Goal: Communication & Community: Answer question/provide support

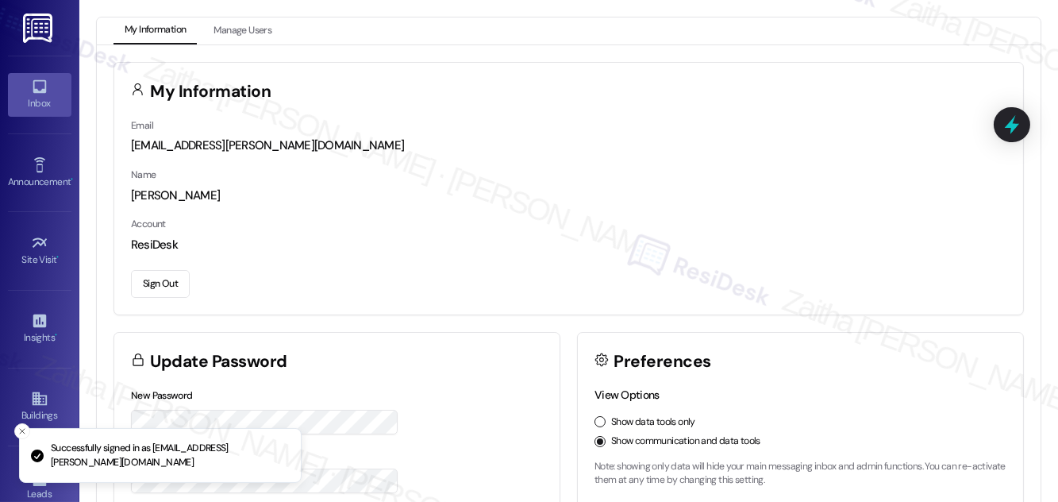
click at [40, 94] on icon at bounding box center [39, 86] width 17 height 17
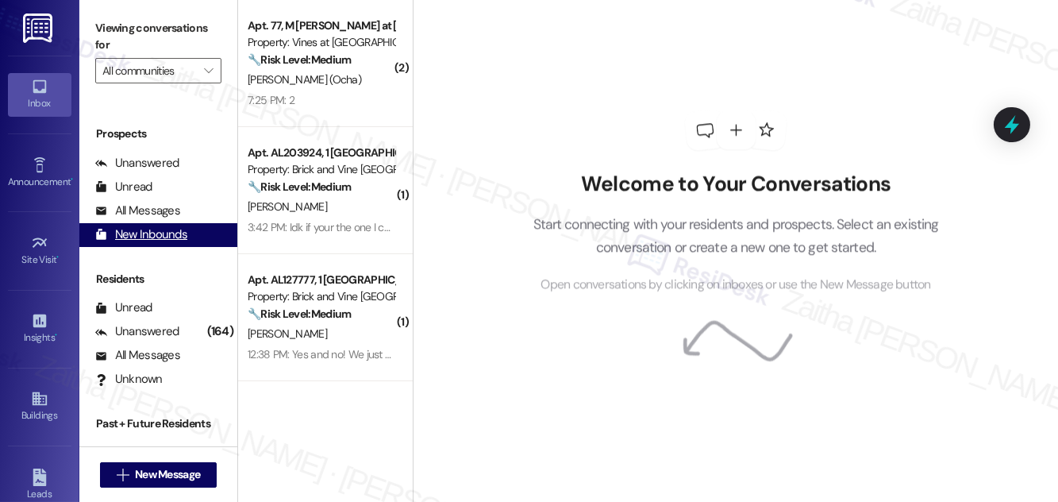
scroll to position [210, 0]
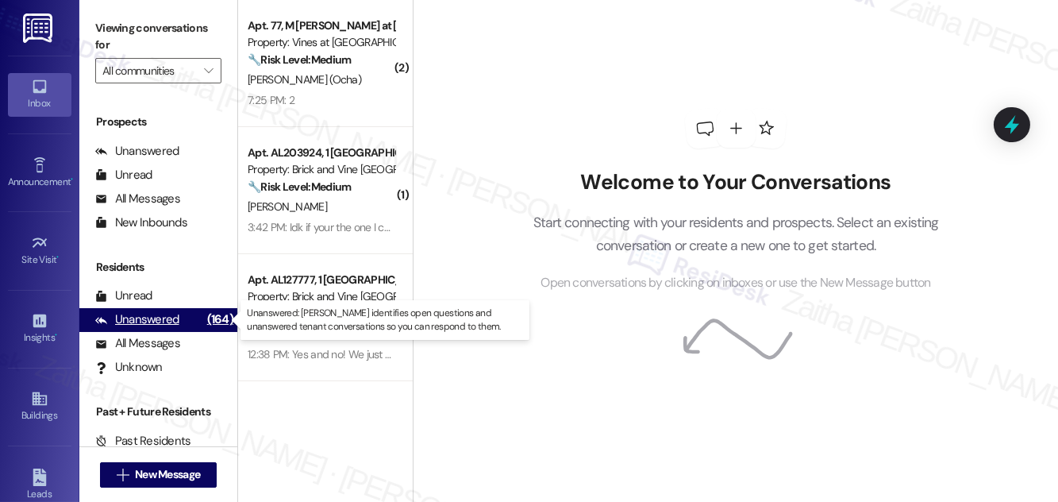
click at [151, 317] on div "Unanswered" at bounding box center [137, 319] width 84 height 17
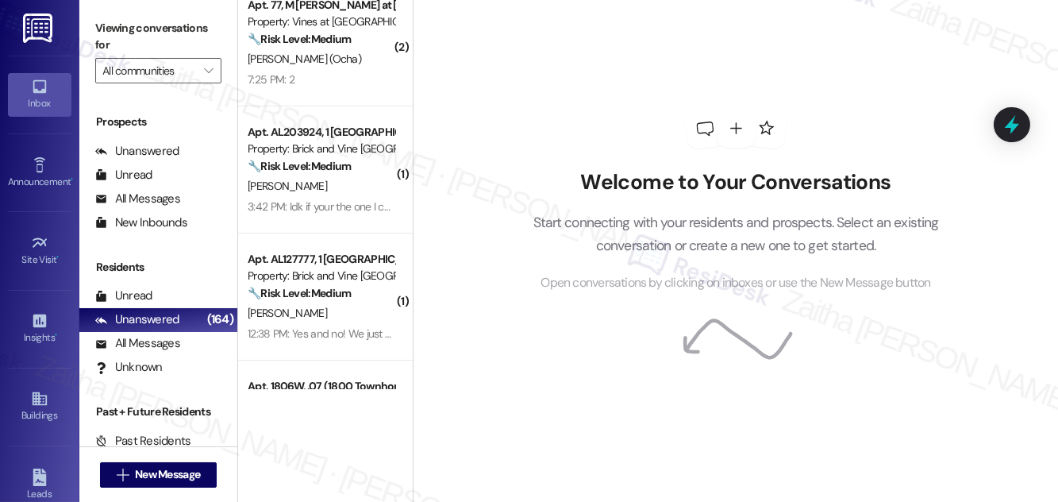
scroll to position [0, 0]
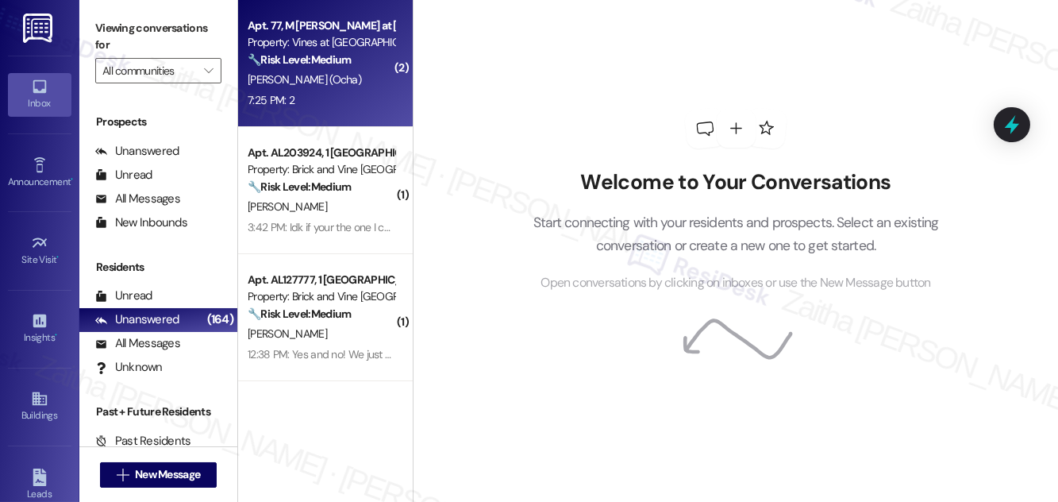
click at [309, 97] on div "7:25 PM: 2 7:25 PM: 2" at bounding box center [321, 100] width 150 height 20
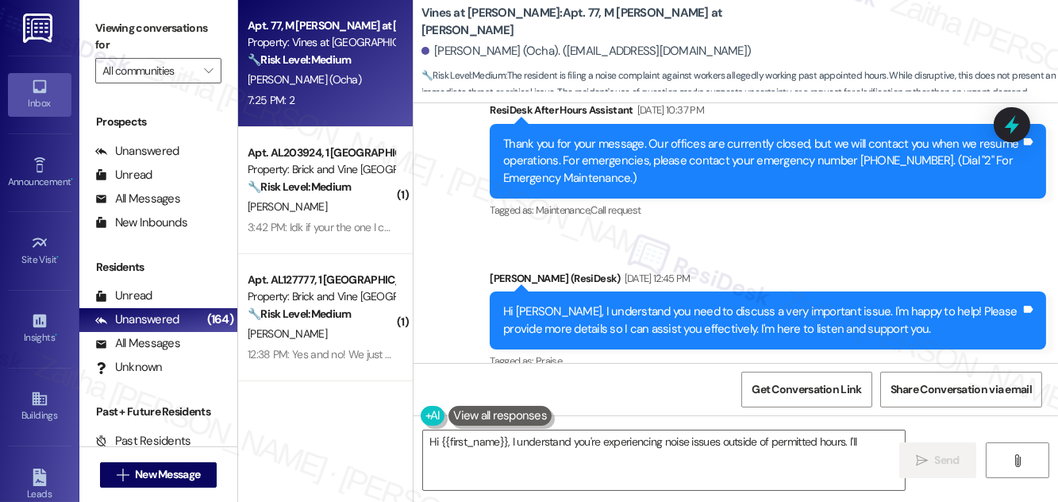
scroll to position [15229, 0]
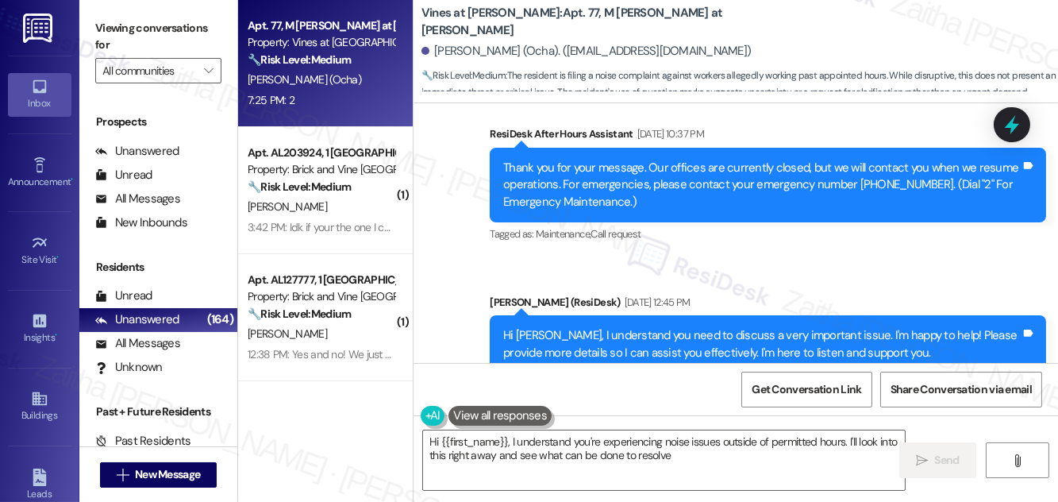
click at [756, 409] on div "Received via SMS [PERSON_NAME] (Ocha) Question Neutral 7:24 PM I am seeking to …" at bounding box center [735, 492] width 644 height 167
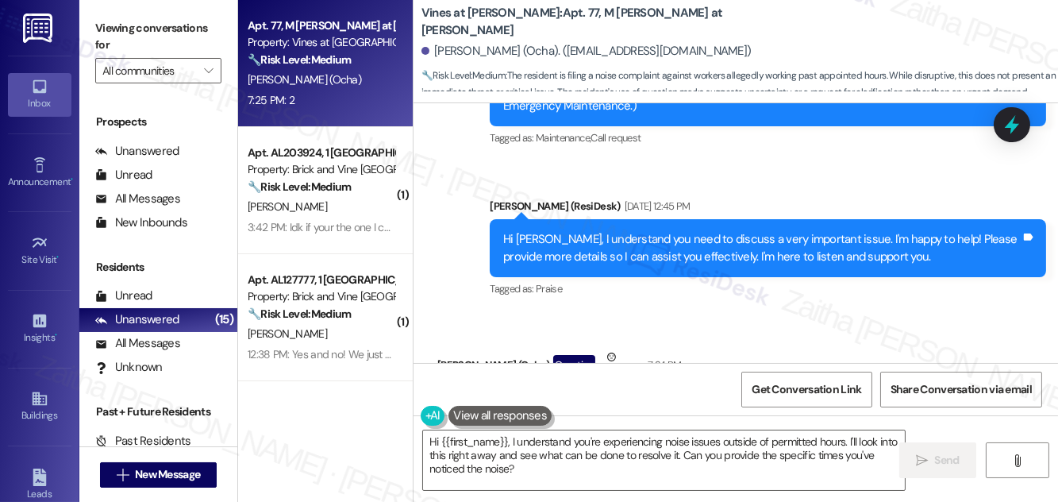
scroll to position [15300, 0]
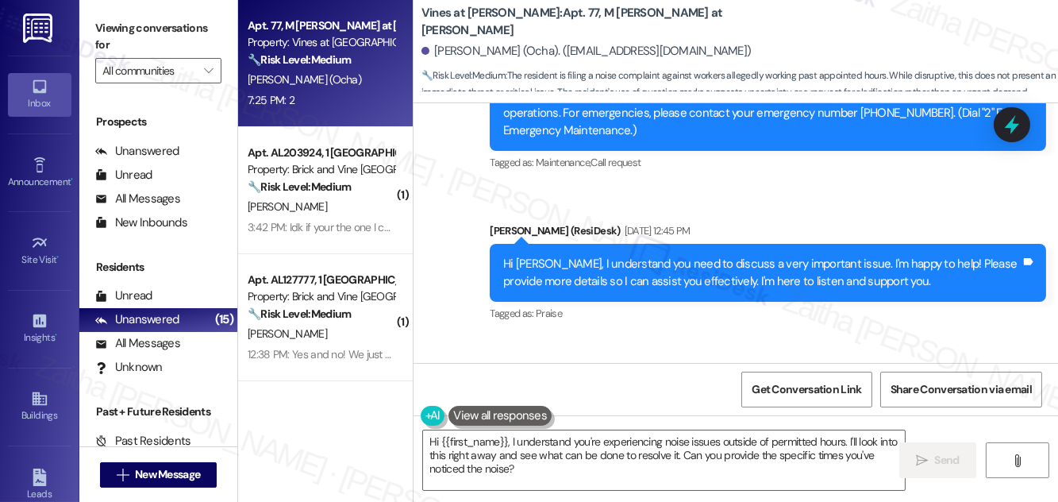
drag, startPoint x: 456, startPoint y: 225, endPoint x: 544, endPoint y: 247, distance: 90.7
click at [544, 412] on div "I am seeking to file a noise complaint against next door workers who are workin…" at bounding box center [715, 441] width 556 height 58
copy div "I am seeking to file a noise complaint against next door workers who are workin…"
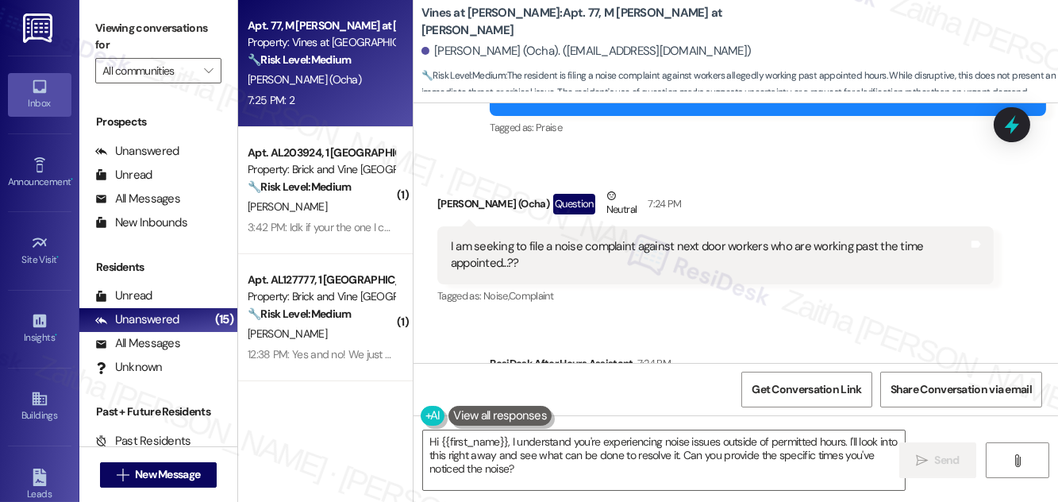
scroll to position [15517, 0]
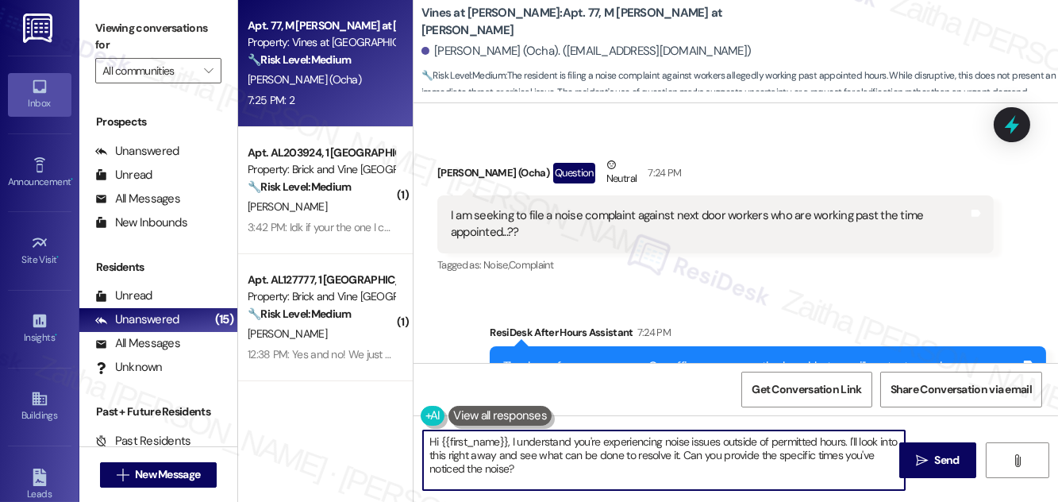
drag, startPoint x: 508, startPoint y: 436, endPoint x: 534, endPoint y: 467, distance: 40.5
click at [534, 467] on textarea "Hi {{first_name}}, I understand you're experiencing noise issues outside of per…" at bounding box center [664, 460] width 482 height 60
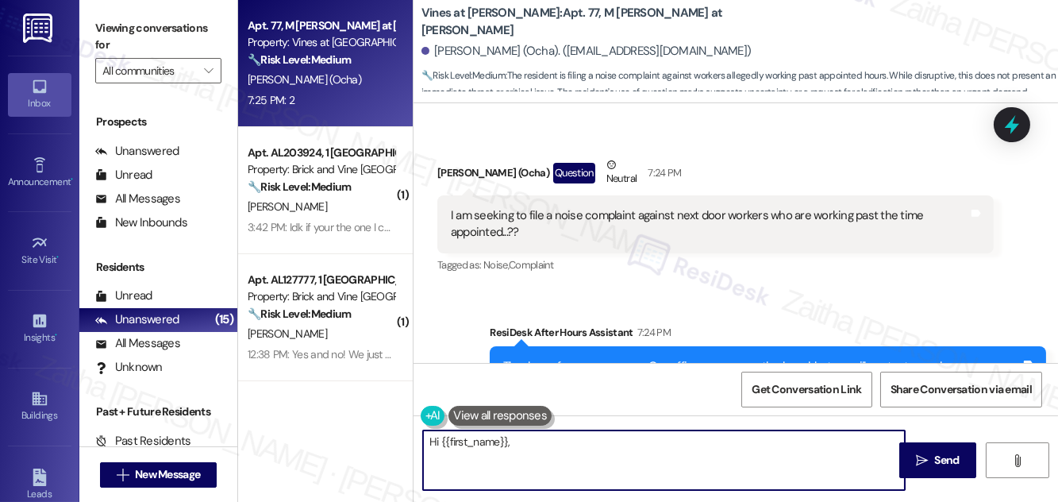
paste textarea "thank you for bringing this to our attention. I’m sorry to hear the workers hav…"
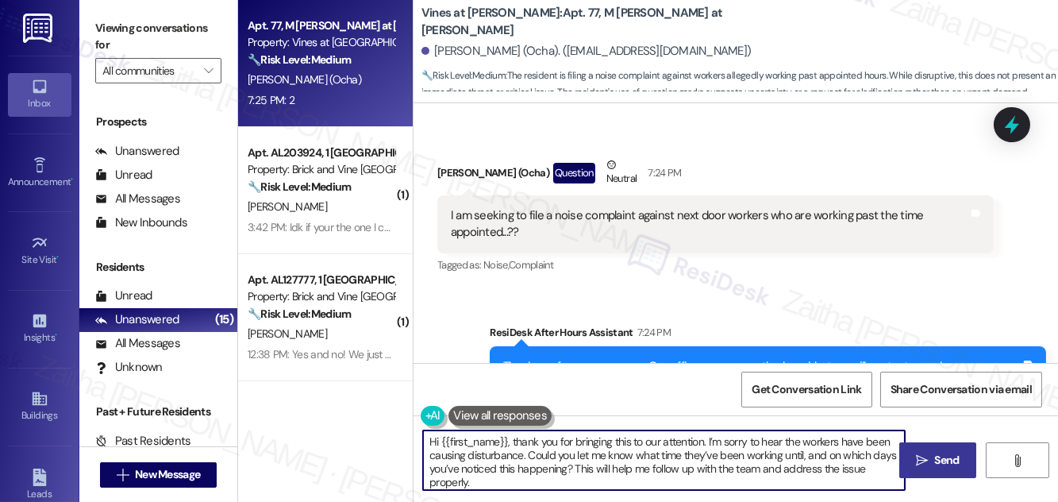
type textarea "Hi {{first_name}}, thank you for bringing this to our attention. I’m sorry to h…"
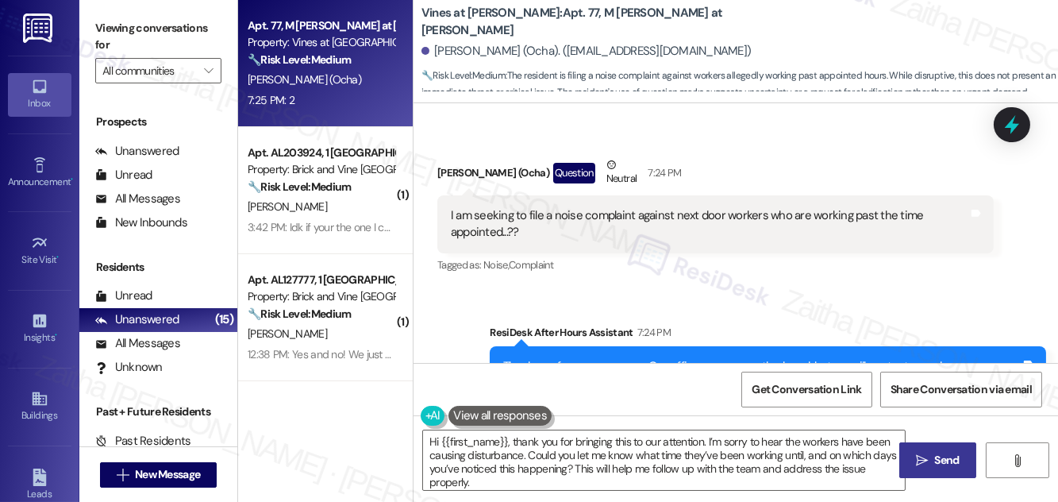
click at [929, 463] on span " Send" at bounding box center [938, 460] width 50 height 17
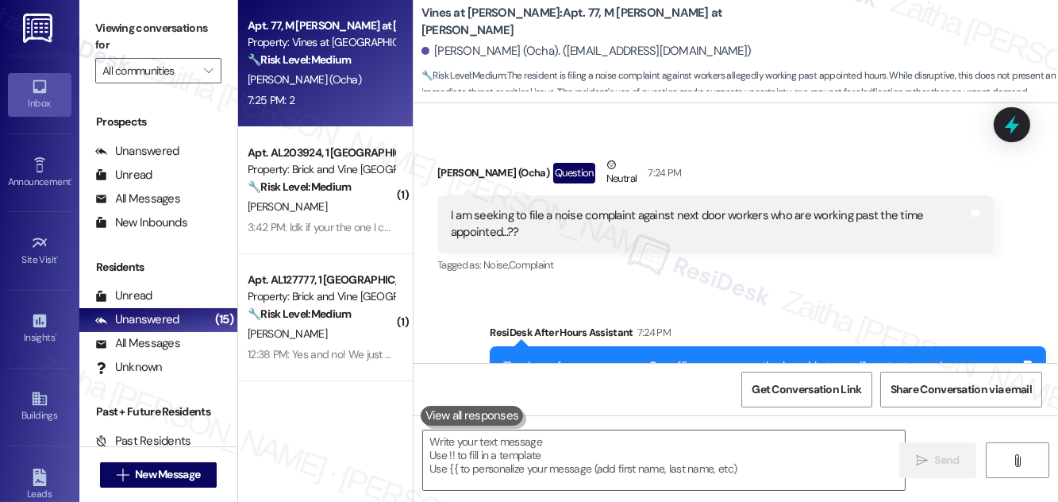
scroll to position [15516, 0]
click at [336, 204] on div "[PERSON_NAME]" at bounding box center [321, 207] width 150 height 20
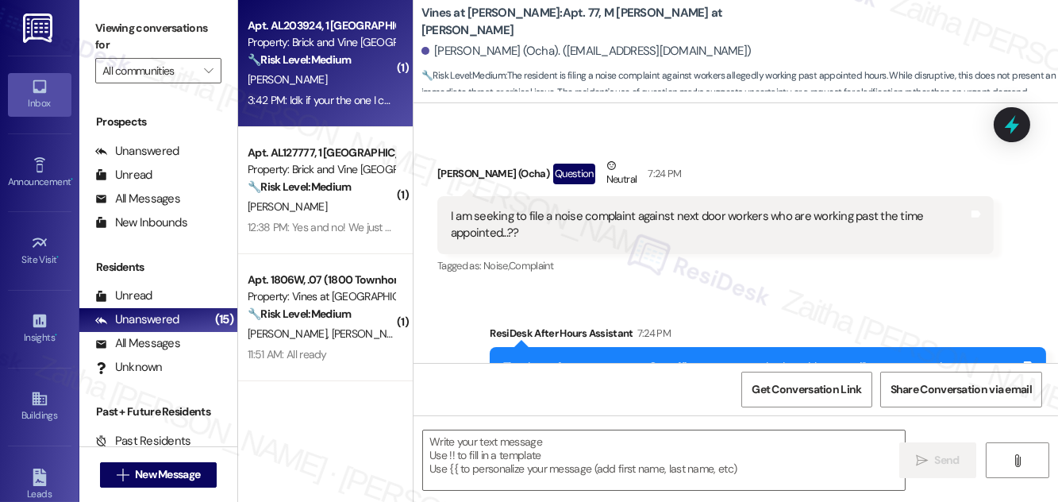
type textarea "Fetching suggested responses. Please feel free to read through the conversation…"
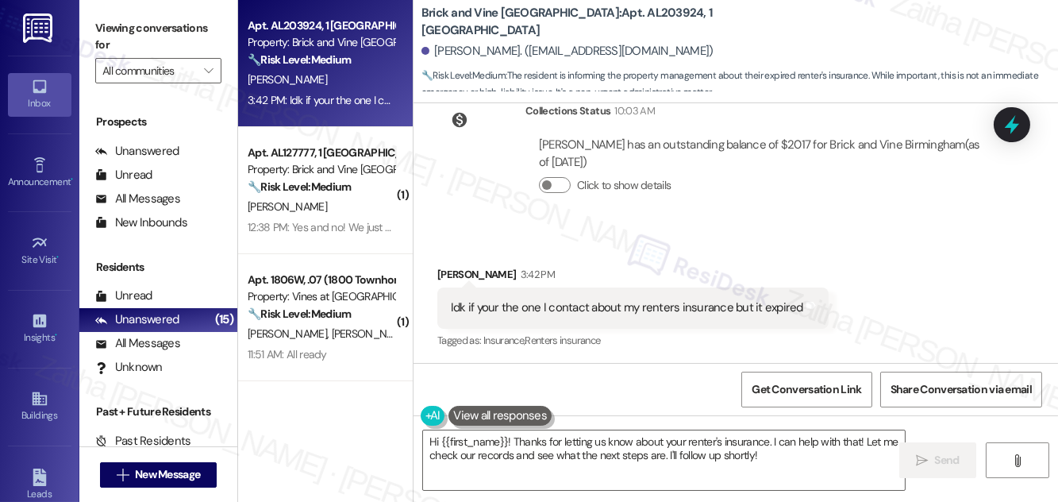
scroll to position [816, 0]
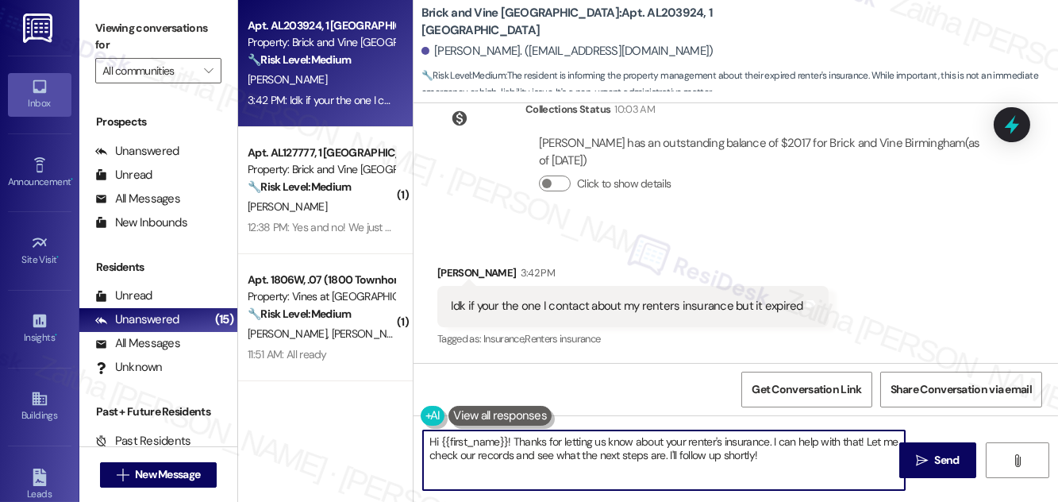
drag, startPoint x: 719, startPoint y: 452, endPoint x: 752, endPoint y: 448, distance: 33.5
click at [751, 450] on textarea "Hi {{first_name}}! Thanks for letting us know about your renter's insurance. I …" at bounding box center [664, 460] width 482 height 60
type textarea "Hi {{first_name}}! Thanks for letting us know about your renter's insurance. I …"
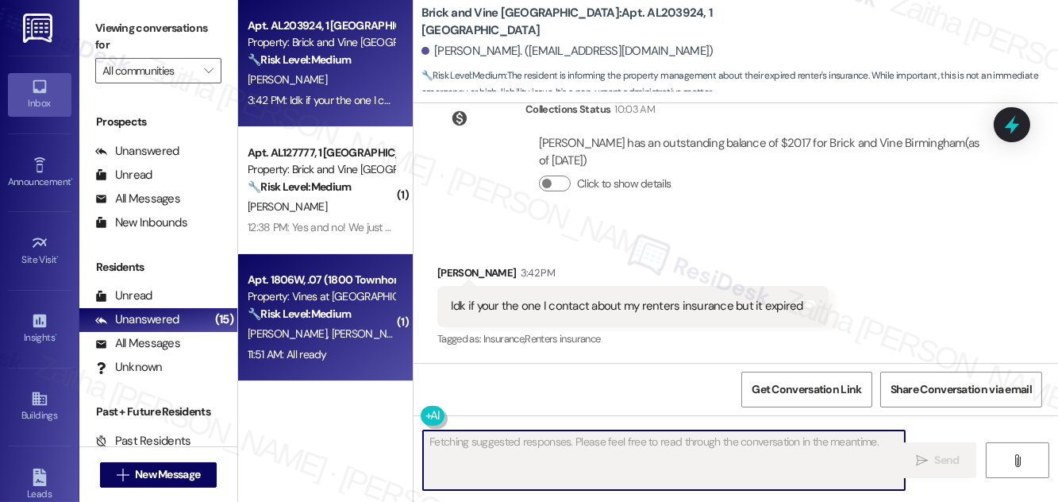
scroll to position [815, 0]
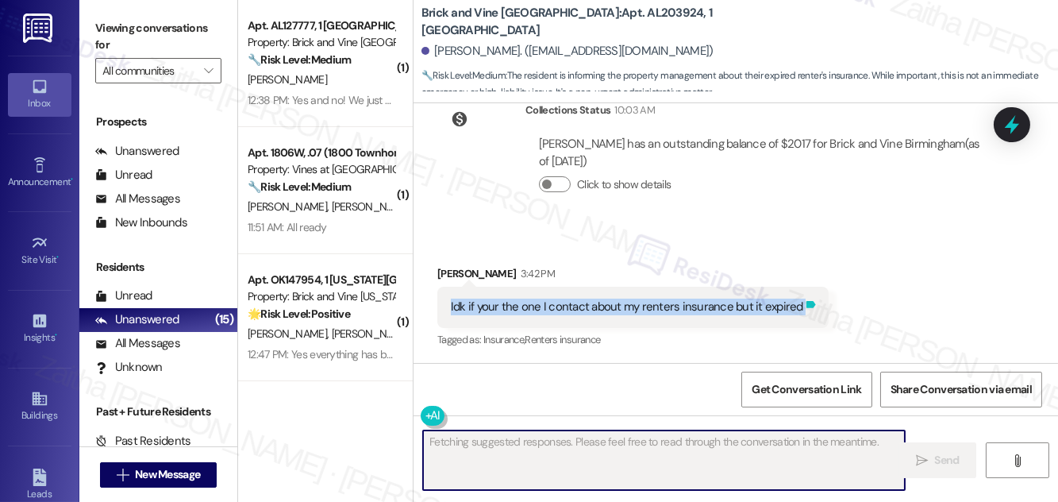
drag, startPoint x: 442, startPoint y: 310, endPoint x: 798, endPoint y: 302, distance: 355.7
click at [798, 302] on div "Idk if your the one I contact about my renters insurance but it expired Tags an…" at bounding box center [632, 307] width 391 height 40
copy div "Idk if your the one I contact about my renters insurance but it expired Tags an…"
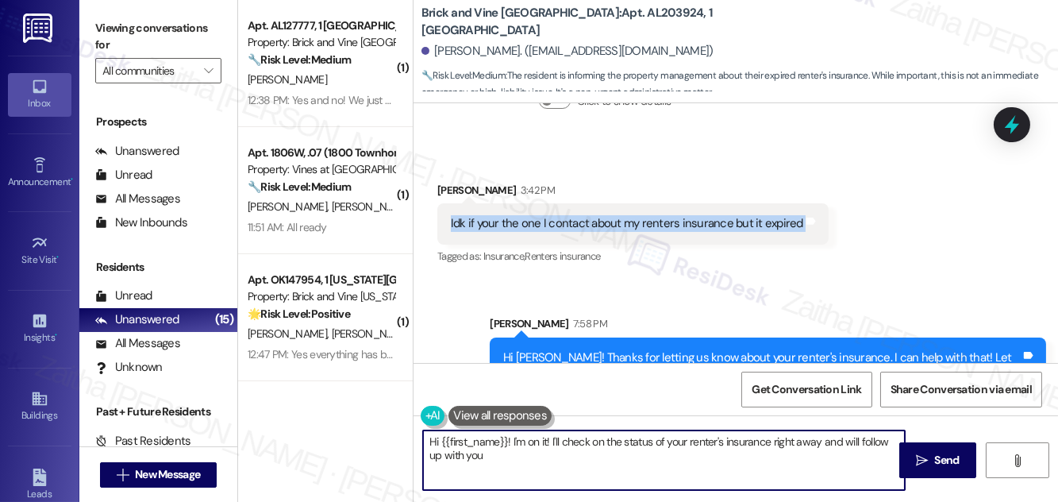
scroll to position [944, 0]
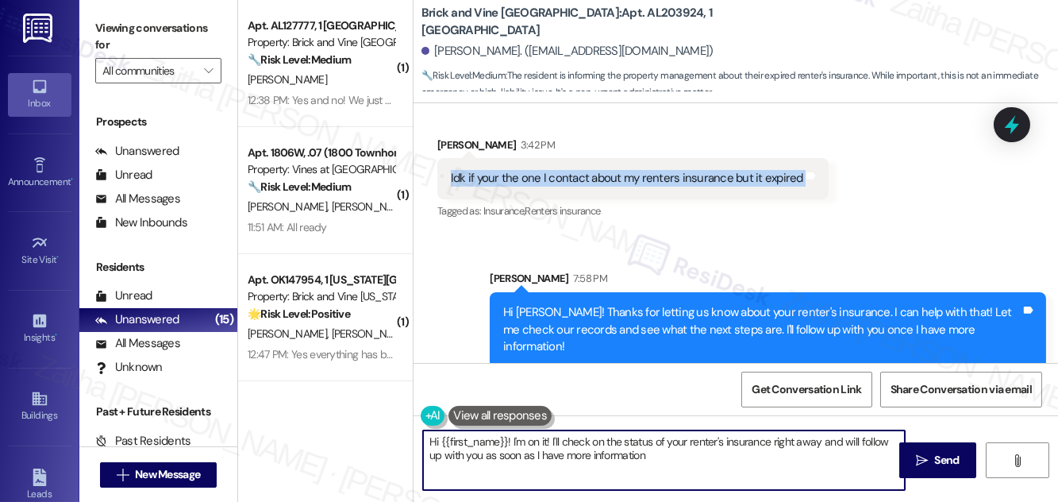
type textarea "Hi {{first_name}}! I'm on it! I'll check on the status of your renter's insuran…"
click at [854, 201] on div "Received via SMS [PERSON_NAME] 3:42 PM Idk if your the one I contact about my r…" at bounding box center [735, 168] width 644 height 134
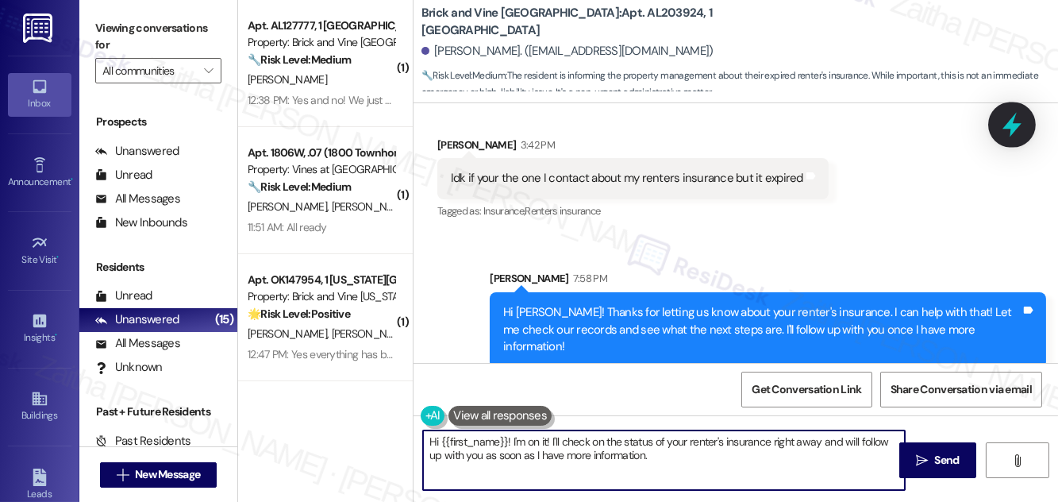
click at [1004, 120] on icon at bounding box center [1011, 124] width 27 height 27
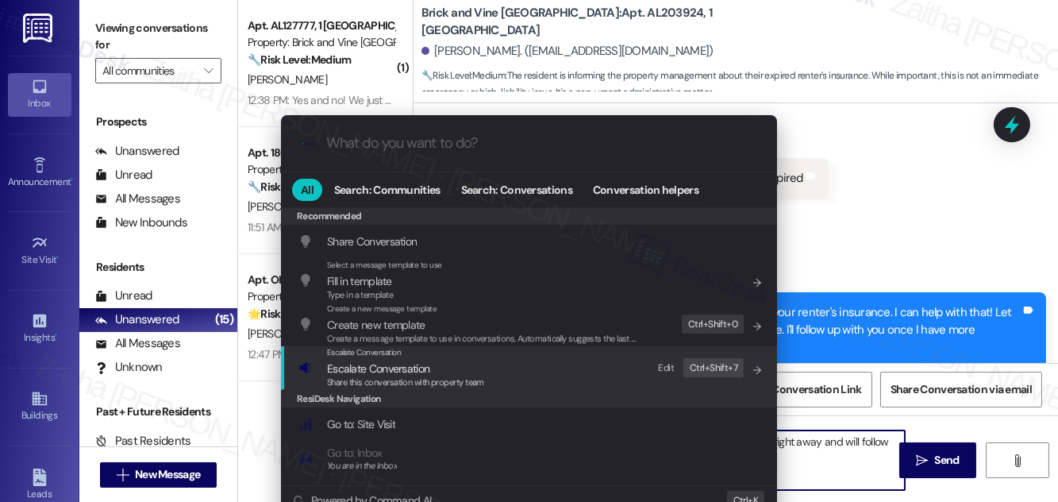
click at [404, 365] on span "Escalate Conversation" at bounding box center [378, 368] width 102 height 14
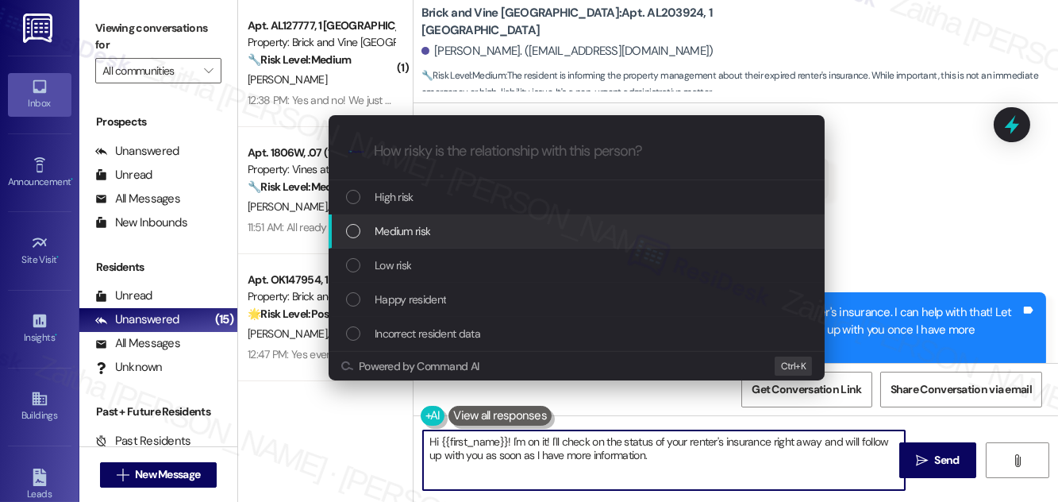
click at [449, 234] on div "Medium risk" at bounding box center [578, 230] width 464 height 17
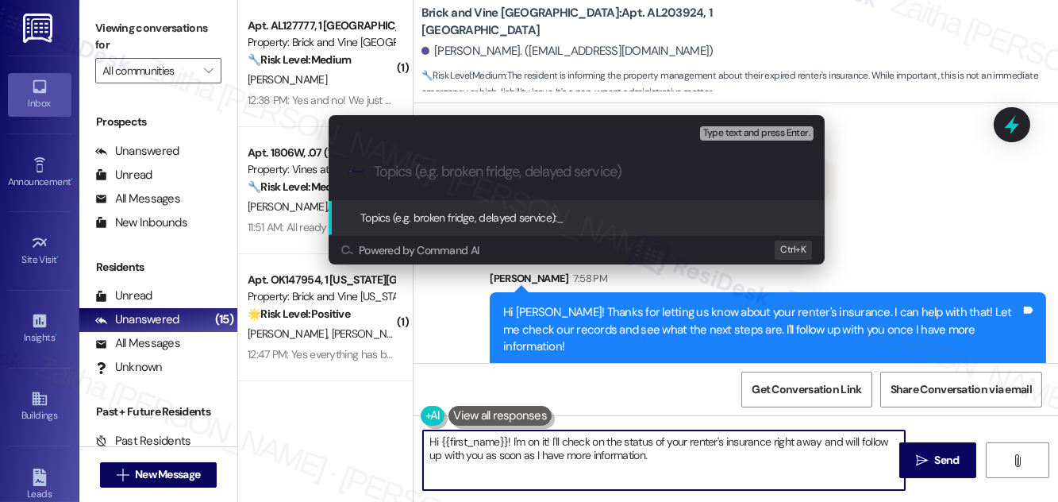
paste input "Renter’s Insurance Expiration"
type input "Renter’s Insurance Expiration"
drag, startPoint x: 561, startPoint y: 170, endPoint x: 367, endPoint y: 157, distance: 194.9
click at [356, 167] on div ".cls-1{fill:#0a055f;}.cls-2{fill:#0cc4c4;} resideskLogoBlueOrange Renter’s Insu…" at bounding box center [577, 172] width 496 height 56
paste input "Question Regarding Expired Renter’s Insurance"
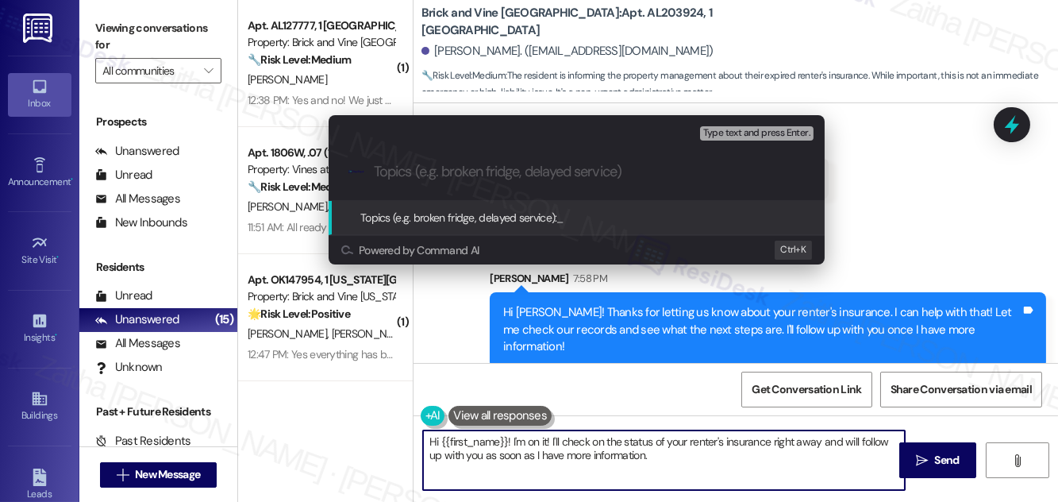
type input "Question Regarding Expired Renter’s Insurance"
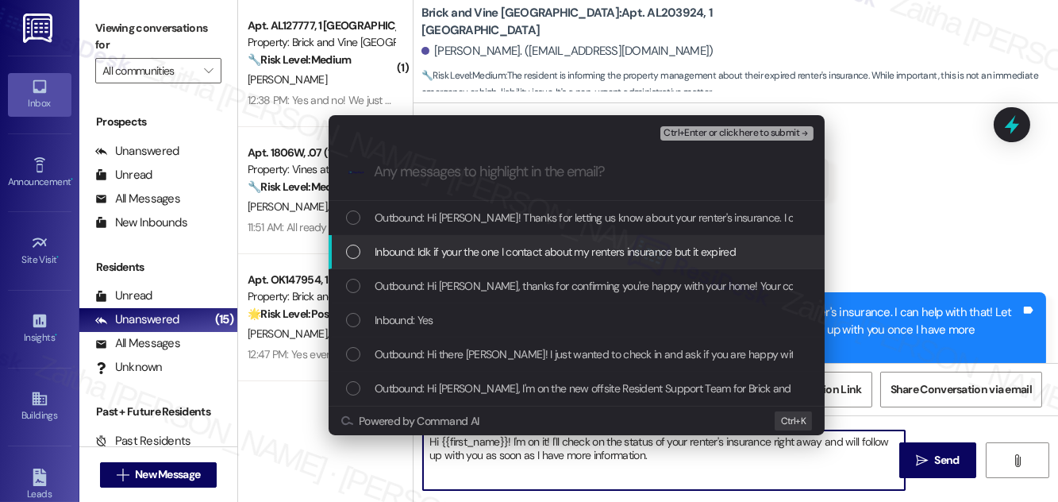
click at [488, 249] on span "Inbound: Idk if your the one I contact about my renters insurance but it expired" at bounding box center [555, 251] width 361 height 17
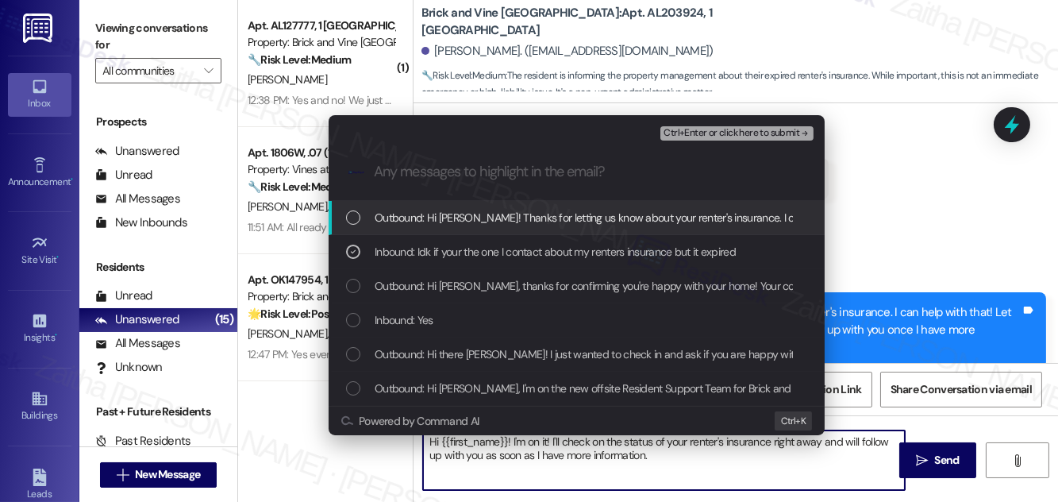
click at [712, 135] on span "Ctrl+Enter or click here to submit" at bounding box center [731, 133] width 136 height 11
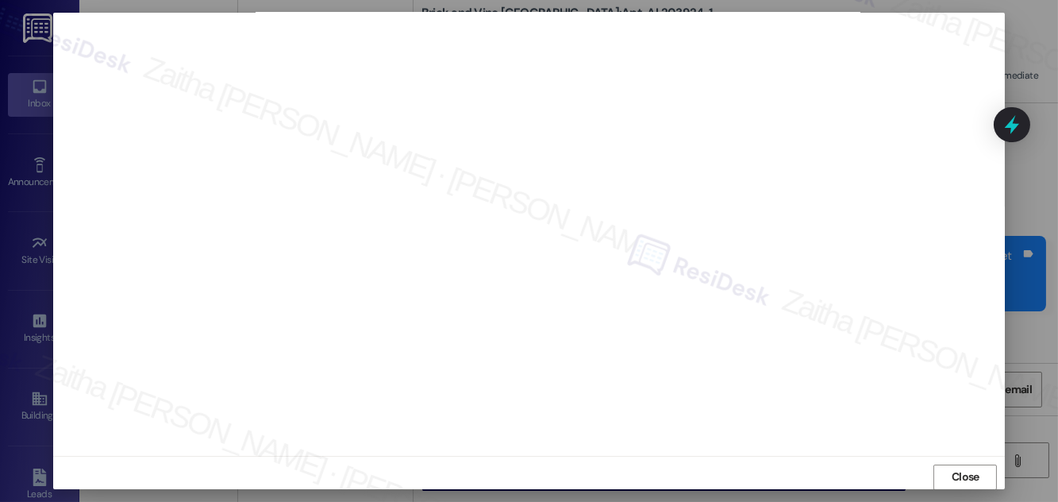
scroll to position [1054, 0]
click at [1030, 276] on div at bounding box center [529, 251] width 1058 height 502
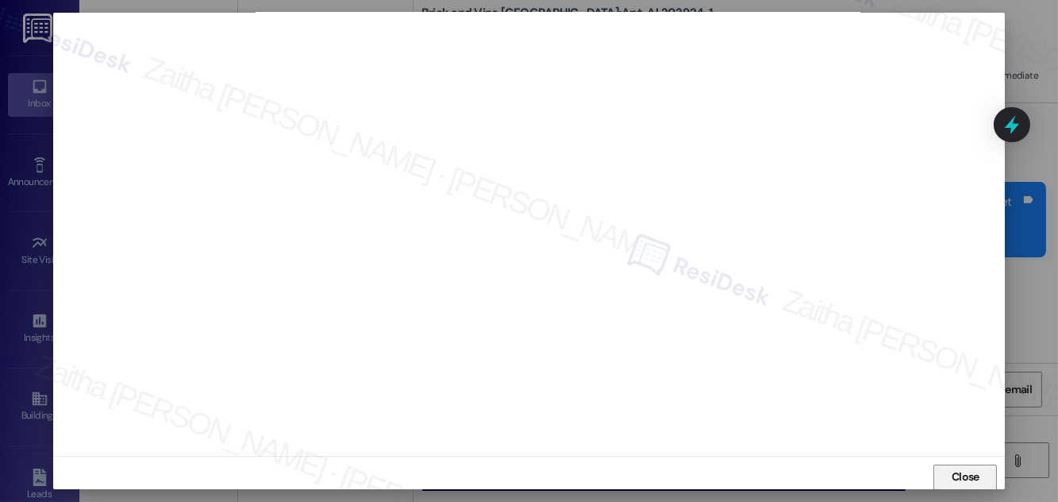
click at [960, 471] on span "Close" at bounding box center [966, 476] width 28 height 17
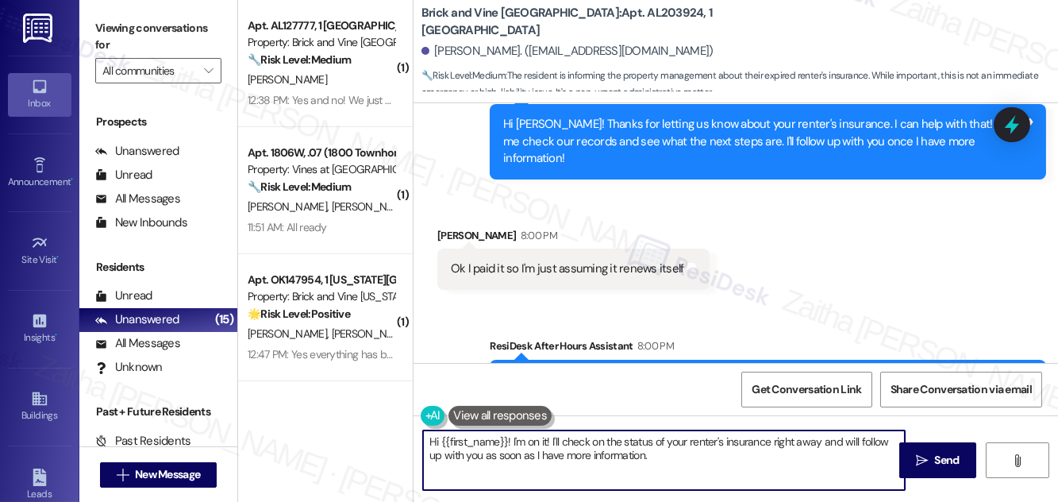
scroll to position [1182, 0]
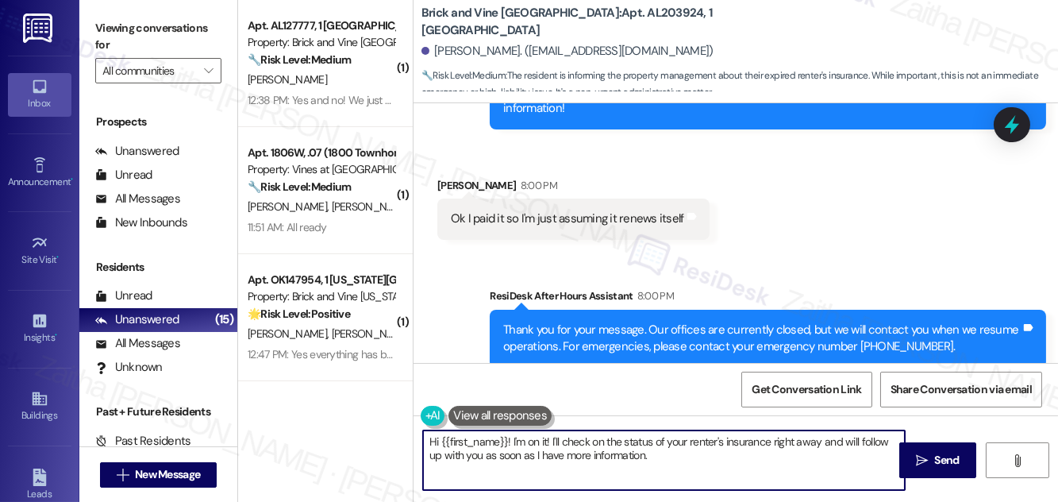
drag, startPoint x: 511, startPoint y: 440, endPoint x: 424, endPoint y: 435, distance: 87.5
click at [424, 435] on textarea "Hi {{first_name}}! I'm on it! I'll check on the status of your renter's insuran…" at bounding box center [664, 460] width 482 height 60
drag, startPoint x: 546, startPoint y: 443, endPoint x: 419, endPoint y: 444, distance: 127.0
click at [419, 444] on div "Hi {{first_name}}! I'm on it! I'll check on the status of your renter's insuran…" at bounding box center [655, 459] width 483 height 61
drag, startPoint x: 779, startPoint y: 441, endPoint x: 827, endPoint y: 440, distance: 48.4
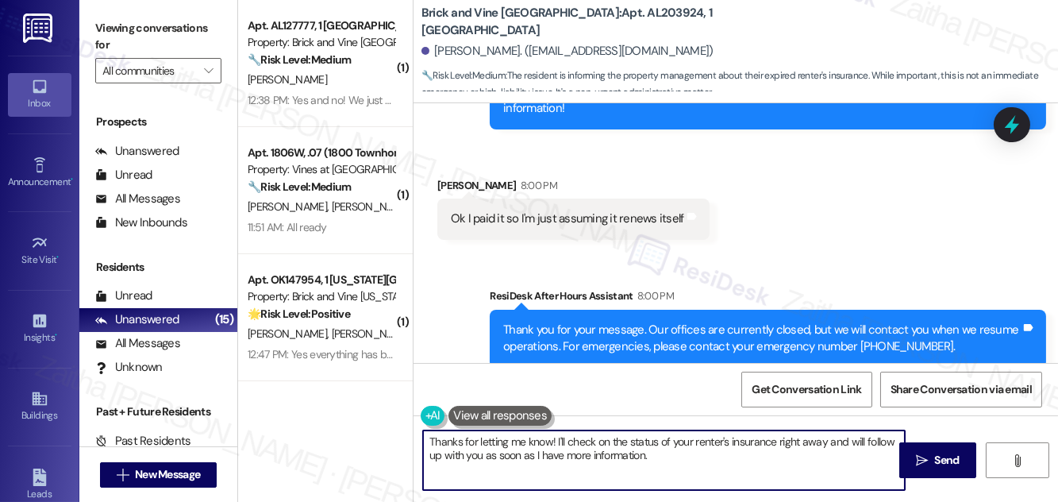
click at [827, 440] on textarea "Thanks for letting me know! I'll check on the status of your renter's insurance…" at bounding box center [664, 460] width 482 height 60
drag, startPoint x: 802, startPoint y: 443, endPoint x: 807, endPoint y: 452, distance: 11.0
click at [807, 452] on textarea "Thanks for letting me know! I'll check on the status of your renter's insurance…" at bounding box center [664, 460] width 482 height 60
type textarea "Thanks for letting me know! I'll check on the status of your renter's insurance…"
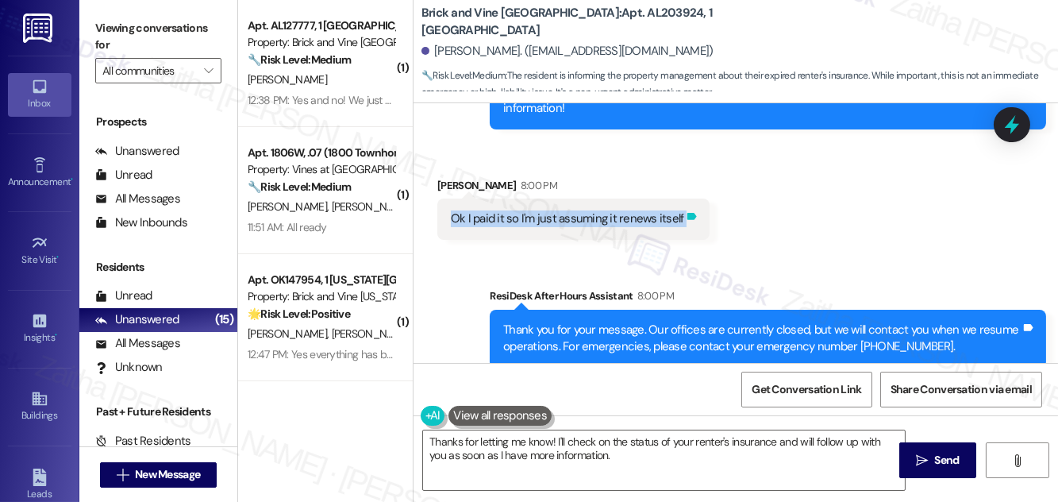
drag, startPoint x: 450, startPoint y: 200, endPoint x: 680, endPoint y: 200, distance: 230.2
click at [680, 200] on div "Ok I paid it so I'm just assuming it renews itself Tags and notes" at bounding box center [573, 218] width 272 height 40
copy div "Ok I paid it so I'm just assuming it renews itself Tags and notes Sent via SMS"
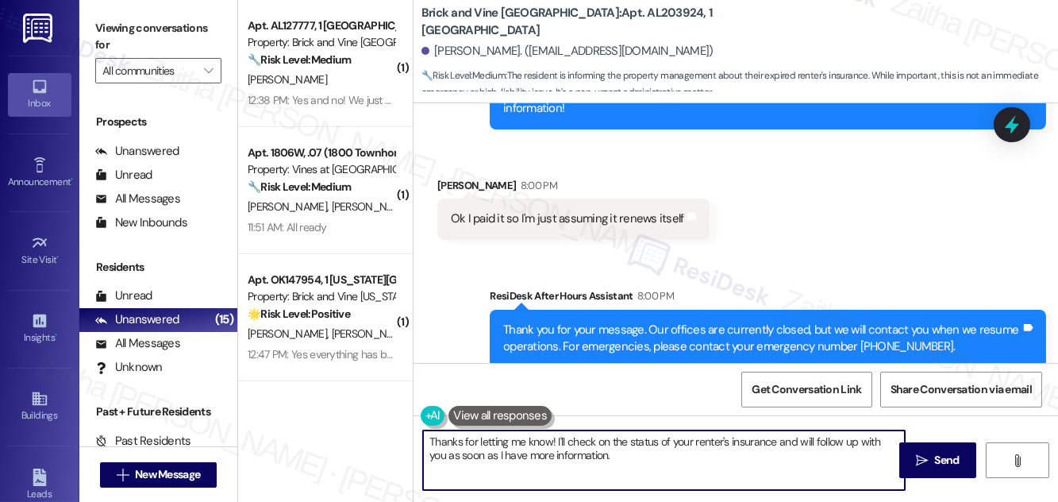
drag, startPoint x: 423, startPoint y: 442, endPoint x: 620, endPoint y: 456, distance: 197.3
click at [620, 456] on textarea "Thanks for letting me know! I'll check on the status of your renter's insurance…" at bounding box center [664, 460] width 482 height 60
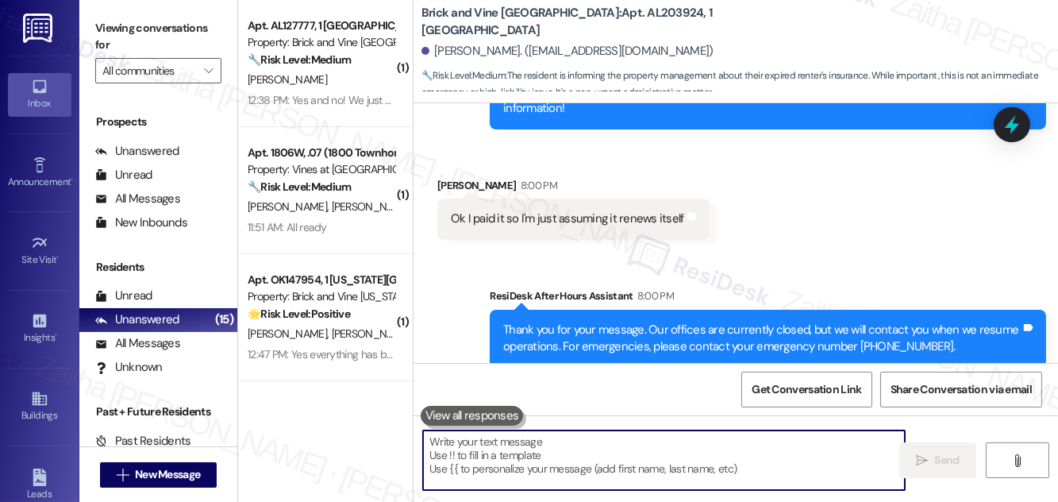
paste textarea "thank you for confirming. I’ll check with the team to verify whether your rente…"
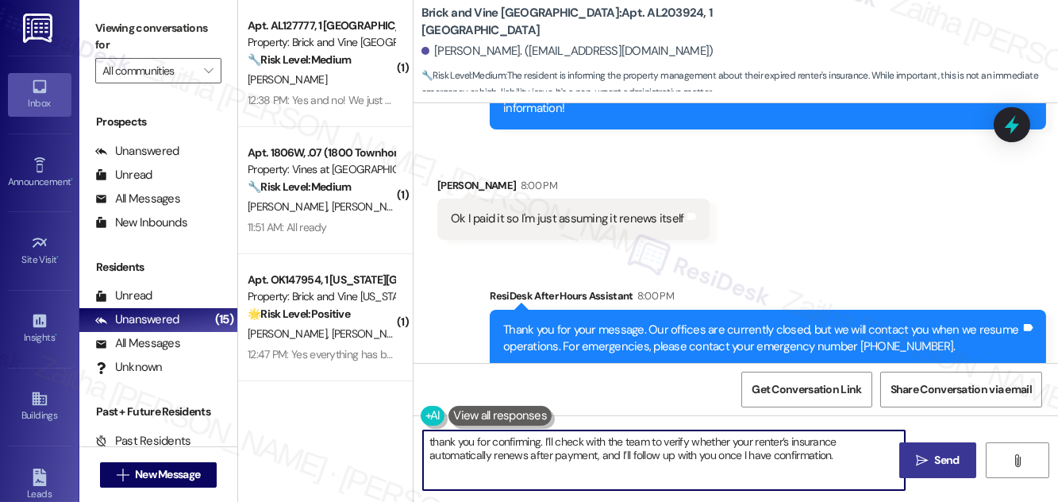
drag, startPoint x: 752, startPoint y: 450, endPoint x: 903, endPoint y: 450, distance: 151.6
click at [903, 450] on div "thank you for confirming. I’ll check with the team to verify whether your rente…" at bounding box center [735, 474] width 644 height 119
click at [436, 440] on textarea "thank you for confirming. I’ll check with the team to verify whether your rente…" at bounding box center [664, 460] width 482 height 60
type textarea "Thank you for confirming. I’ll check with the team to verify whether your rente…"
click at [932, 464] on span "Send" at bounding box center [947, 460] width 31 height 17
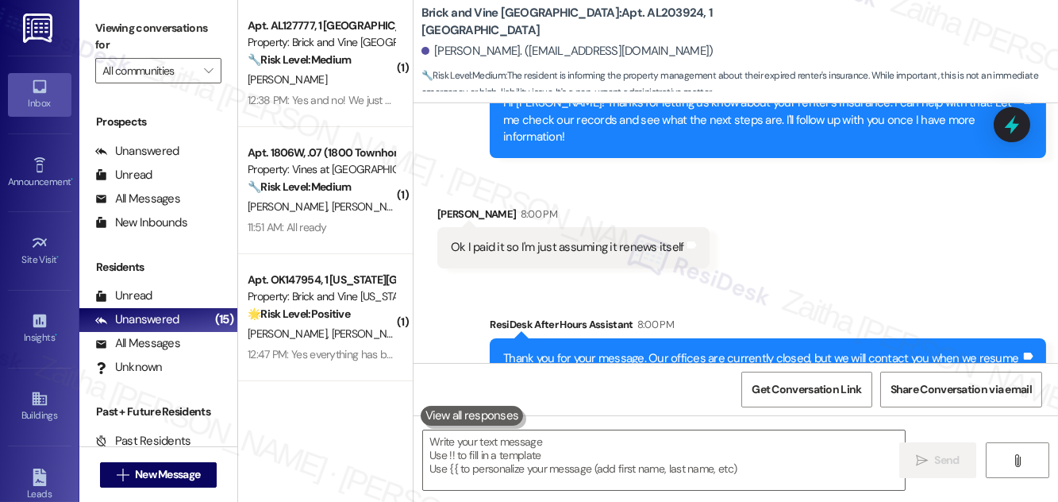
scroll to position [1310, 0]
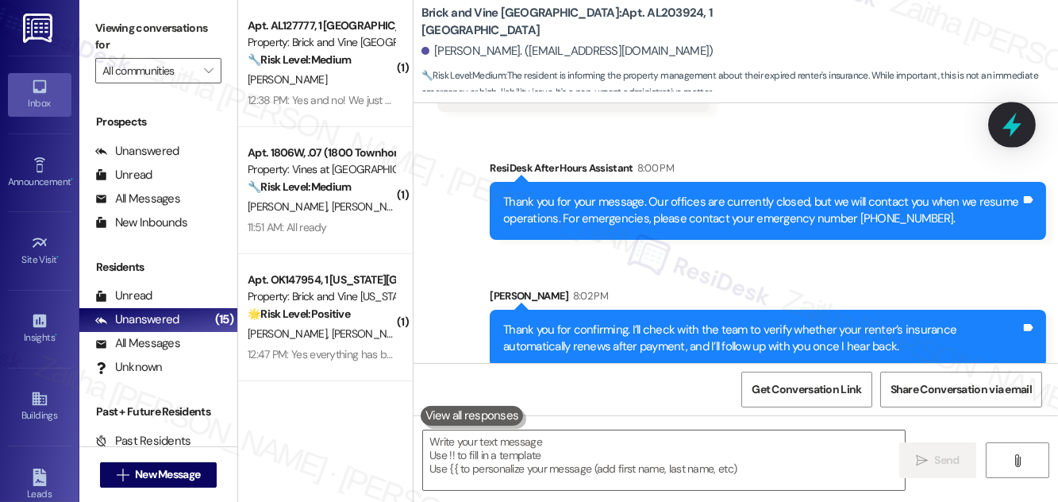
click at [1007, 125] on icon at bounding box center [1011, 125] width 19 height 25
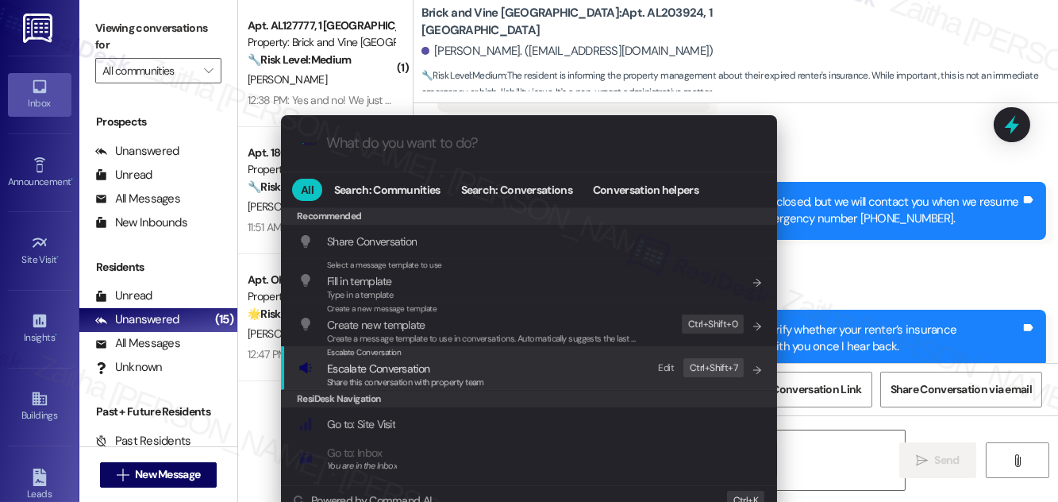
click at [377, 365] on span "Escalate Conversation" at bounding box center [378, 368] width 102 height 14
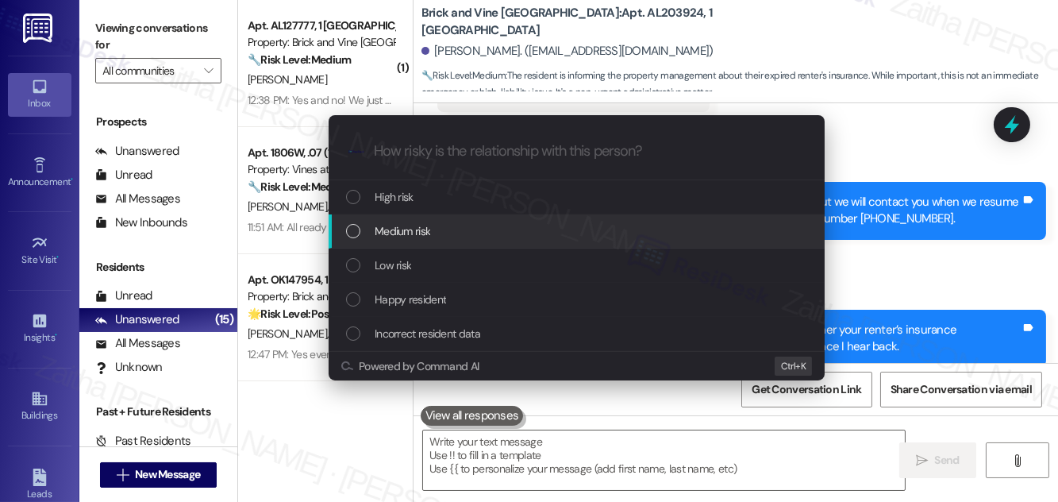
click at [432, 229] on div "Medium risk" at bounding box center [578, 230] width 464 height 17
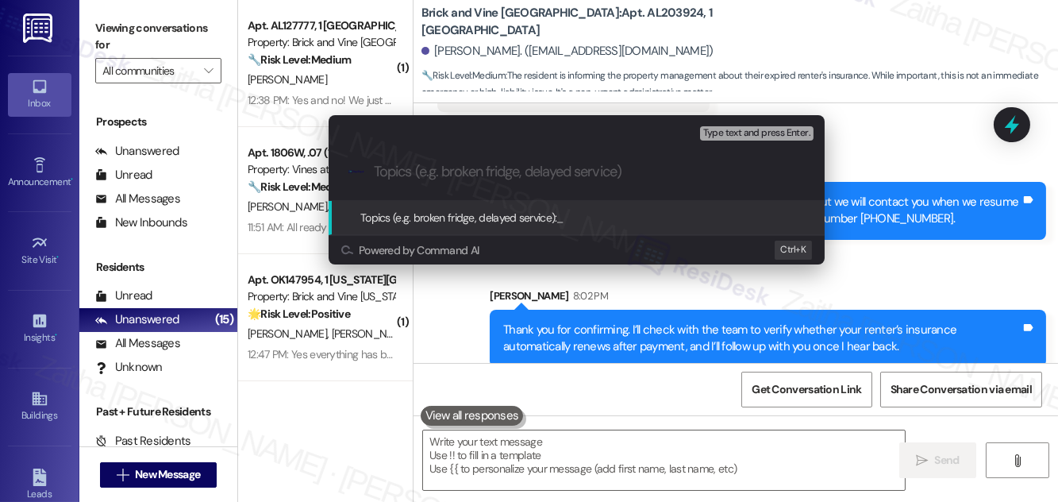
paste input "Renter’s Insurance Renewal Confirmation"
type input "Renter’s Insurance Renewal Confirmation"
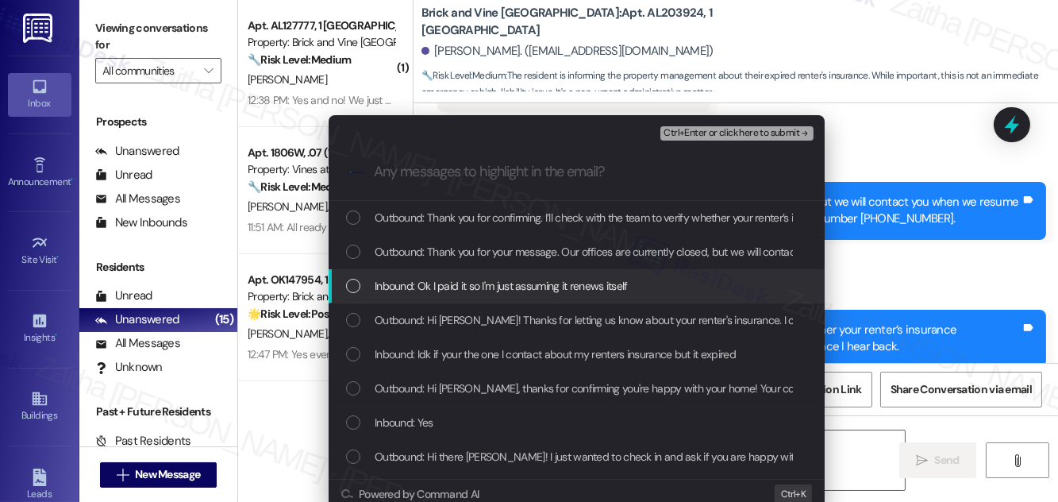
click at [470, 287] on span "Inbound: Ok I paid it so I'm just assuming it renews itself" at bounding box center [501, 285] width 253 height 17
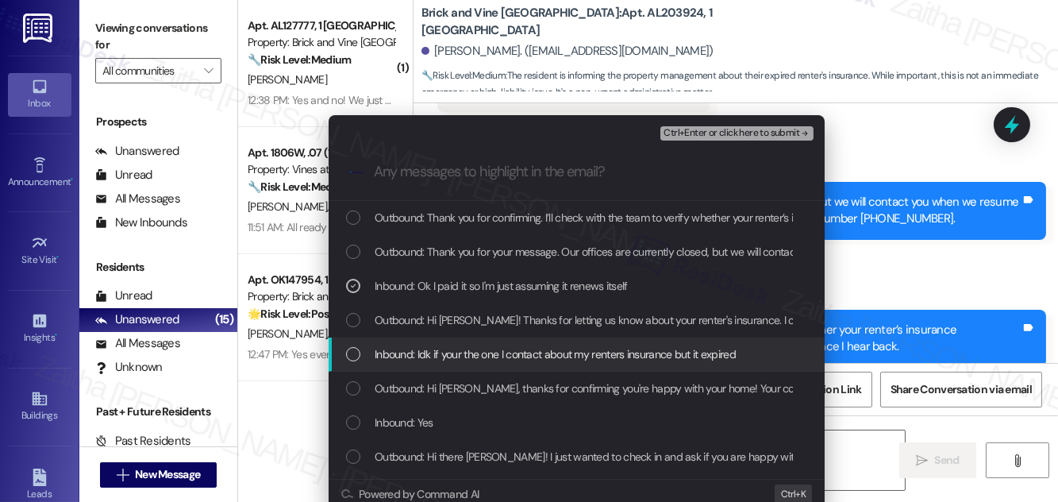
click at [484, 352] on span "Inbound: Idk if your the one I contact about my renters insurance but it expired" at bounding box center [555, 353] width 361 height 17
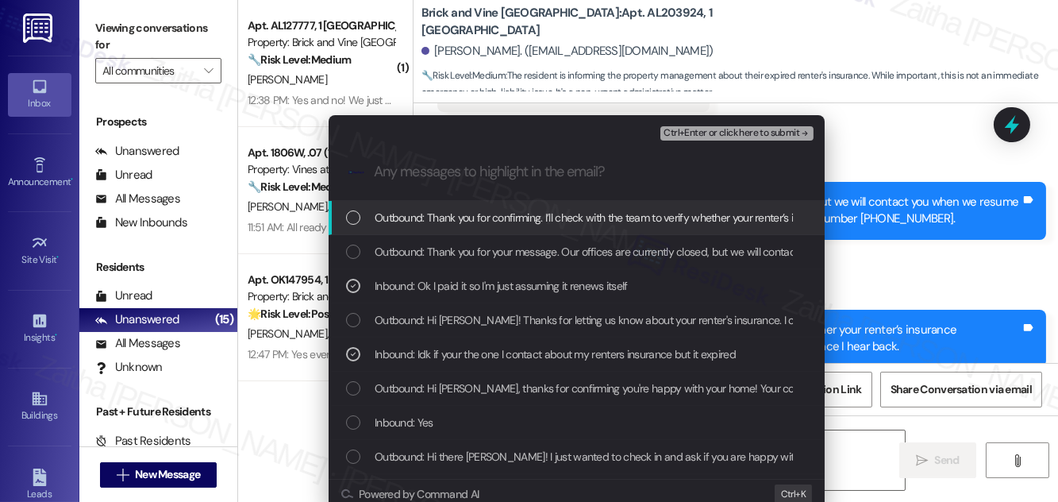
click at [730, 133] on span "Ctrl+Enter or click here to submit" at bounding box center [731, 133] width 136 height 11
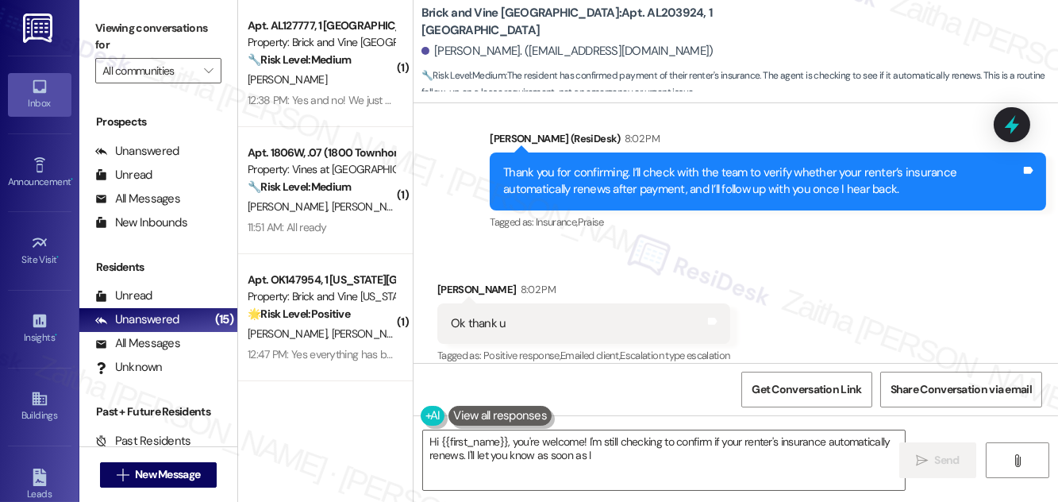
scroll to position [1537, 0]
type textarea "Hi {{first_name}}, you're welcome! I'm still checking to confirm if your renter…"
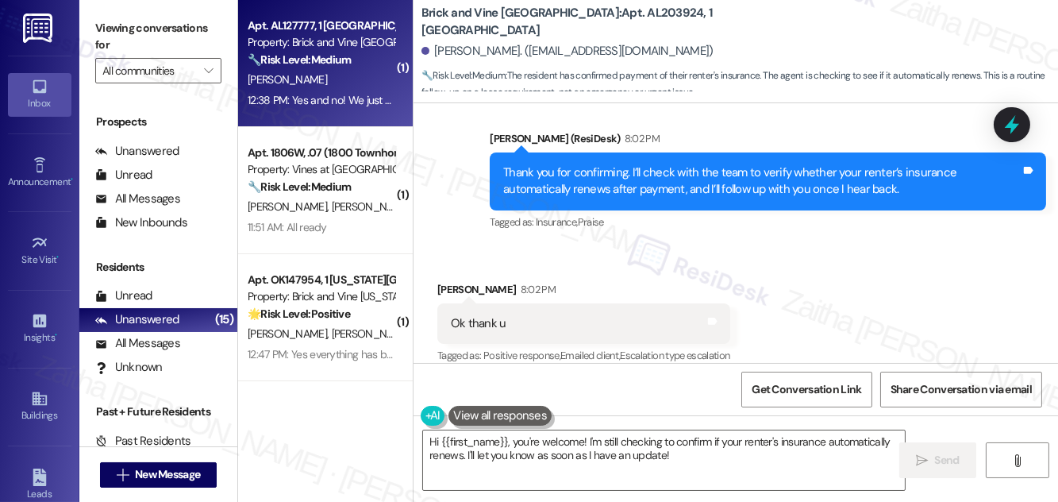
click at [344, 82] on div "[PERSON_NAME]" at bounding box center [321, 80] width 150 height 20
type textarea "Hi {{first_name}}, you're welcome! I'm still checking to confirm if your renter…"
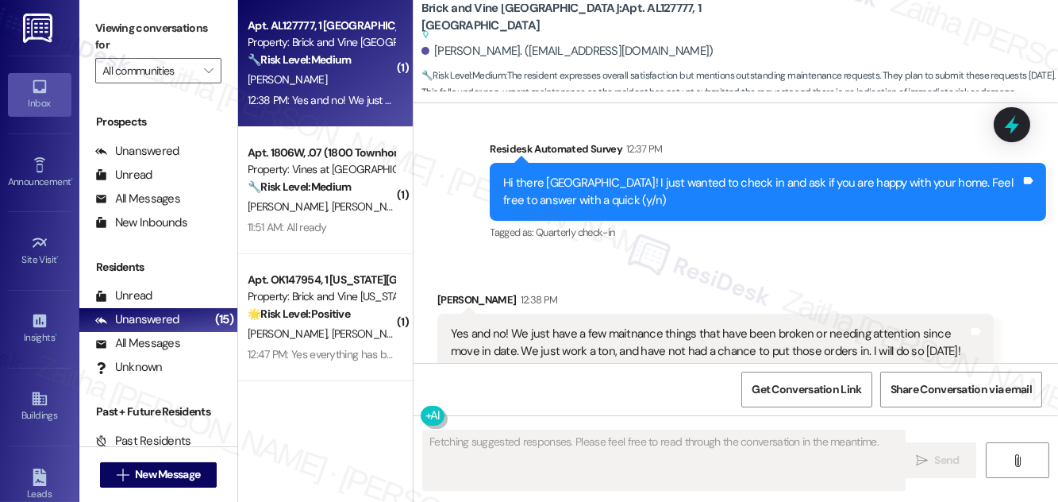
scroll to position [2043, 0]
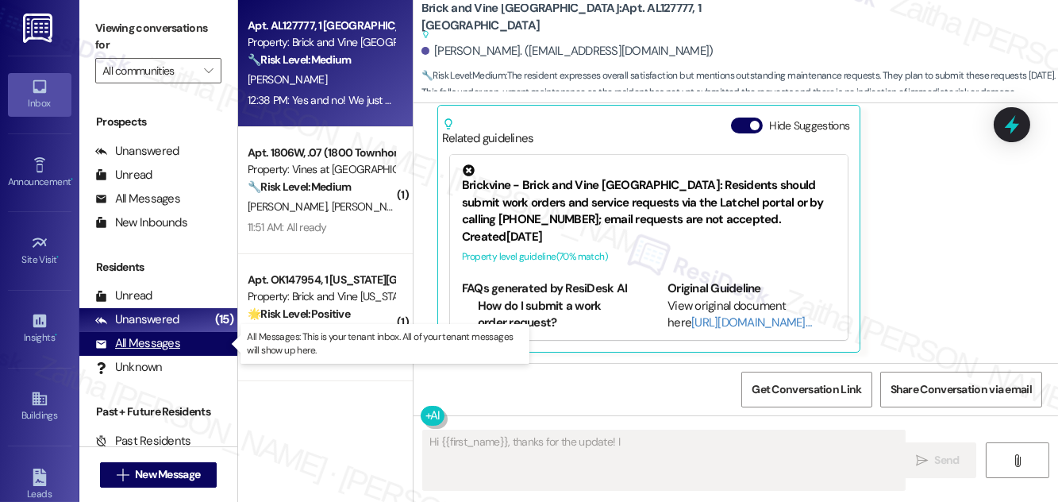
click at [156, 337] on div "All Messages" at bounding box center [137, 343] width 85 height 17
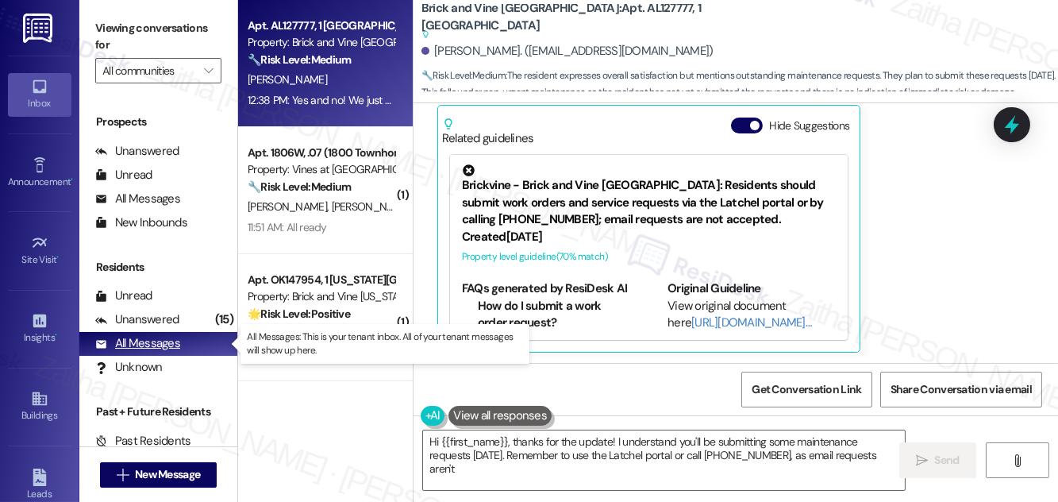
type textarea "Hi {{first_name}}, thanks for the update! I understand you'll be submitting som…"
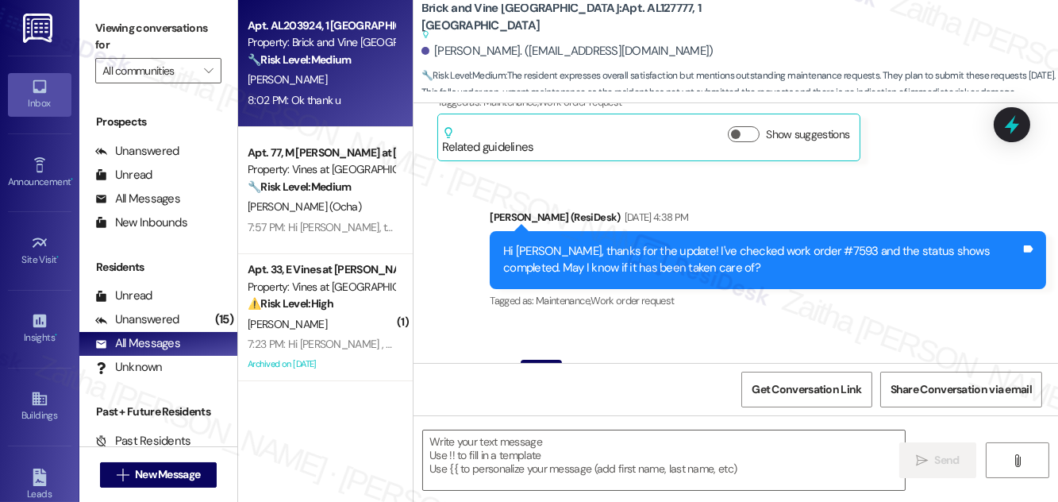
type textarea "Fetching suggested responses. Please feel free to read through the conversation…"
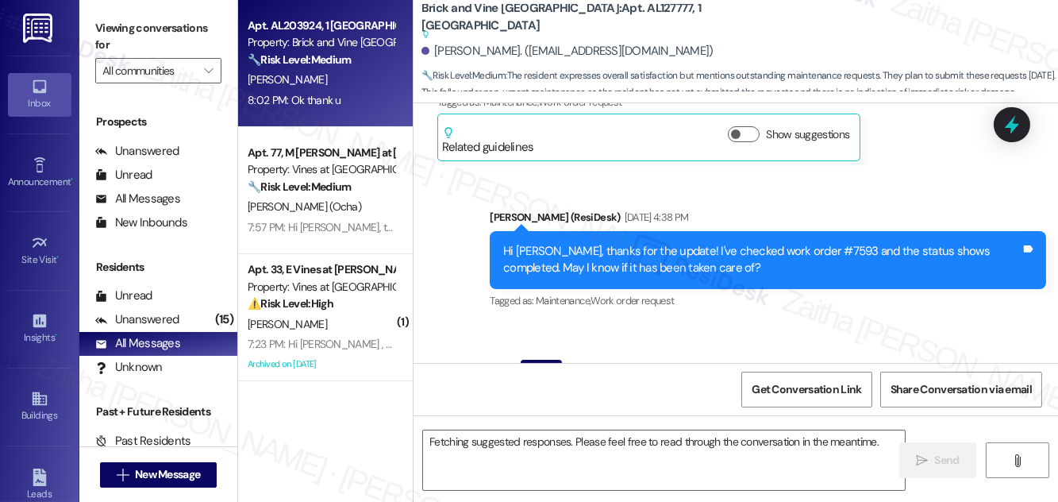
click at [355, 90] on div "8:02 PM: Ok thank u 8:02 PM: Ok thank u" at bounding box center [321, 100] width 150 height 20
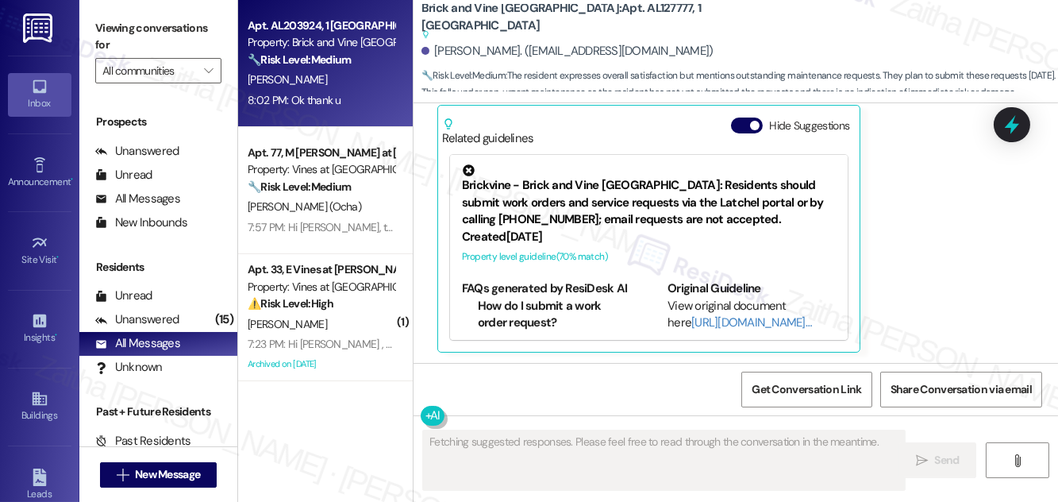
scroll to position [1860, 0]
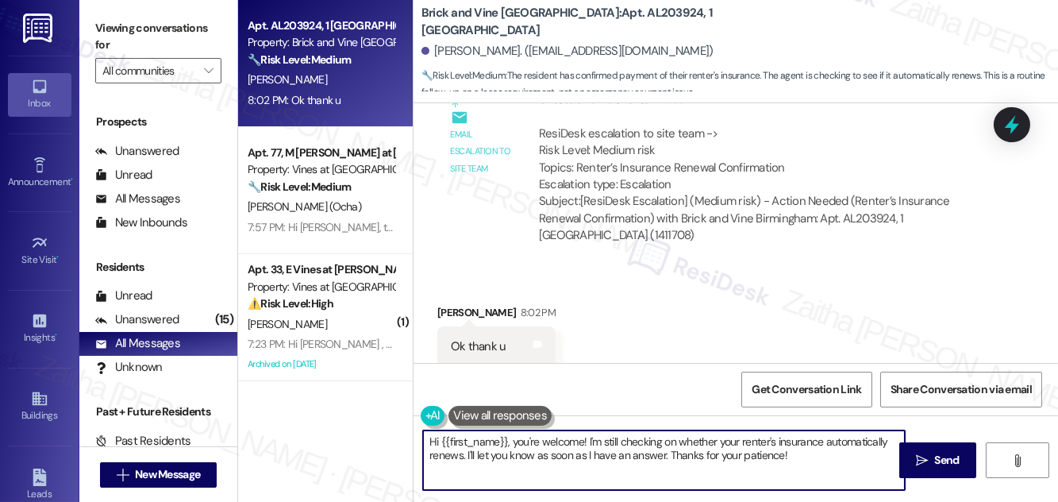
drag, startPoint x: 517, startPoint y: 441, endPoint x: 413, endPoint y: 435, distance: 105.0
click at [408, 441] on div "Apt. AL203924, 1 Birmingham Market Property: Brick and Vine Birmingham 🔧 Risk L…" at bounding box center [648, 251] width 820 height 502
drag, startPoint x: 507, startPoint y: 440, endPoint x: 771, endPoint y: 465, distance: 265.4
click at [771, 465] on textarea "You're welcome! I'm still checking on whether your renter's insurance automatic…" at bounding box center [664, 460] width 482 height 60
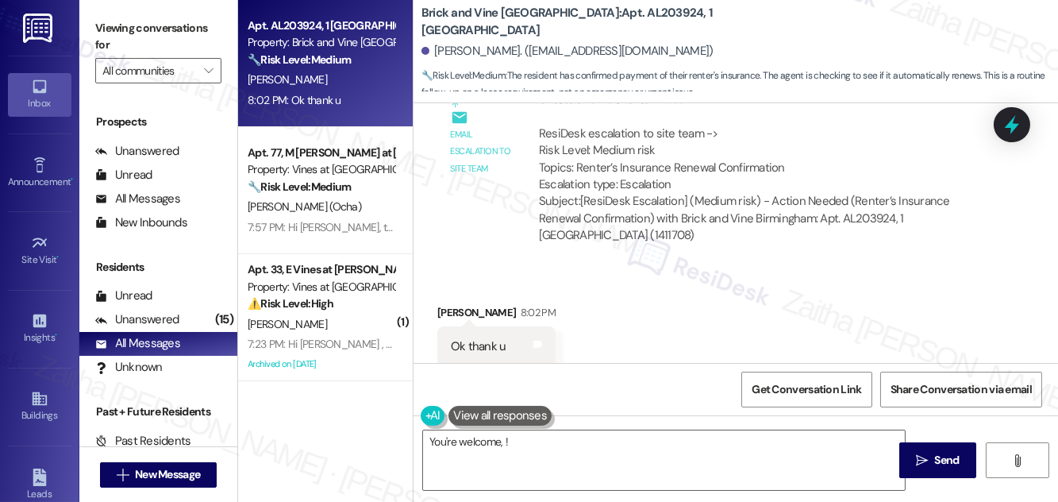
click at [450, 304] on div "[PERSON_NAME] 8:02 PM" at bounding box center [496, 315] width 118 height 22
copy div "[PERSON_NAME]"
click at [505, 443] on textarea "You're welcome, !" at bounding box center [664, 460] width 482 height 60
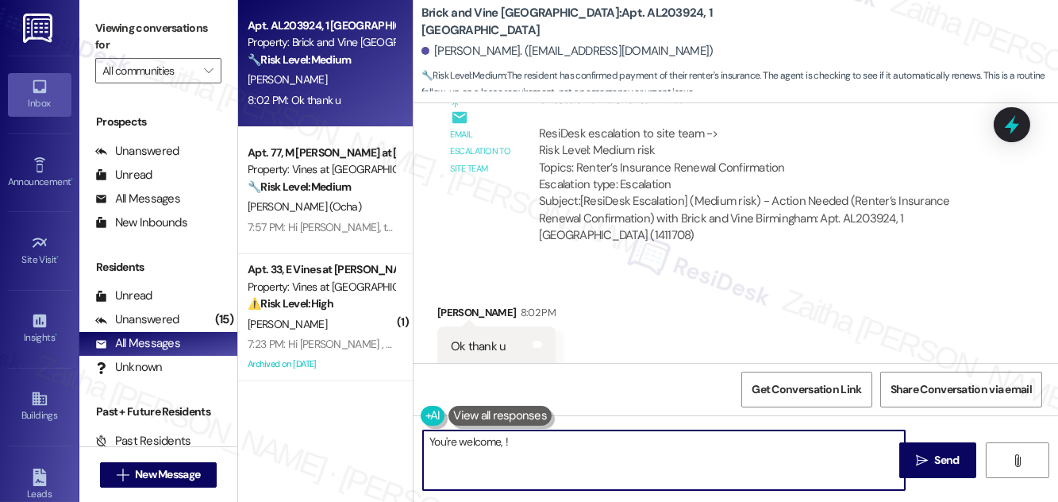
paste textarea "[PERSON_NAME]"
click at [570, 453] on textarea "You're welcome, [PERSON_NAME]!" at bounding box center [664, 460] width 482 height 60
type textarea "You're welcome, [PERSON_NAME]!"
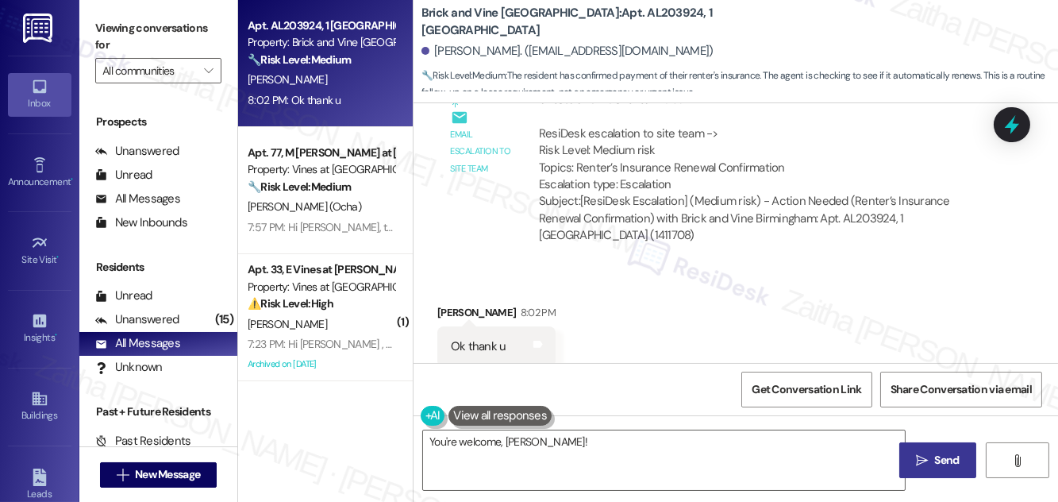
click at [927, 462] on icon "" at bounding box center [922, 460] width 12 height 13
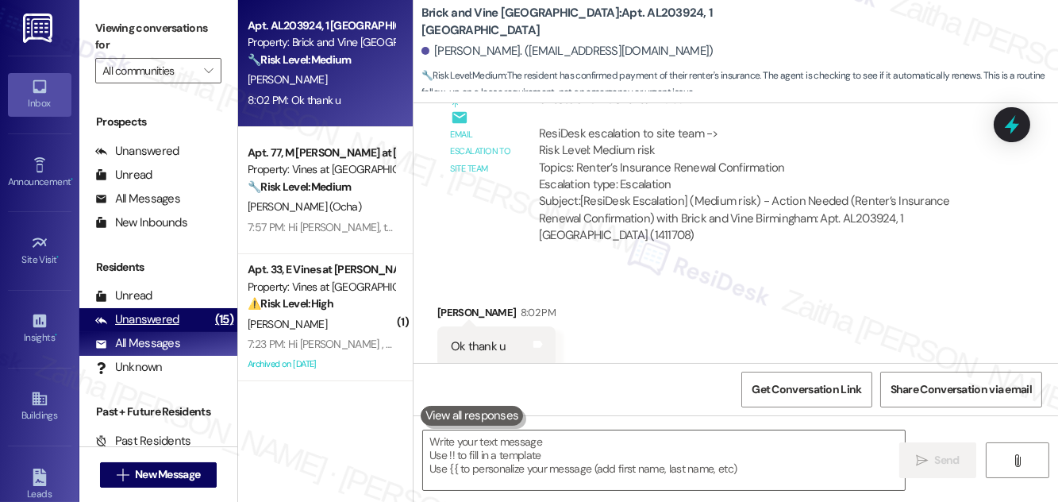
scroll to position [1970, 0]
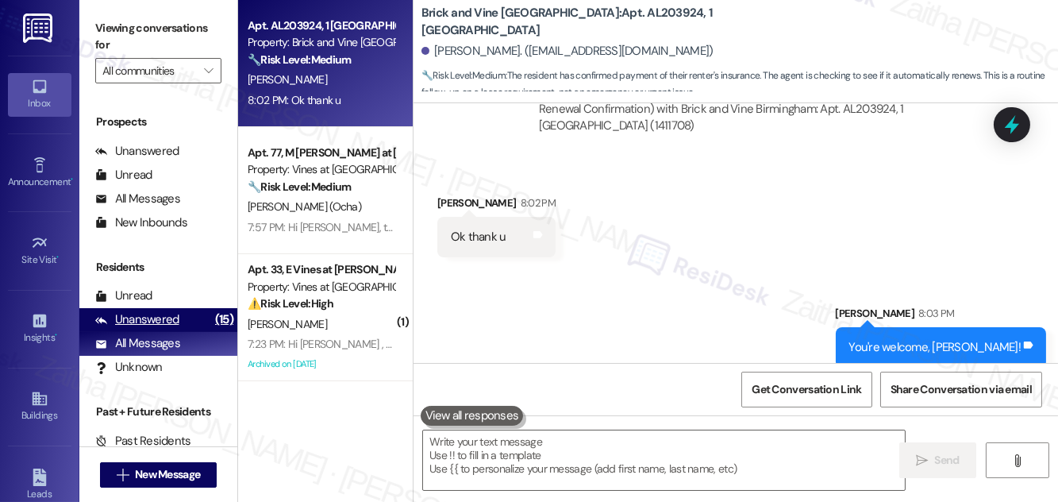
click at [150, 318] on div "Unanswered" at bounding box center [137, 319] width 84 height 17
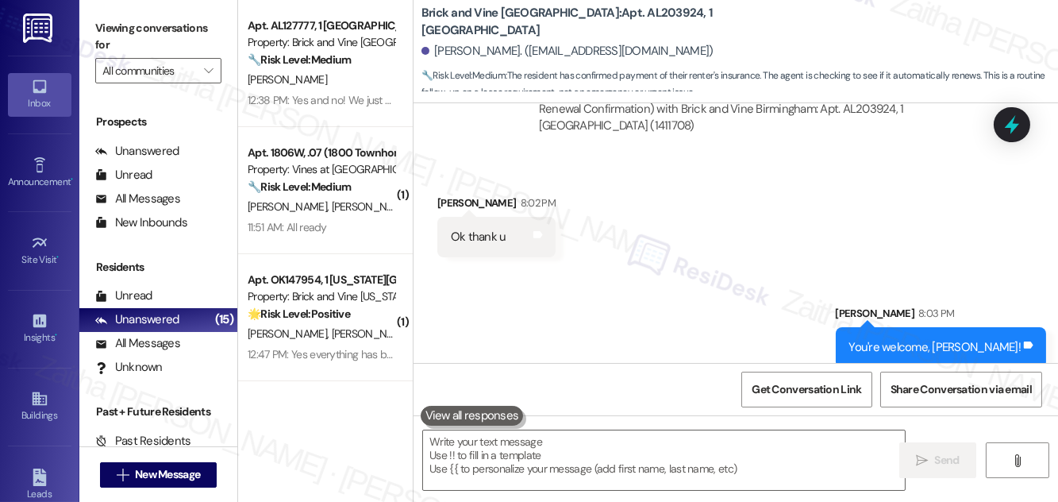
scroll to position [1971, 0]
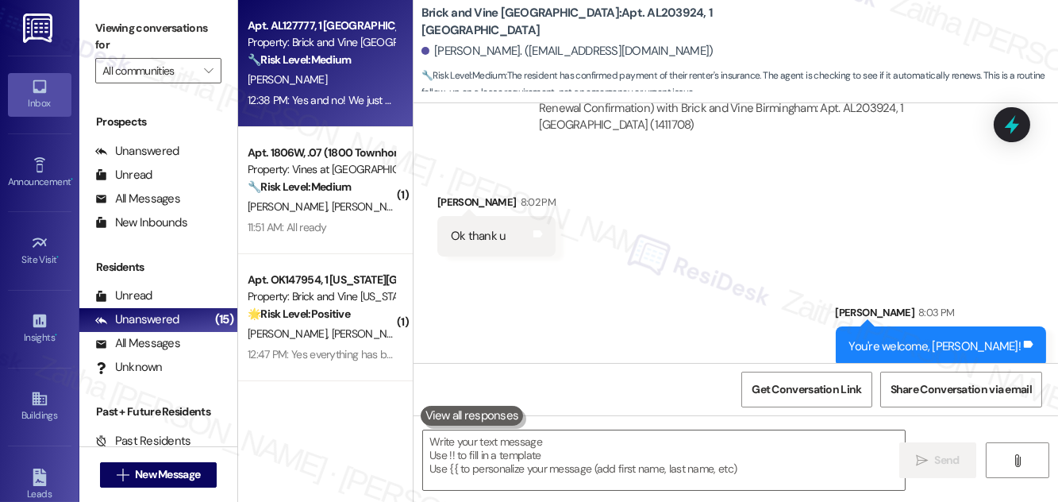
click at [333, 73] on div "[PERSON_NAME]" at bounding box center [321, 80] width 150 height 20
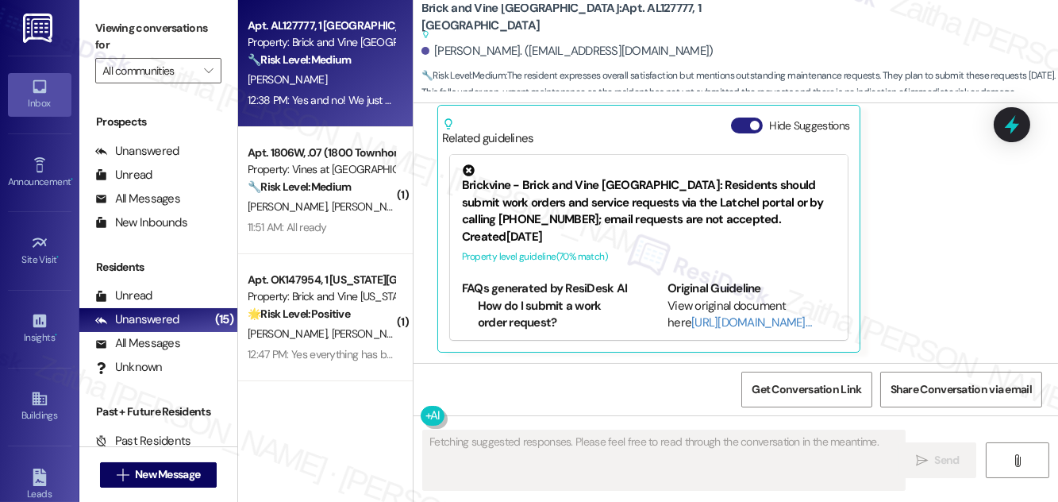
click at [738, 125] on button "Hide Suggestions" at bounding box center [747, 125] width 32 height 16
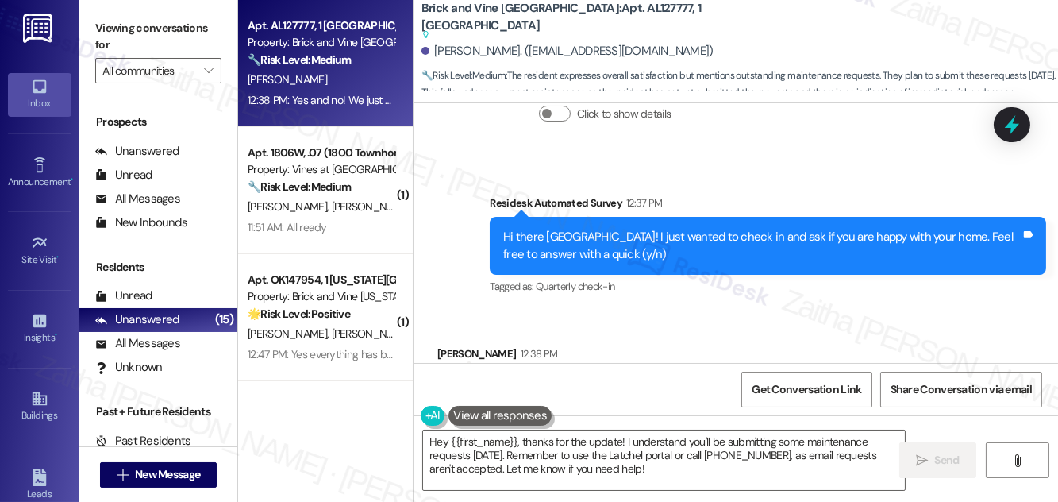
scroll to position [1843, 0]
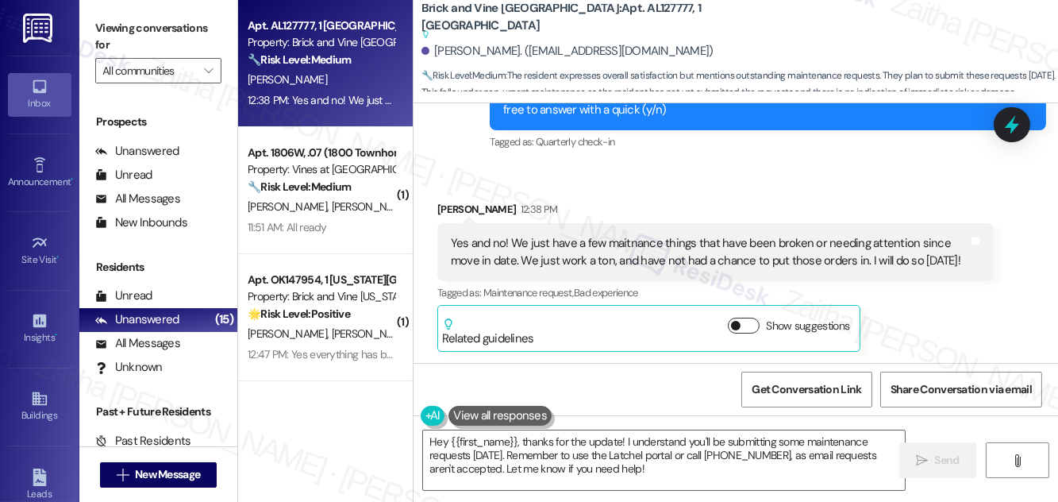
click at [749, 319] on button "Show suggestions" at bounding box center [744, 325] width 32 height 16
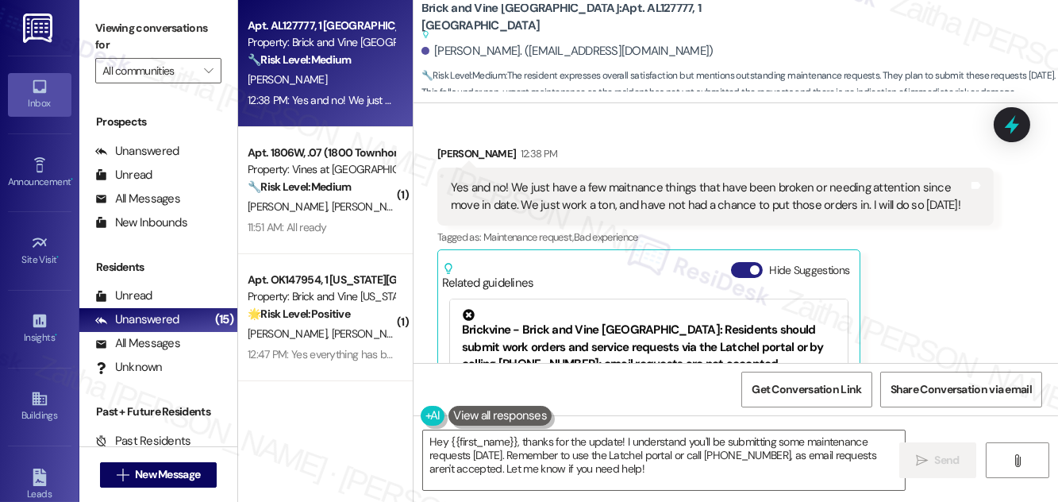
scroll to position [1987, 0]
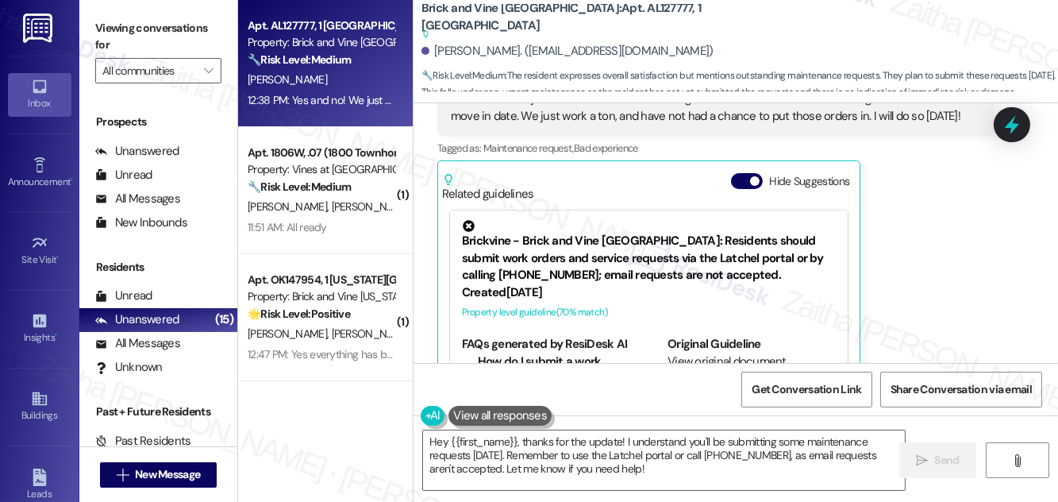
click at [737, 180] on button "Hide Suggestions" at bounding box center [747, 181] width 32 height 16
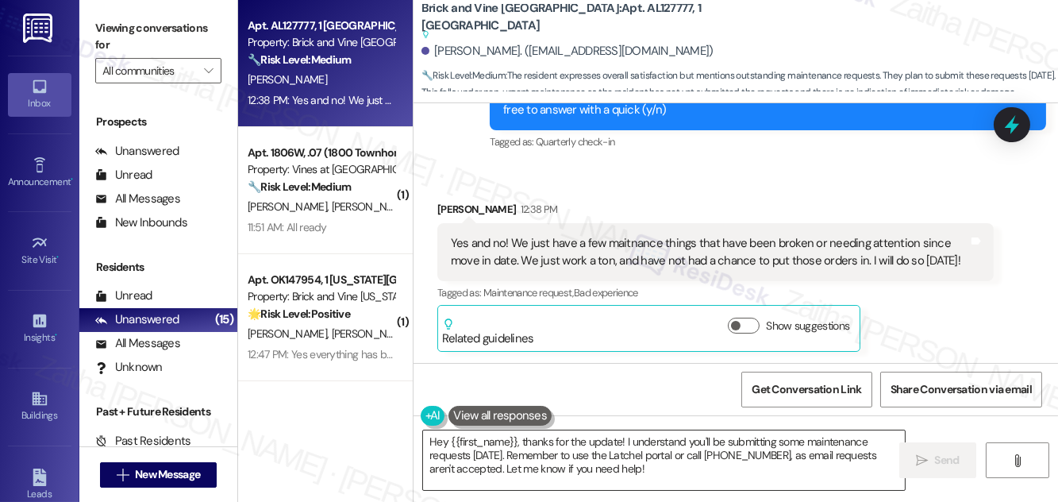
click at [650, 467] on textarea "Hey {{first_name}}, thanks for the update! I understand you'll be submitting so…" at bounding box center [664, 460] width 482 height 60
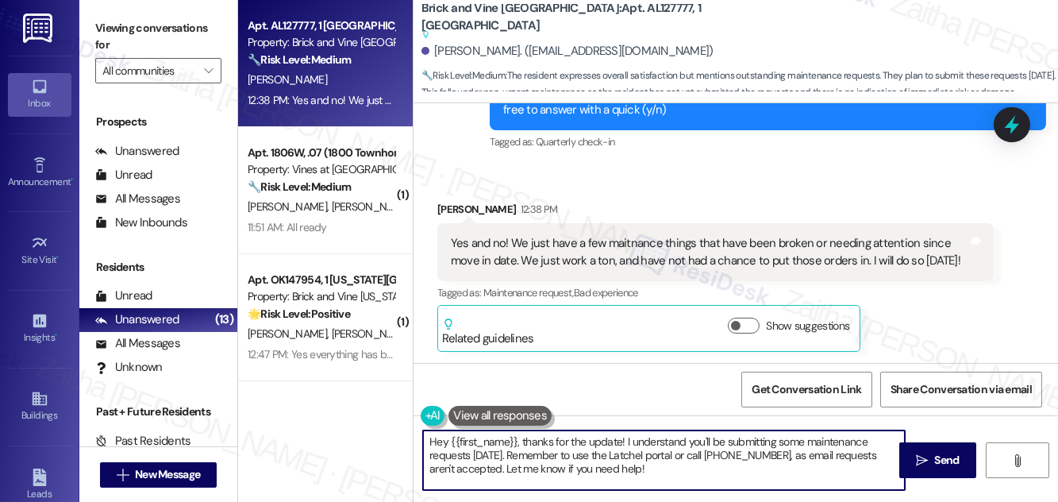
drag, startPoint x: 525, startPoint y: 444, endPoint x: 424, endPoint y: 446, distance: 100.8
click at [424, 446] on textarea "Hey {{first_name}}, thanks for the update! I understand you'll be submitting so…" at bounding box center [664, 460] width 482 height 60
click at [515, 440] on textarea "Thanks for the update! I understand you'll be submitting some maintenance reque…" at bounding box center [664, 460] width 482 height 60
click at [447, 209] on div "[PERSON_NAME] 12:38 PM" at bounding box center [715, 212] width 556 height 22
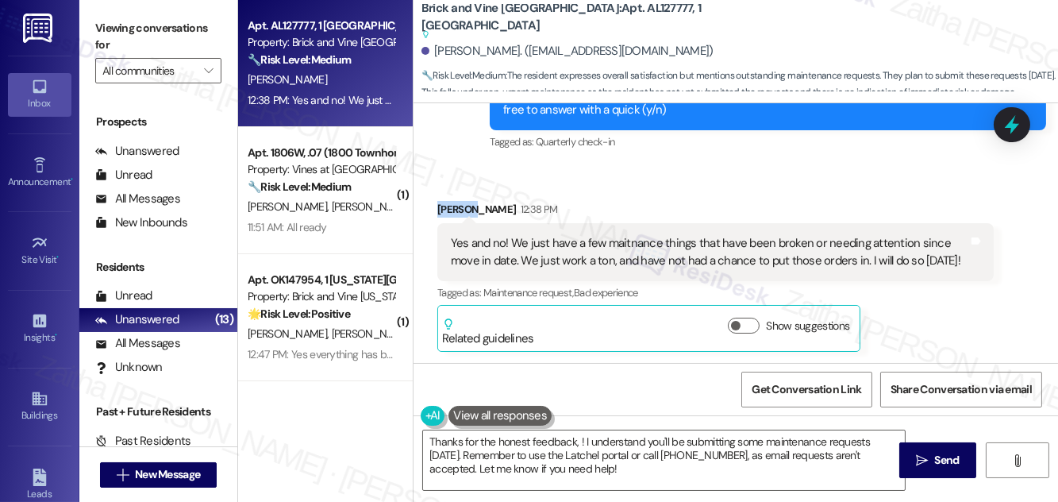
click at [447, 209] on div "[PERSON_NAME] 12:38 PM" at bounding box center [715, 212] width 556 height 22
copy div "[GEOGRAPHIC_DATA]"
click at [575, 437] on textarea "Thanks for the honest feedback, ! I understand you'll be submitting some mainte…" at bounding box center [664, 460] width 482 height 60
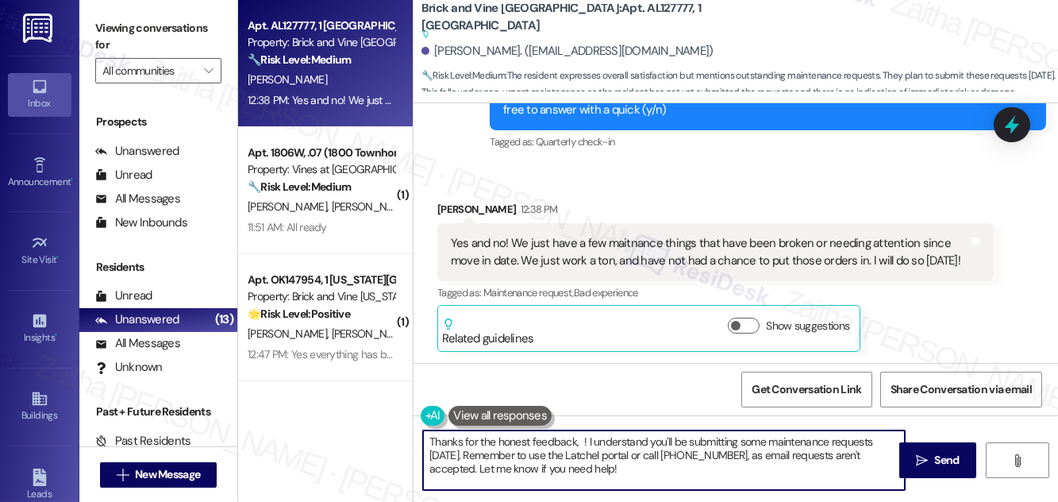
paste textarea "[GEOGRAPHIC_DATA]"
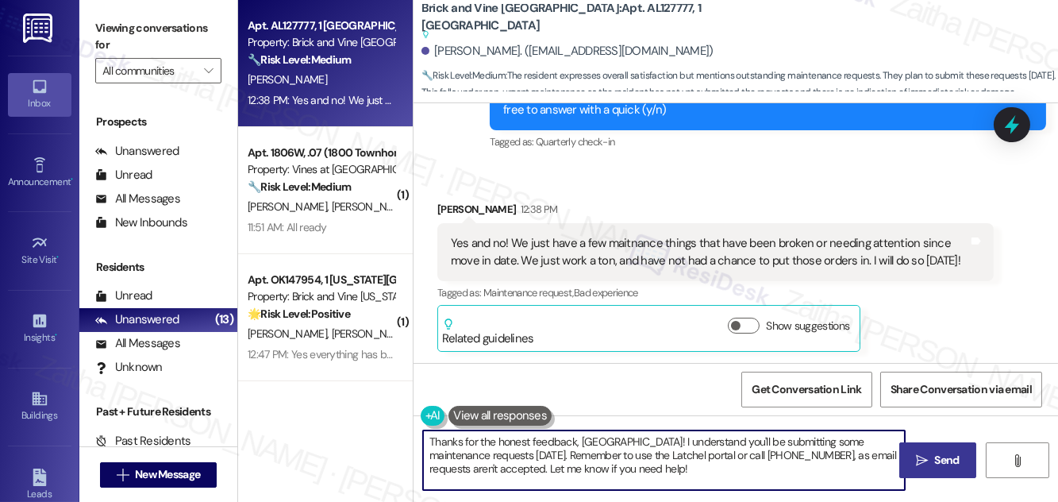
type textarea "Thanks for the honest feedback, [GEOGRAPHIC_DATA]! I understand you'll be submi…"
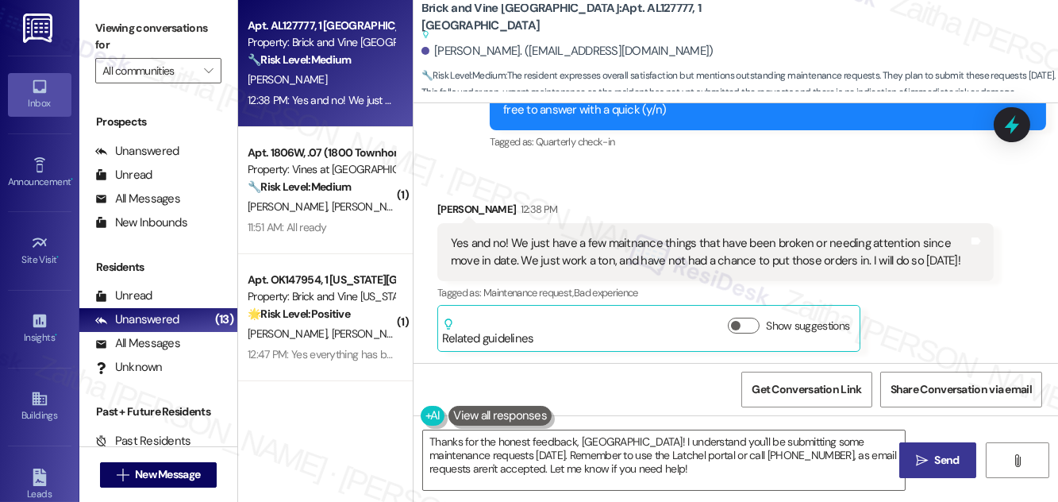
click at [935, 453] on span "Send" at bounding box center [947, 460] width 25 height 17
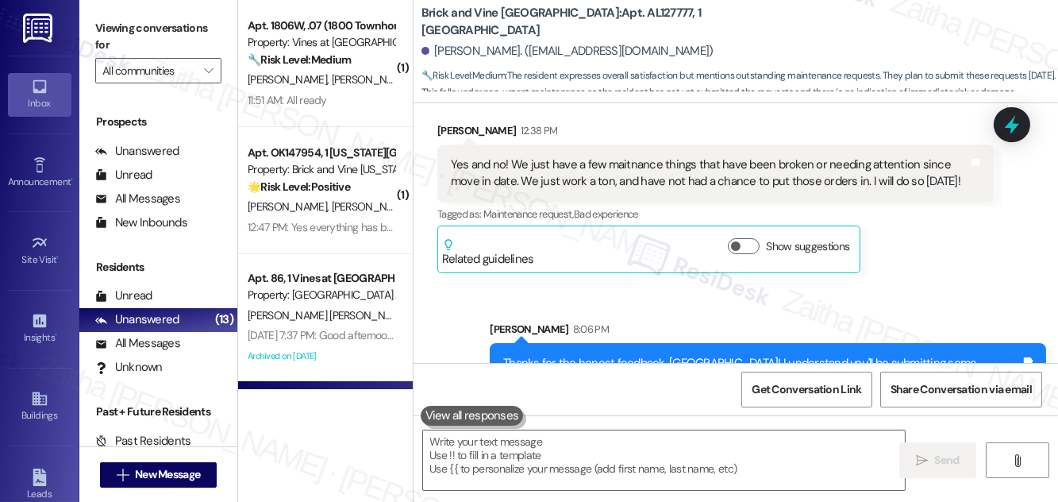
scroll to position [1940, 0]
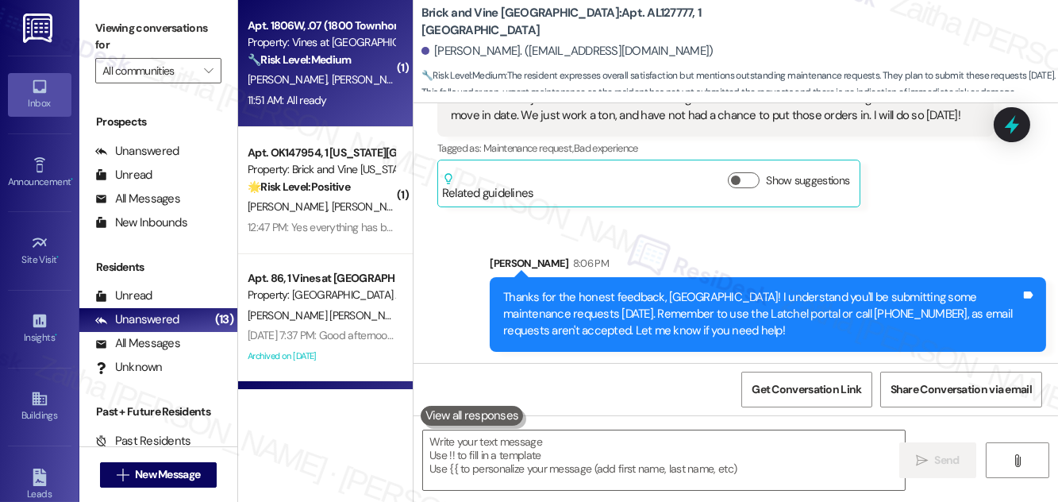
click at [349, 81] on div "[PERSON_NAME] [PERSON_NAME]" at bounding box center [321, 80] width 150 height 20
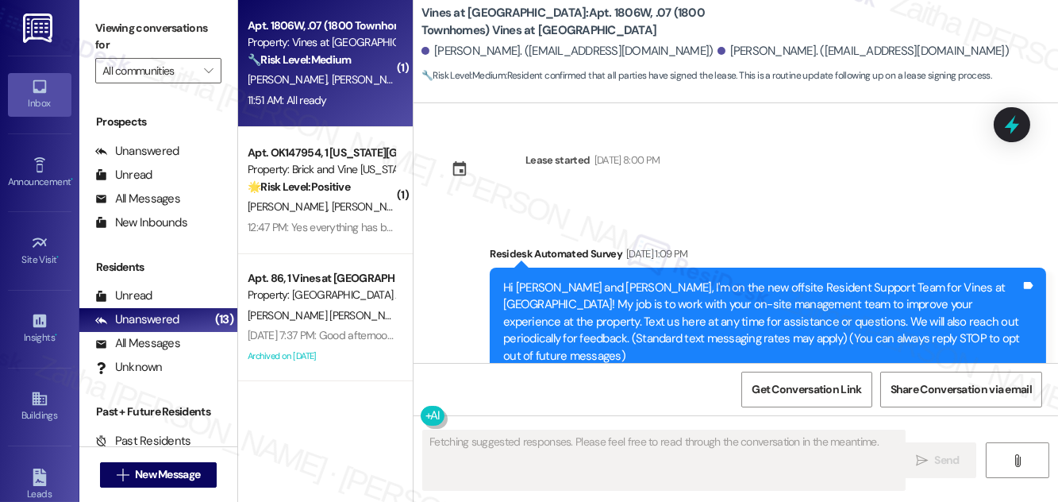
scroll to position [11436, 0]
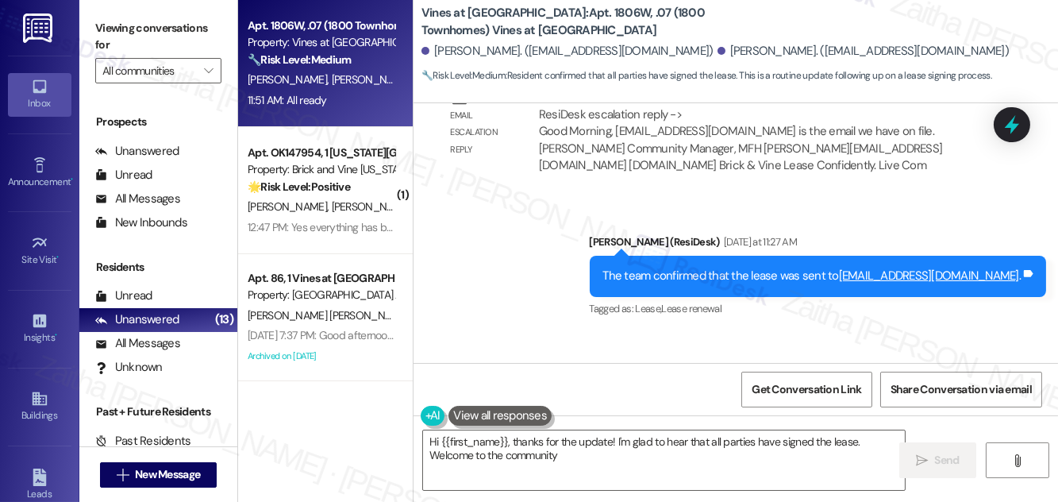
type textarea "Hi {{first_name}}, thanks for the update! I'm glad to hear that all parties hav…"
drag, startPoint x: 438, startPoint y: 297, endPoint x: 512, endPoint y: 306, distance: 74.4
click at [510, 390] on div "All ready Tags and notes" at bounding box center [498, 410] width 122 height 40
copy div "All ready"
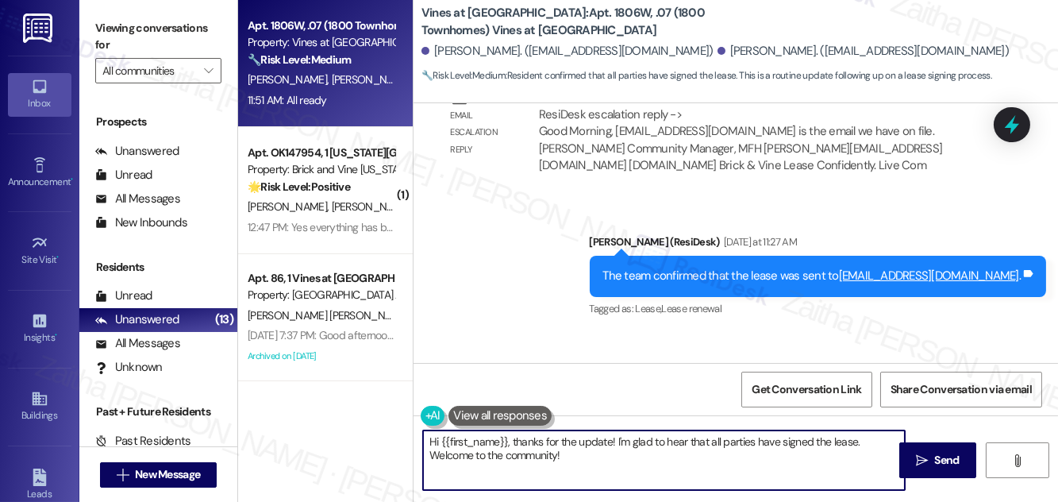
drag, startPoint x: 432, startPoint y: 439, endPoint x: 598, endPoint y: 459, distance: 167.1
click at [598, 459] on textarea "Hi {{first_name}}, thanks for the update! I'm glad to hear that all parties hav…" at bounding box center [664, 460] width 482 height 60
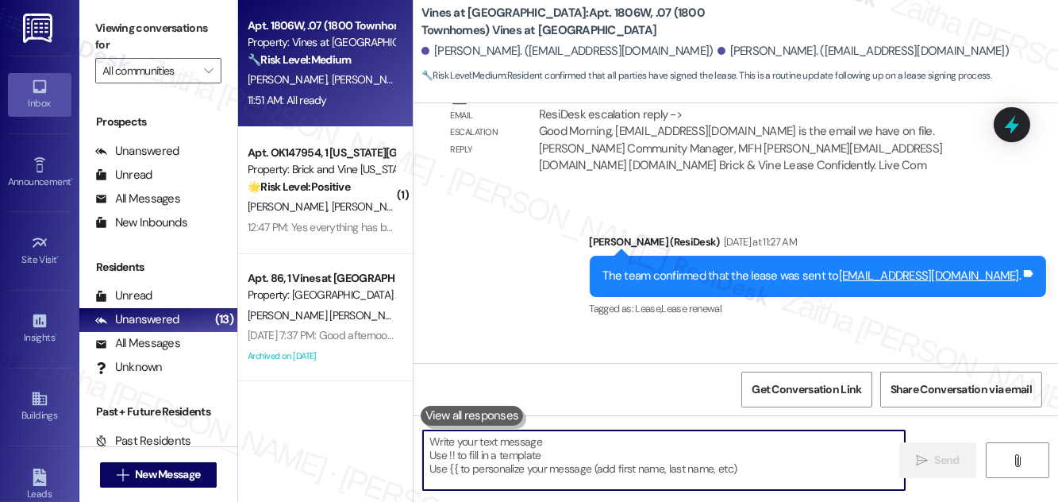
paste textarea "Great"
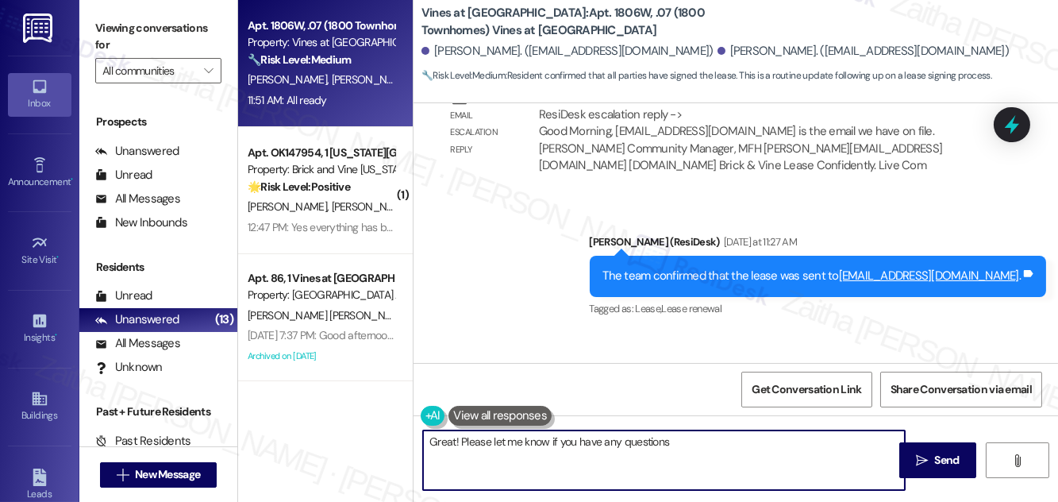
drag, startPoint x: 492, startPoint y: 438, endPoint x: 753, endPoint y: 438, distance: 261.1
click at [753, 438] on textarea "Great! Please let me know if you have any questions" at bounding box center [664, 460] width 482 height 60
click at [654, 439] on textarea "Great! Please feel free to reach out if you need anyhting else." at bounding box center [664, 460] width 482 height 60
type textarea "Great! Please feel free to reach out if you need anything else."
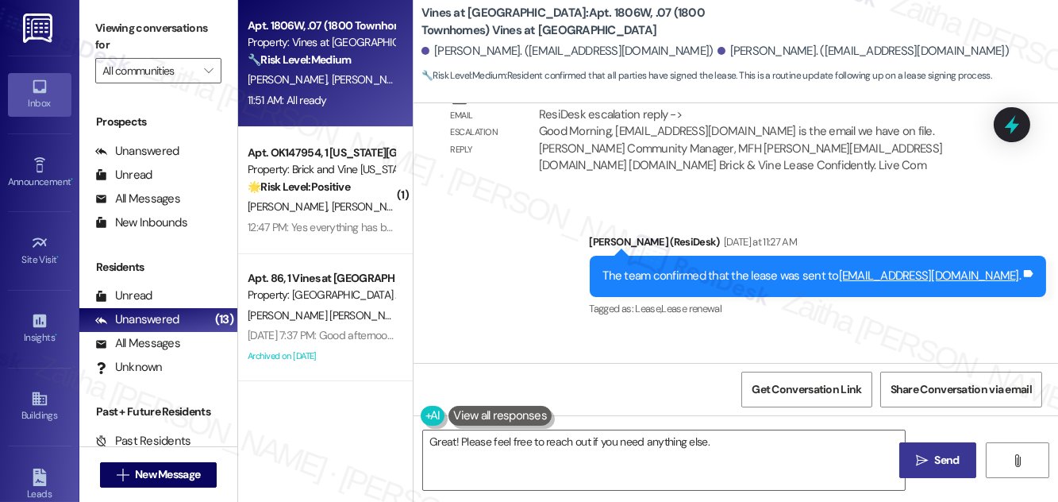
click at [929, 459] on span " Send" at bounding box center [938, 460] width 50 height 17
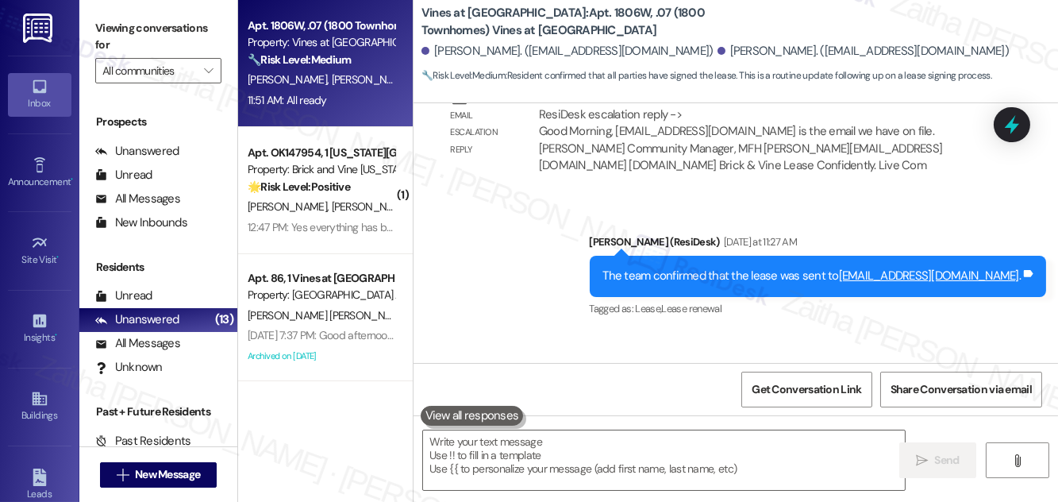
scroll to position [11435, 0]
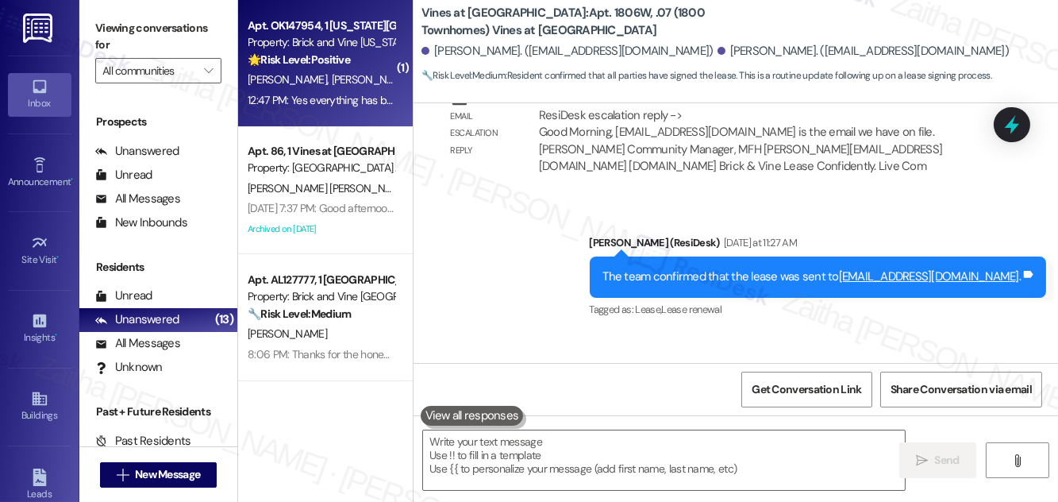
click at [352, 71] on div "[PERSON_NAME] [PERSON_NAME]" at bounding box center [321, 80] width 150 height 20
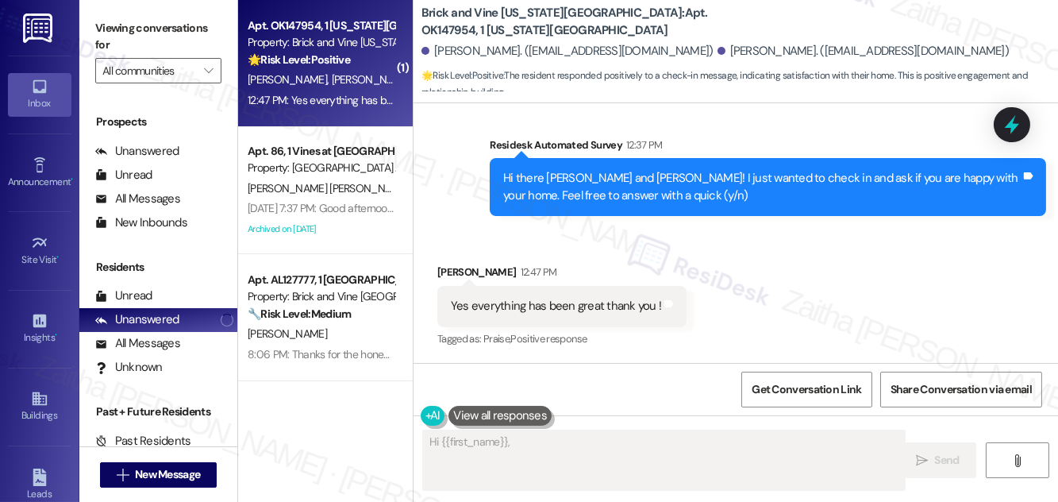
scroll to position [456, 0]
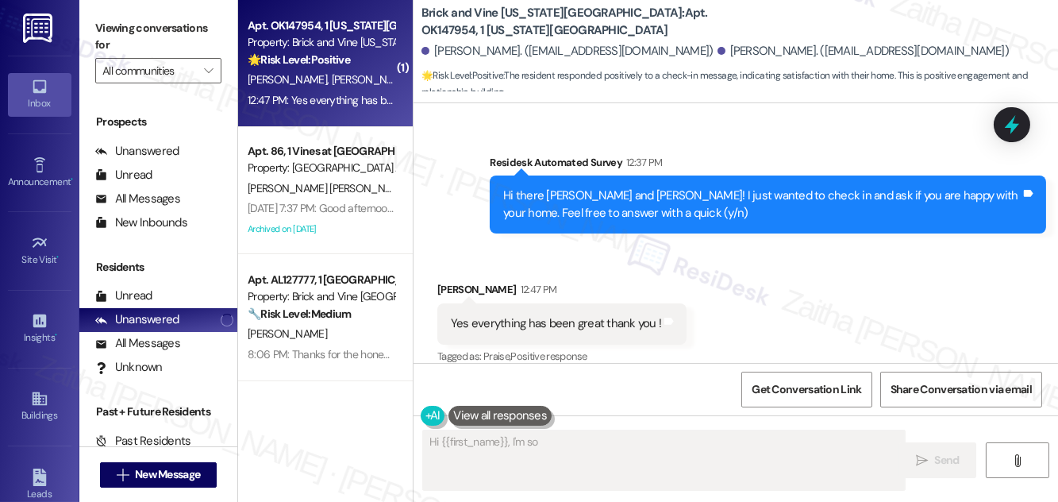
type textarea "Hi {{first_name}}, I'm so glad"
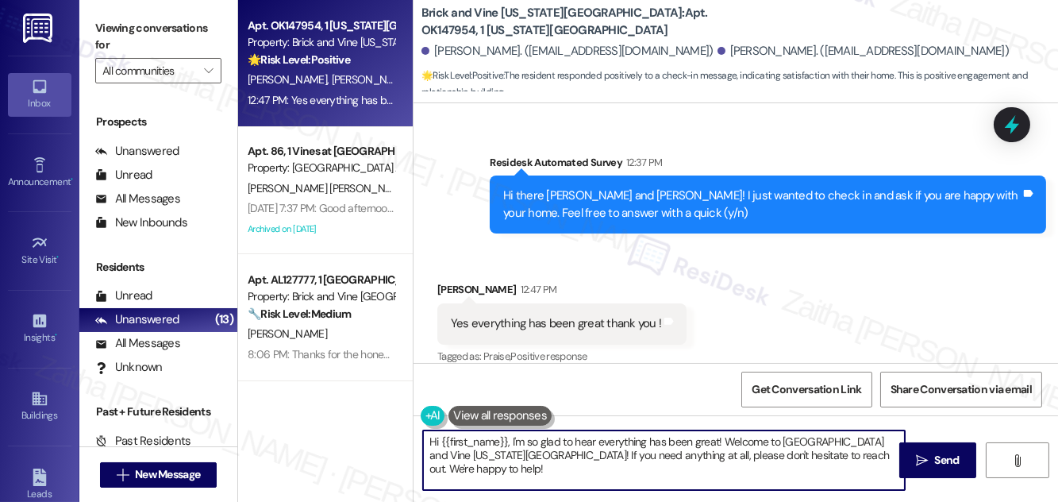
click at [431, 434] on textarea "Hi {{first_name}}, I'm so glad to hear everything has been great! Welcome to [G…" at bounding box center [664, 460] width 482 height 60
click at [433, 435] on textarea "Hi {{first_name}}, I'm so glad to hear everything has been great! Welcome to [G…" at bounding box center [664, 460] width 482 height 60
click at [450, 281] on div "[PERSON_NAME] 12:47 PM" at bounding box center [561, 292] width 249 height 22
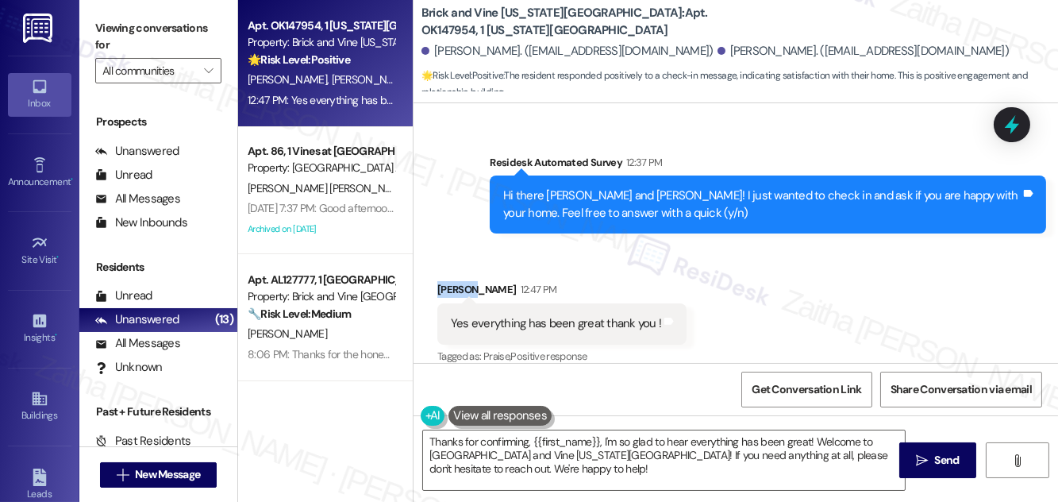
click at [450, 281] on div "[PERSON_NAME] 12:47 PM" at bounding box center [561, 292] width 249 height 22
copy div "Jordan"
click at [578, 440] on textarea "Thanks for confirming, {{first_name}}, I'm so glad to hear everything has been …" at bounding box center [664, 460] width 482 height 60
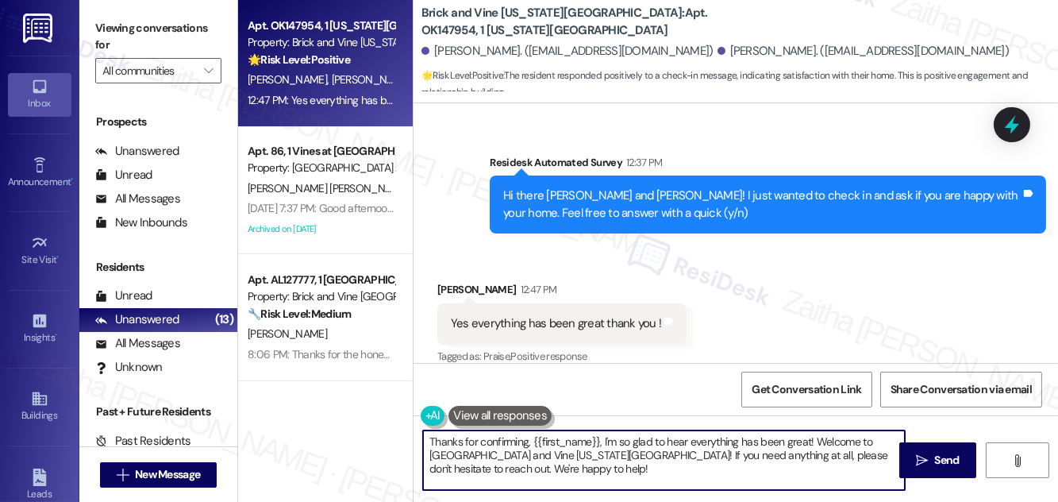
click at [578, 440] on textarea "Thanks for confirming, {{first_name}}, I'm so glad to hear everything has been …" at bounding box center [664, 460] width 482 height 60
paste textarea "Jordan"
drag, startPoint x: 783, startPoint y: 439, endPoint x: 898, endPoint y: 456, distance: 117.2
click at [898, 456] on textarea "Thanks for confirming, [PERSON_NAME]! I'm so glad to hear everything has been g…" at bounding box center [664, 460] width 482 height 60
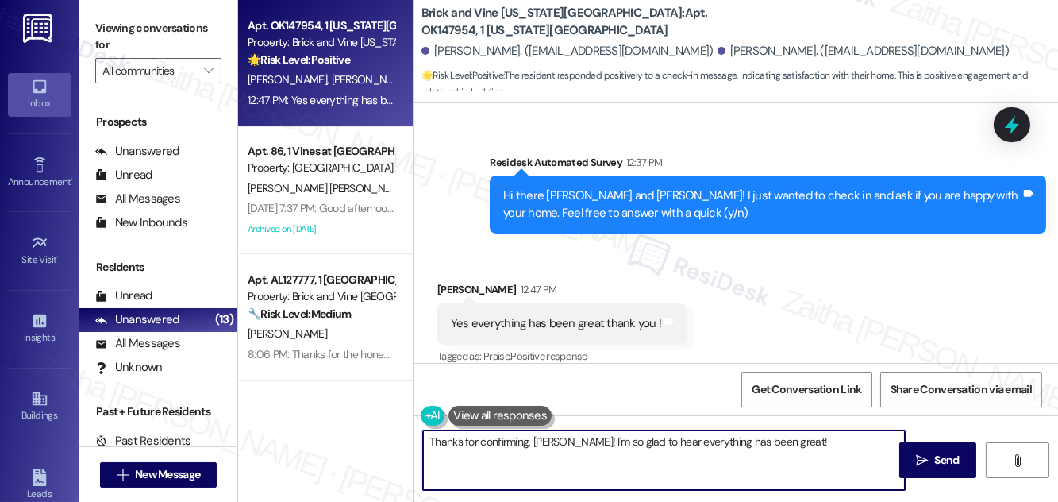
paste textarea "If it’s not too much trouble, would you kindly consider sharing your feedback i…"
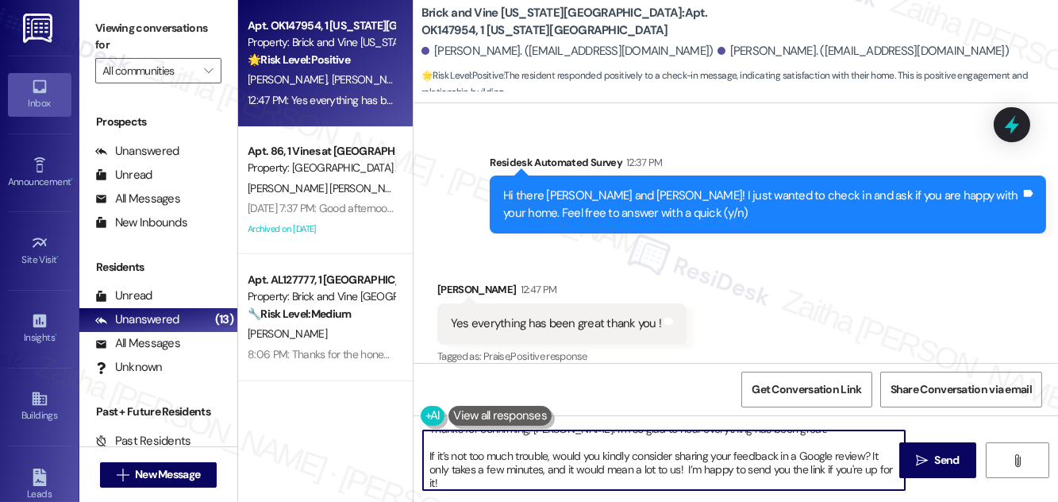
scroll to position [0, 0]
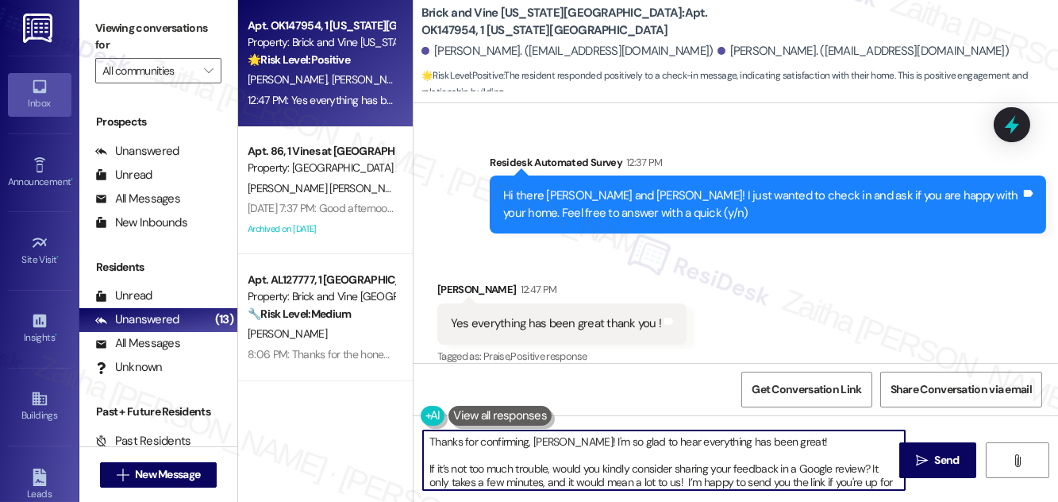
click at [732, 467] on textarea "Thanks for confirming, [PERSON_NAME]! I'm so glad to hear everything has been g…" at bounding box center [664, 460] width 482 height 60
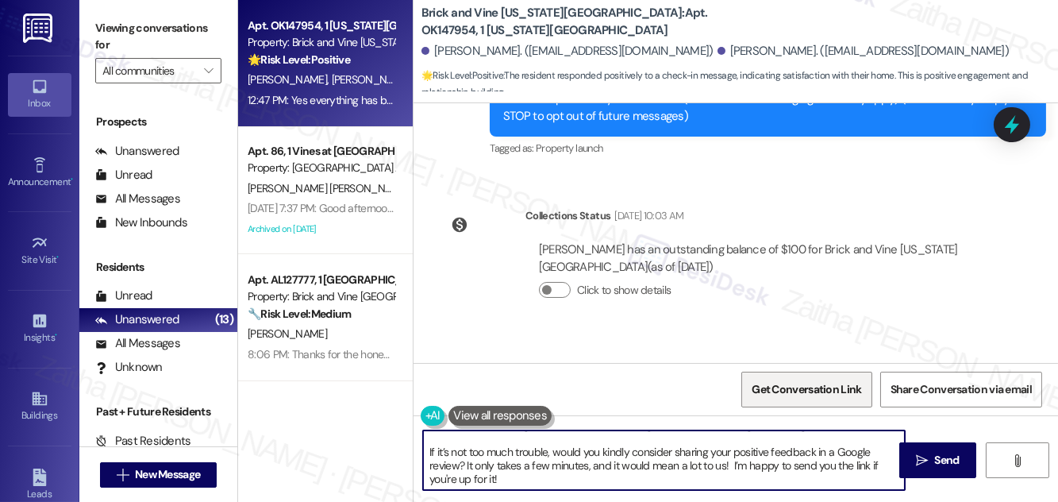
scroll to position [456, 0]
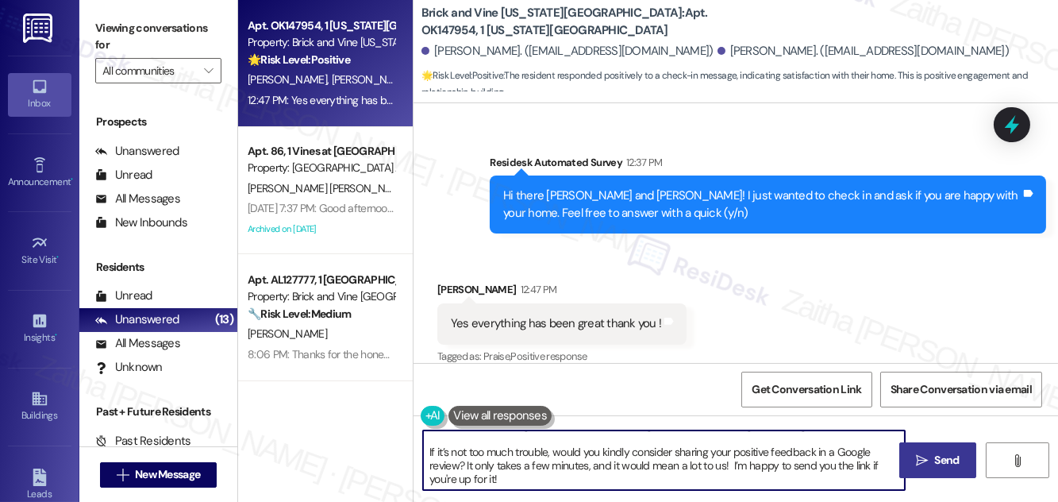
type textarea "Thanks for confirming, [PERSON_NAME]! I'm so glad to hear everything has been g…"
click at [933, 460] on span "Send" at bounding box center [947, 460] width 31 height 17
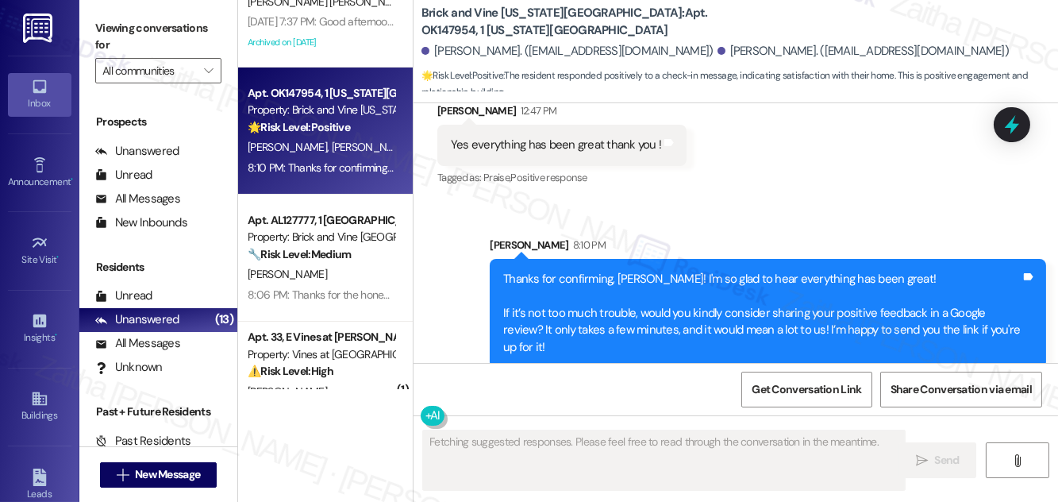
scroll to position [216, 0]
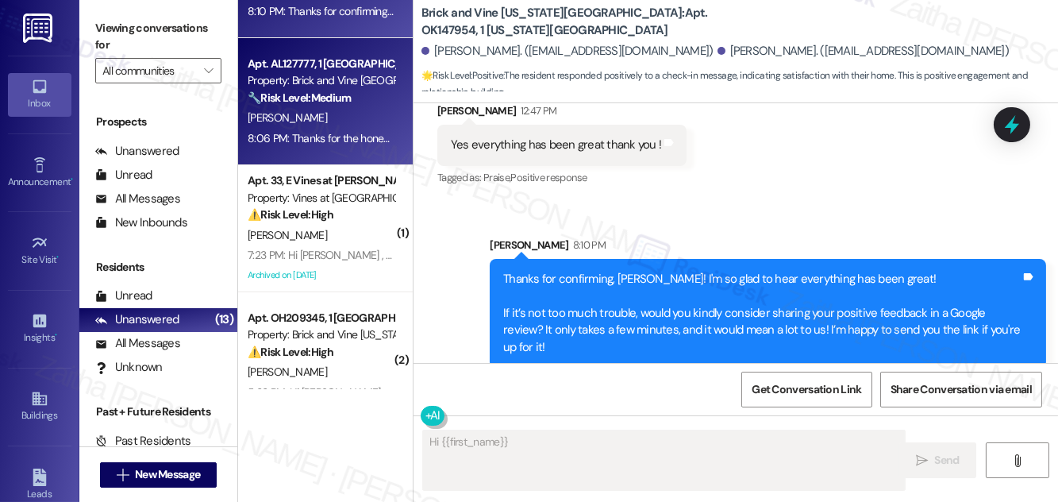
type textarea "Hi {{first_name}}!"
click at [363, 116] on div "[PERSON_NAME]" at bounding box center [321, 118] width 150 height 20
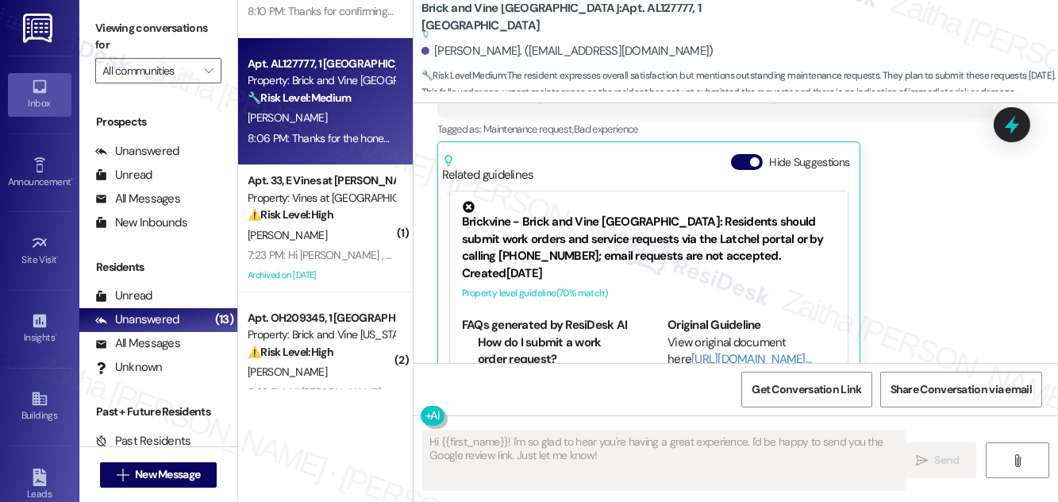
scroll to position [2043, 0]
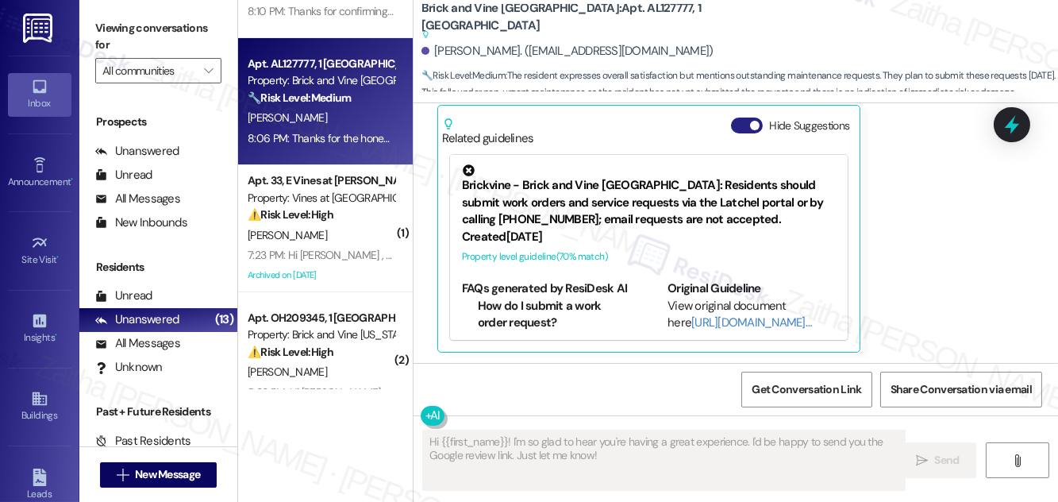
click at [744, 128] on button "Hide Suggestions" at bounding box center [747, 125] width 32 height 16
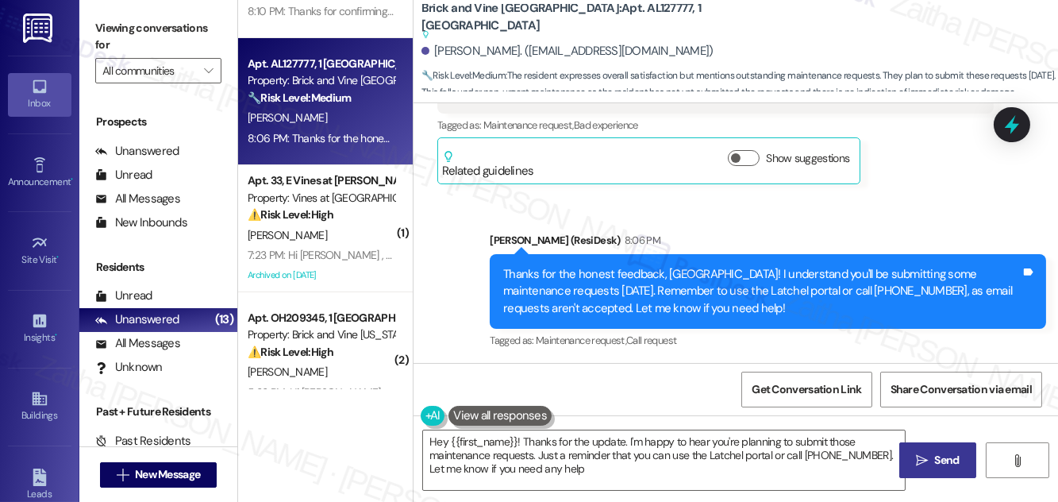
type textarea "Hey {{first_name}}! Thanks for the update. I'm happy to hear you're planning to…"
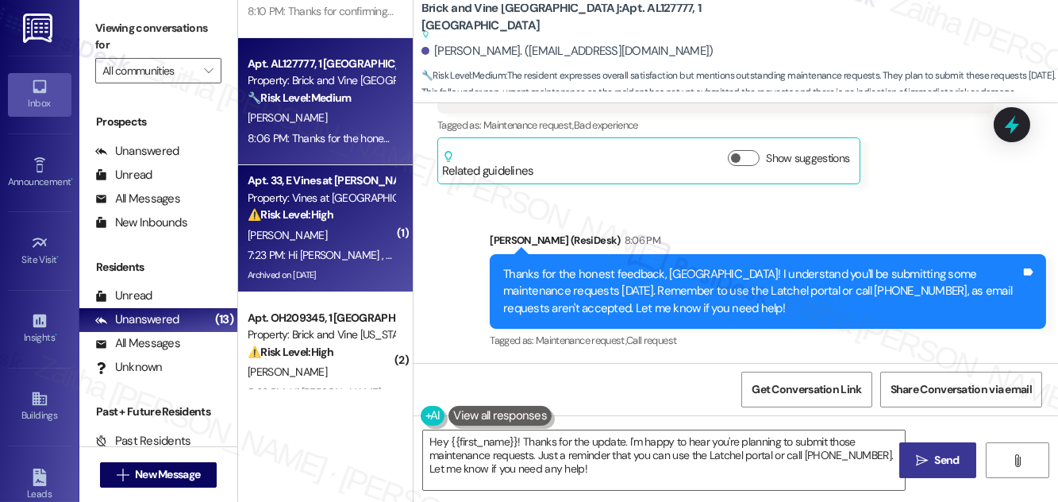
click at [362, 233] on div "[PERSON_NAME]" at bounding box center [321, 235] width 150 height 20
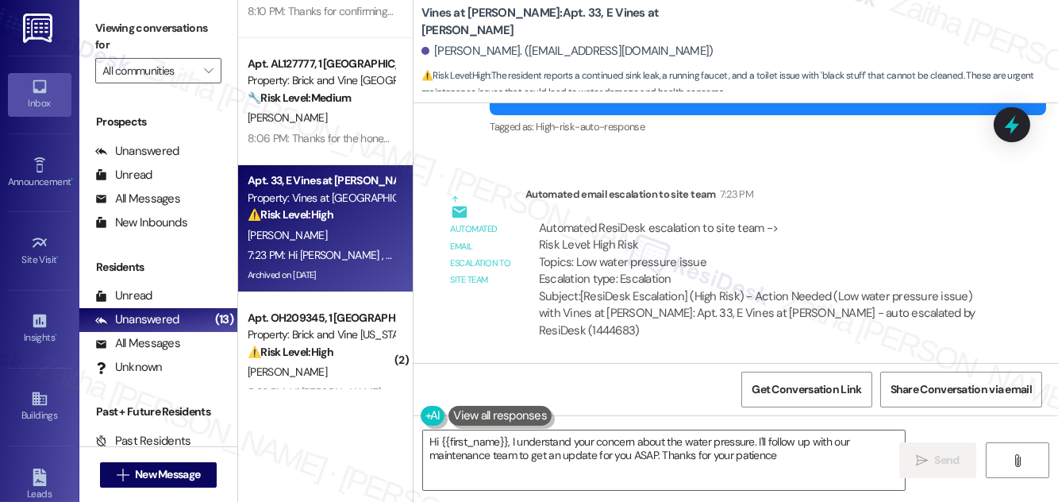
type textarea "Hi {{first_name}}, I understand your concern about the water pressure. I'll fol…"
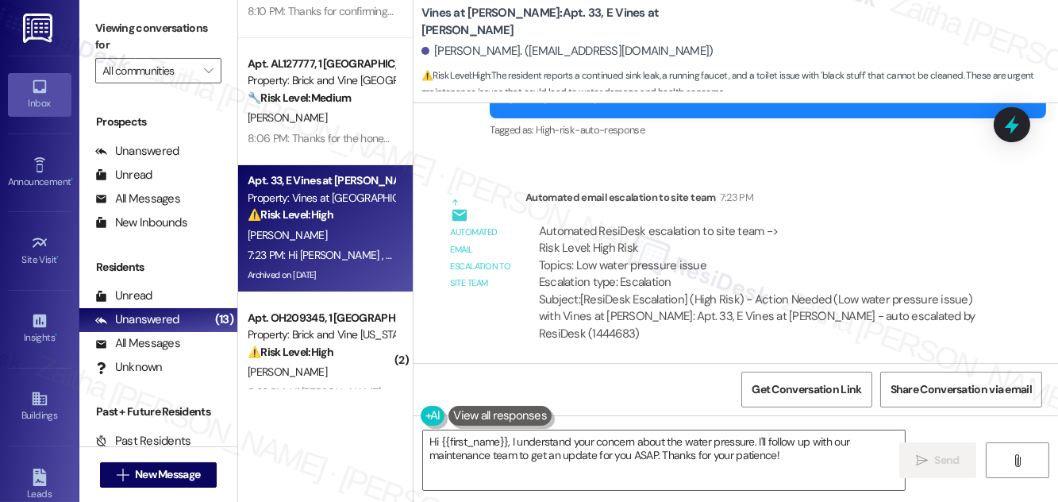
scroll to position [1106, 0]
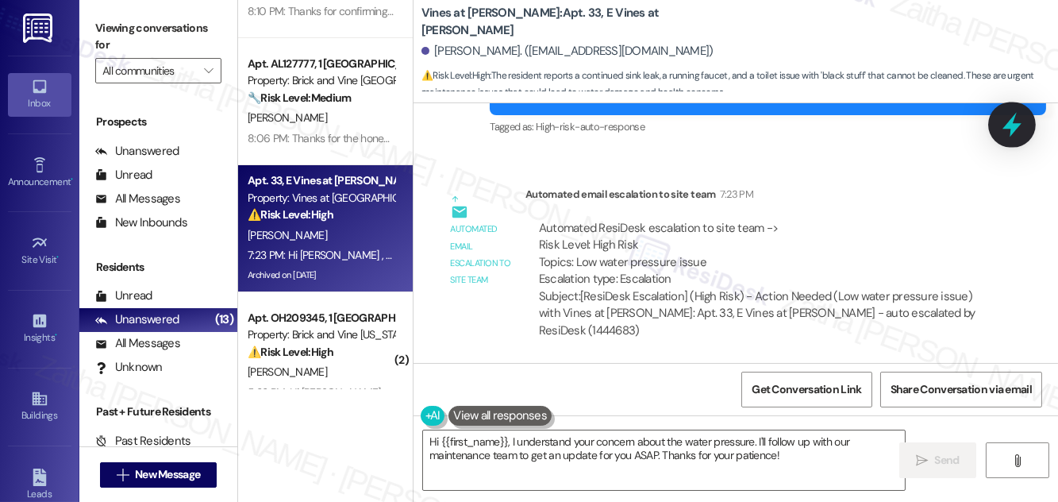
click at [1019, 128] on icon at bounding box center [1011, 124] width 27 height 27
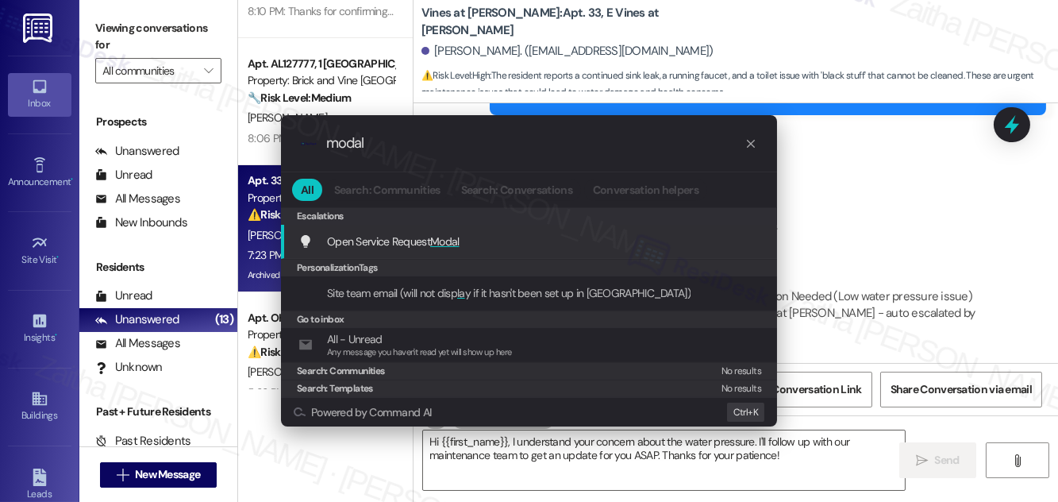
type input "modal"
click at [457, 239] on span "Modal" at bounding box center [444, 241] width 29 height 14
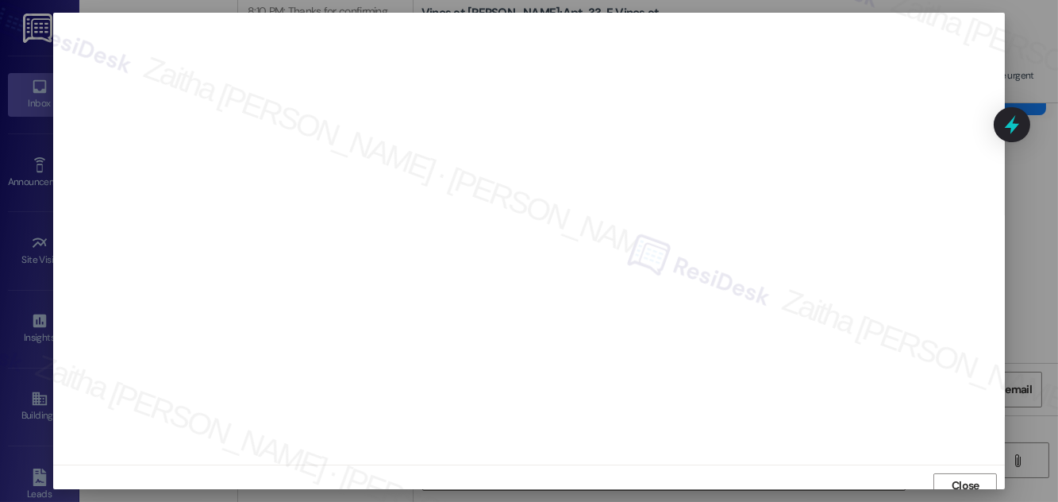
scroll to position [9, 0]
click at [948, 476] on span "Close" at bounding box center [965, 476] width 34 height 17
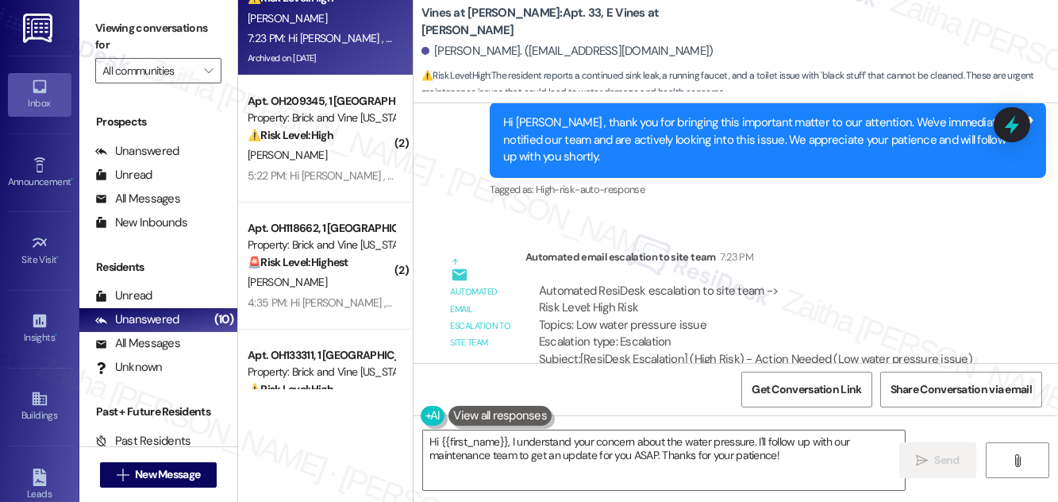
scroll to position [1106, 0]
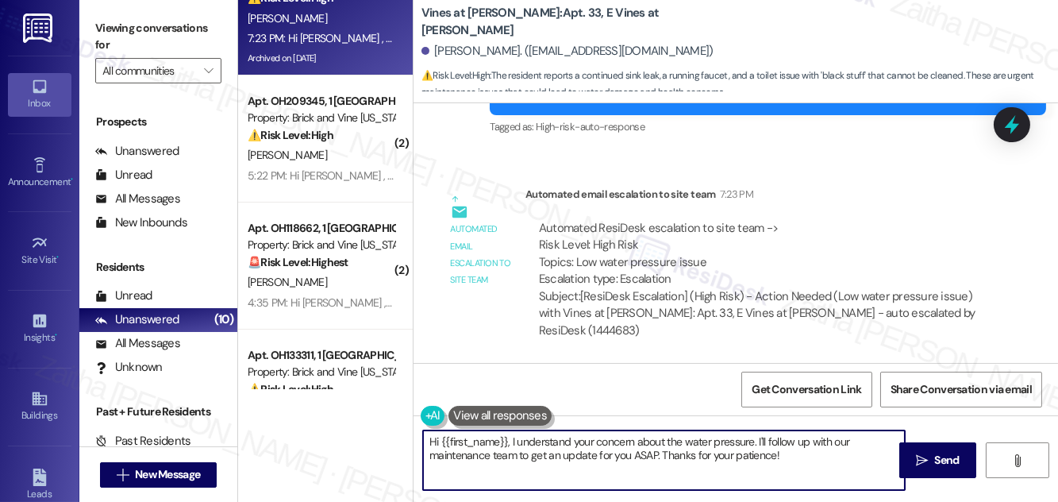
drag, startPoint x: 756, startPoint y: 434, endPoint x: 781, endPoint y: 453, distance: 31.7
click at [781, 453] on textarea "Hi {{first_name}}, I understand your concern about the water pressure. I'll fol…" at bounding box center [664, 460] width 482 height 60
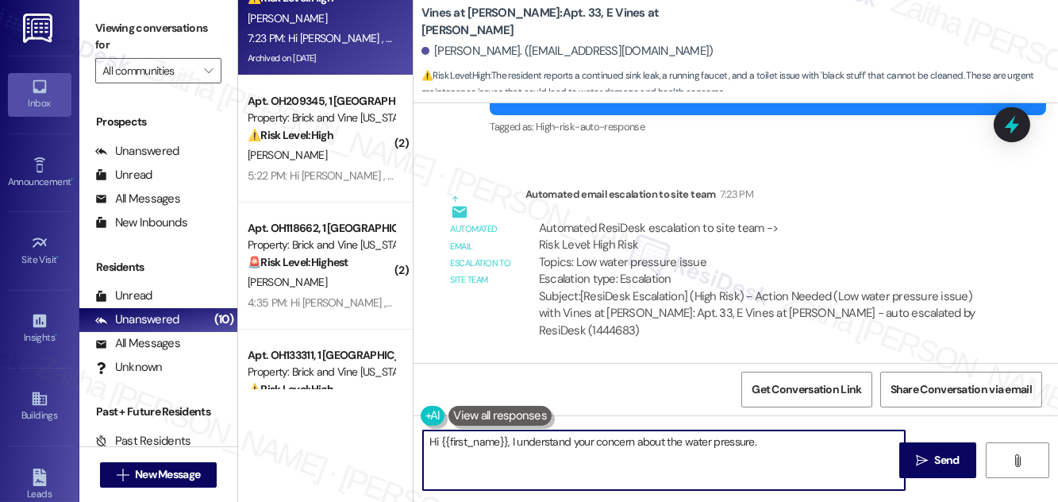
paste textarea "We're looking into this, and we'll be in touch when we have an update. Let me k…"
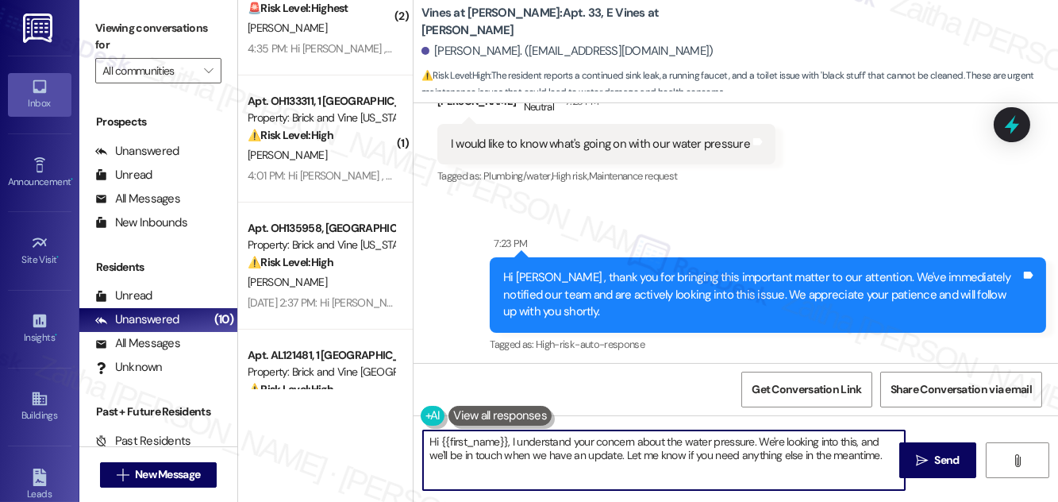
scroll to position [817, 0]
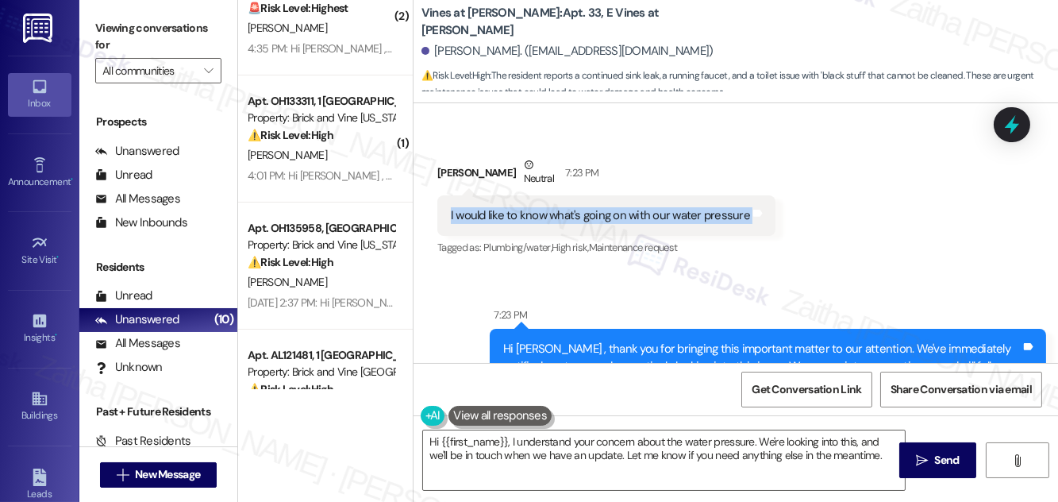
drag, startPoint x: 437, startPoint y: 217, endPoint x: 759, endPoint y: 225, distance: 321.5
click at [759, 225] on div "I would like to know what's going on with our water pressure Tags and notes" at bounding box center [606, 215] width 338 height 40
copy div "I would like to know what's going on with our water pressure Tags and notes"
click at [843, 225] on div "Received via SMS [PERSON_NAME] Neutral 7:23 PM I would like to know what's goin…" at bounding box center [735, 196] width 644 height 151
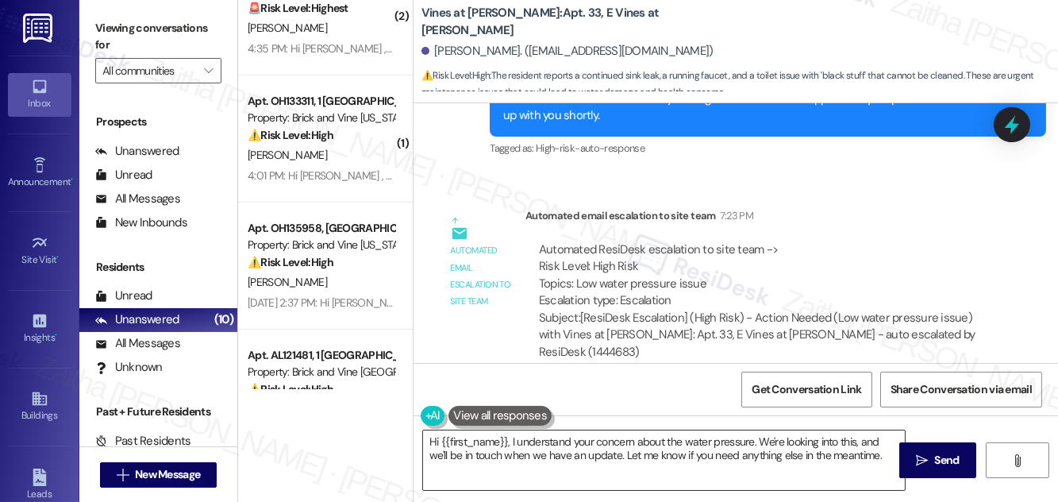
scroll to position [1106, 0]
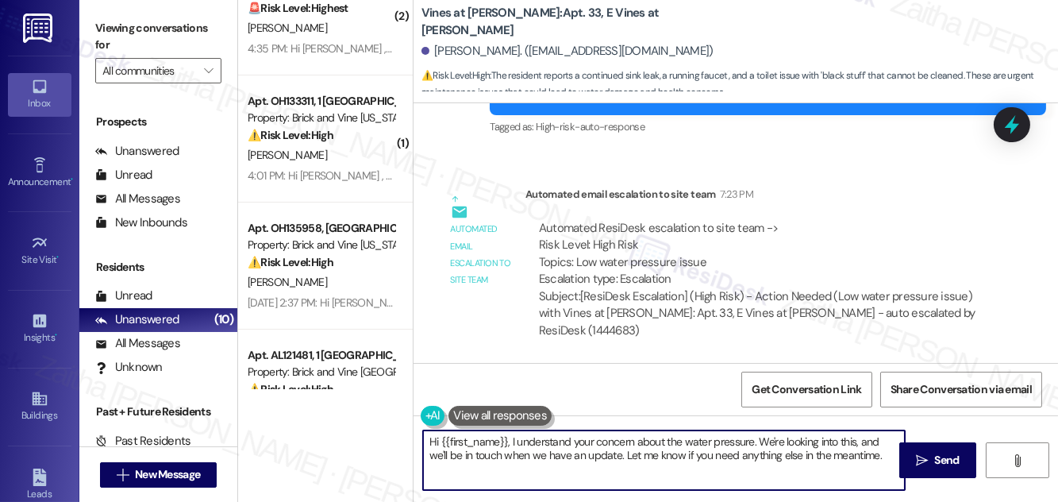
drag, startPoint x: 508, startPoint y: 437, endPoint x: 870, endPoint y: 454, distance: 362.3
click at [870, 454] on textarea "Hi {{first_name}}, I understand your concern about the water pressure. We're lo…" at bounding box center [664, 460] width 482 height 60
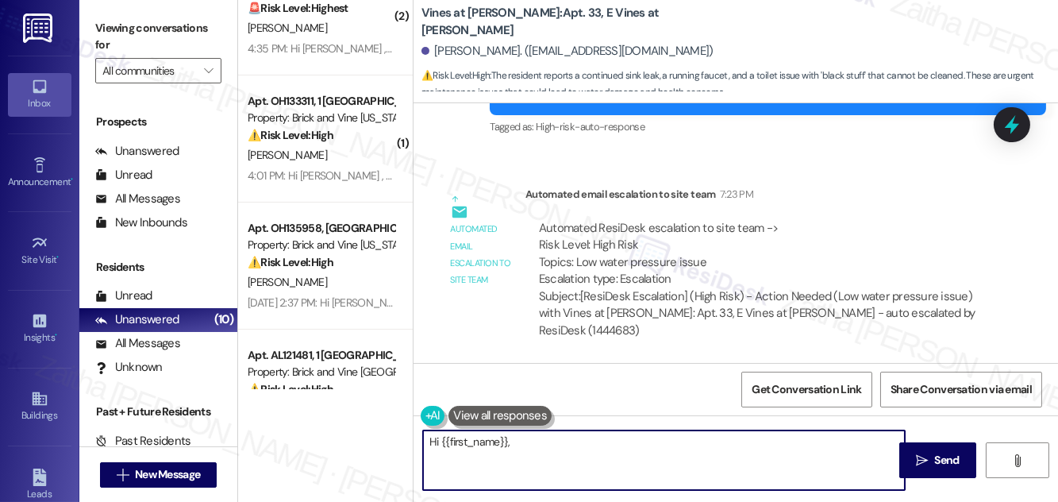
paste textarea "I’m sorry to hear you’re experiencing issues with the water pressure. Could you…"
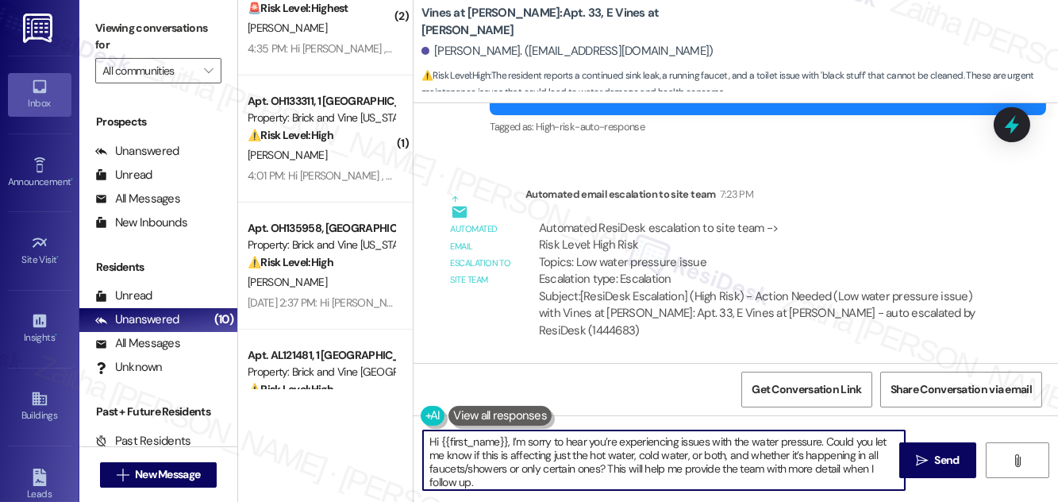
drag, startPoint x: 843, startPoint y: 467, endPoint x: 847, endPoint y: 475, distance: 9.6
click at [847, 475] on textarea "Hi {{first_name}}, I’m sorry to hear you’re experiencing issues with the water …" at bounding box center [664, 460] width 482 height 60
click at [674, 458] on textarea "Hi {{first_name}}, I’m sorry to hear you’re experiencing issues with the water …" at bounding box center [664, 460] width 482 height 60
type textarea "Hi {{first_name}}, I’m sorry to hear you’re experiencing issues with the water …"
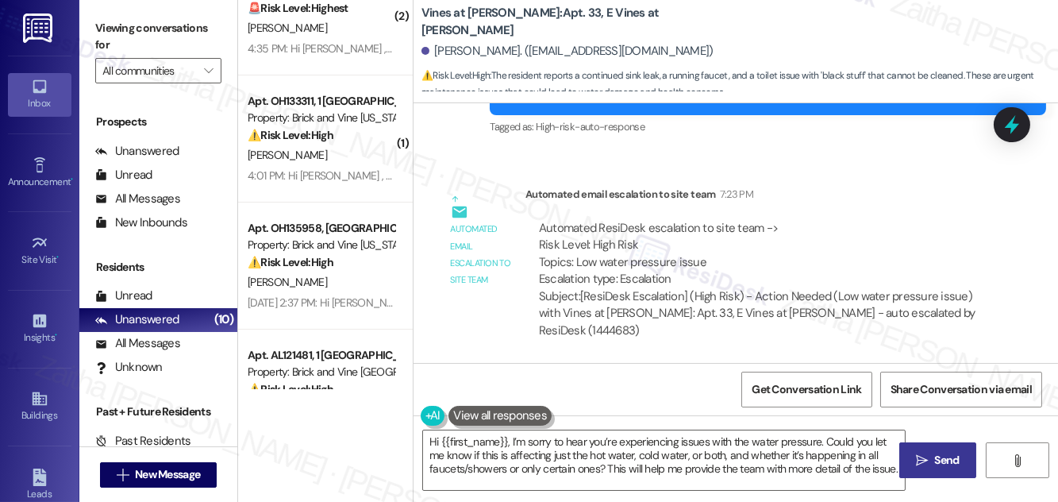
click at [935, 452] on span "Send" at bounding box center [947, 460] width 25 height 17
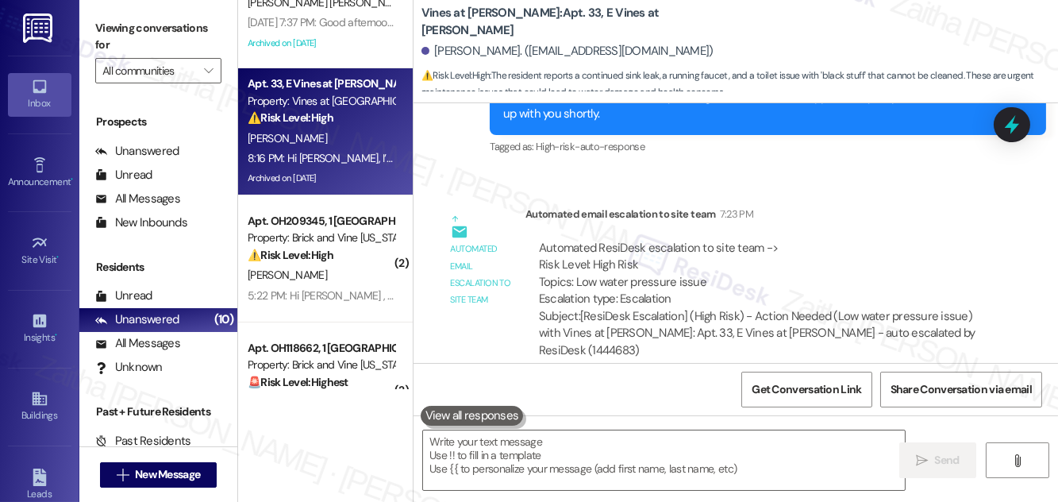
scroll to position [144, 0]
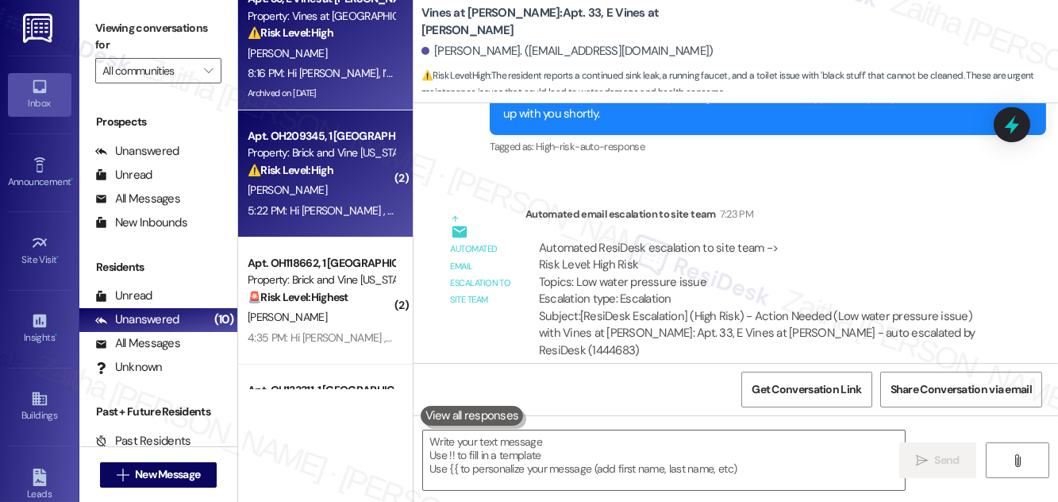
click at [363, 185] on div "[PERSON_NAME]" at bounding box center [321, 190] width 150 height 20
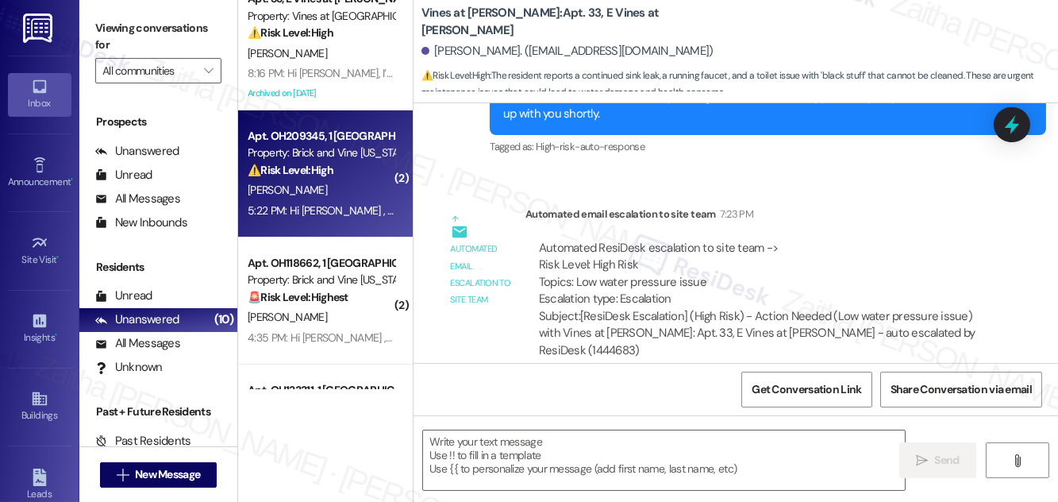
type textarea "Fetching suggested responses. Please feel free to read through the conversation…"
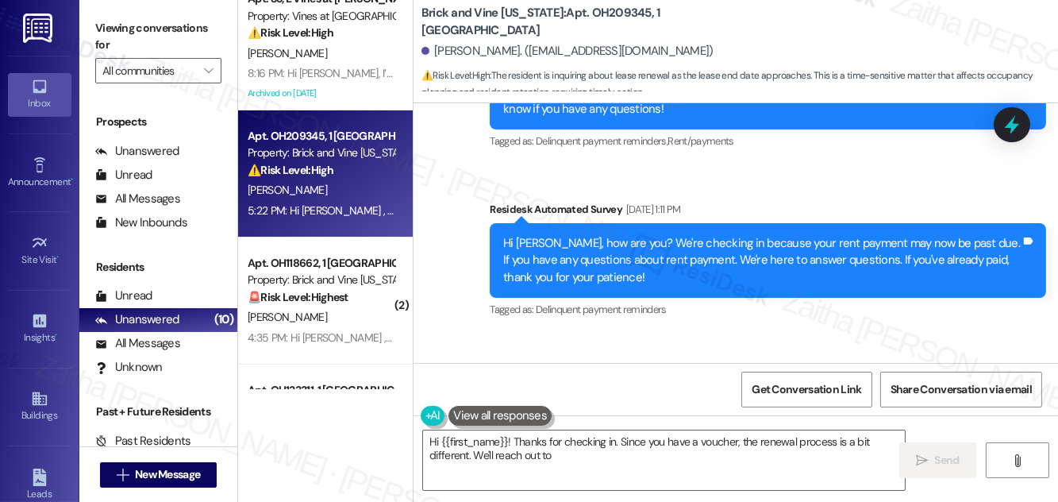
scroll to position [9767, 0]
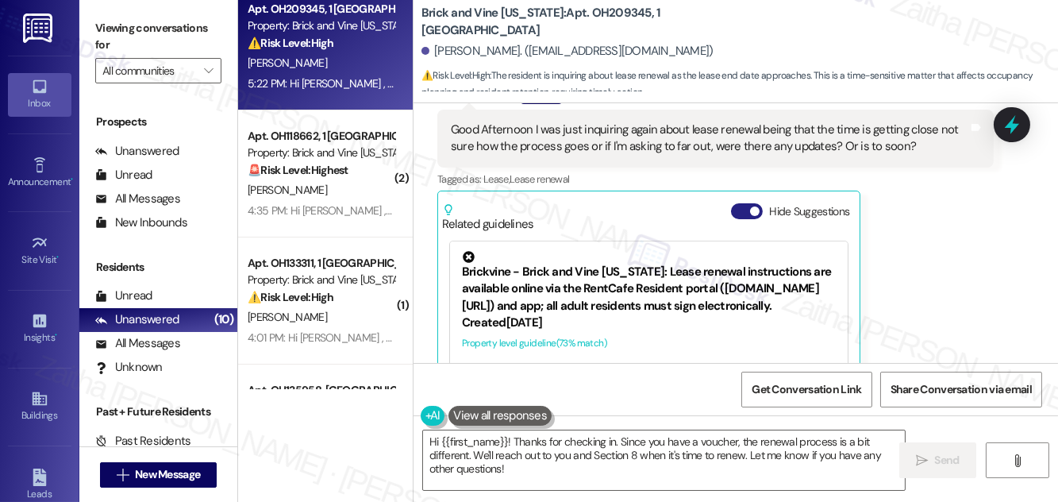
click at [732, 203] on button "Hide Suggestions" at bounding box center [747, 211] width 32 height 16
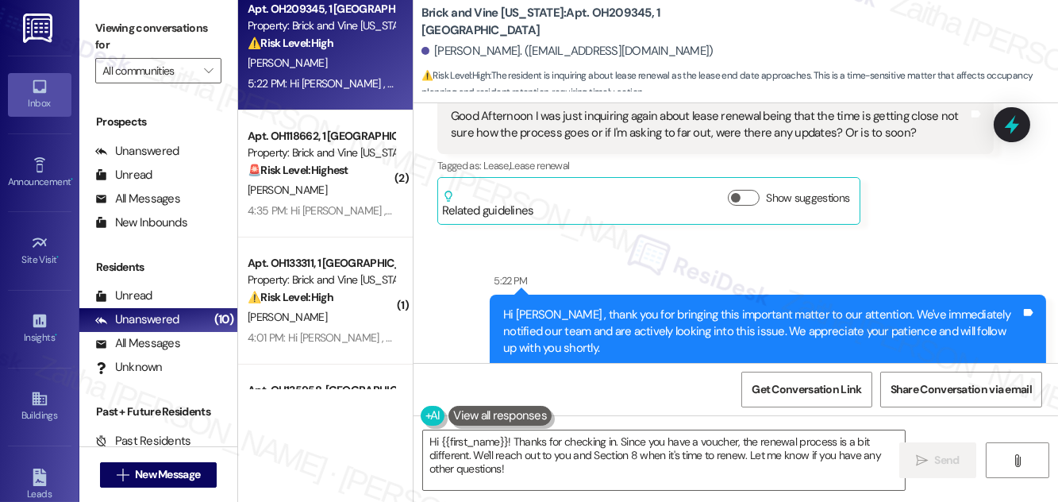
scroll to position [9803, 0]
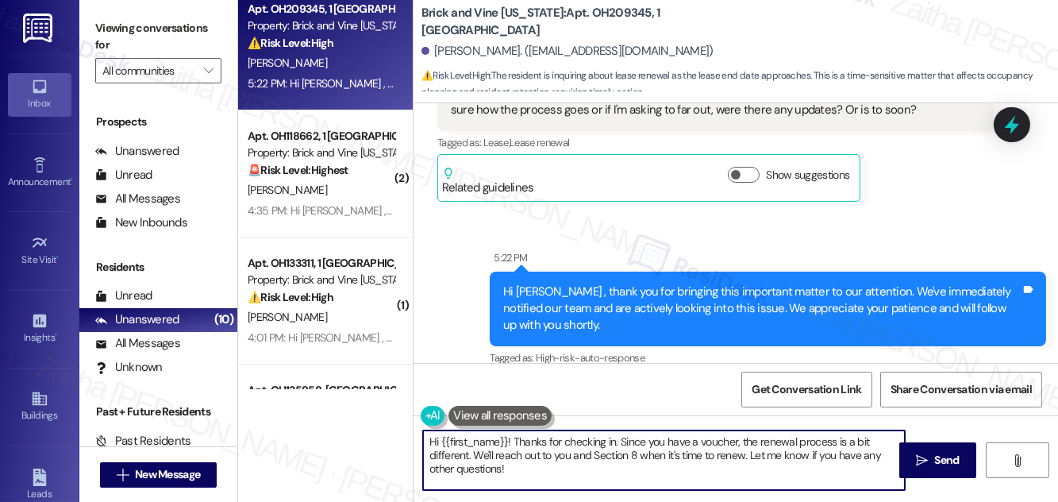
drag, startPoint x: 511, startPoint y: 440, endPoint x: 418, endPoint y: 440, distance: 92.9
click at [418, 440] on div "Hi {{first_name}}! Thanks for checking in. Since you have a voucher, the renewa…" at bounding box center [655, 459] width 483 height 61
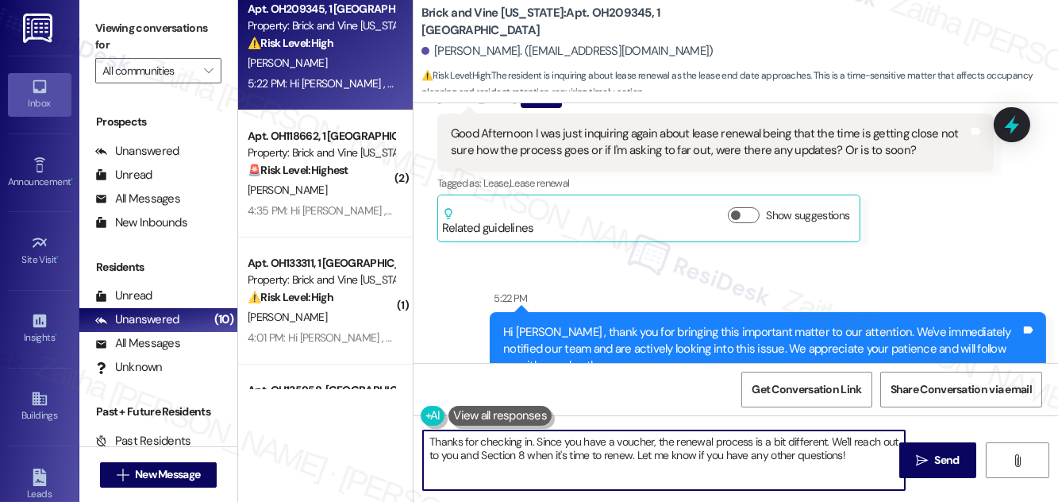
scroll to position [9587, 0]
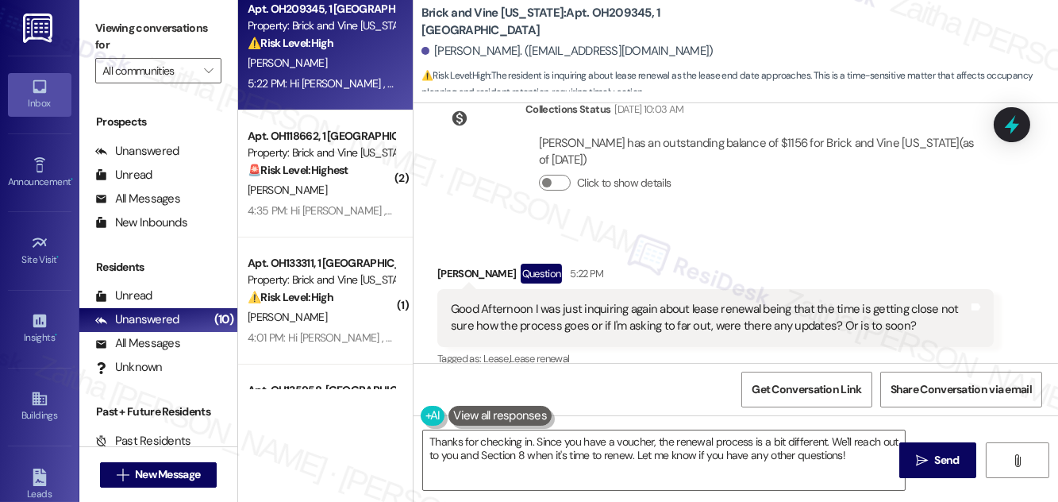
click at [456, 263] on div "[PERSON_NAME] Question 5:22 PM" at bounding box center [715, 275] width 556 height 25
copy div "Jaquala"
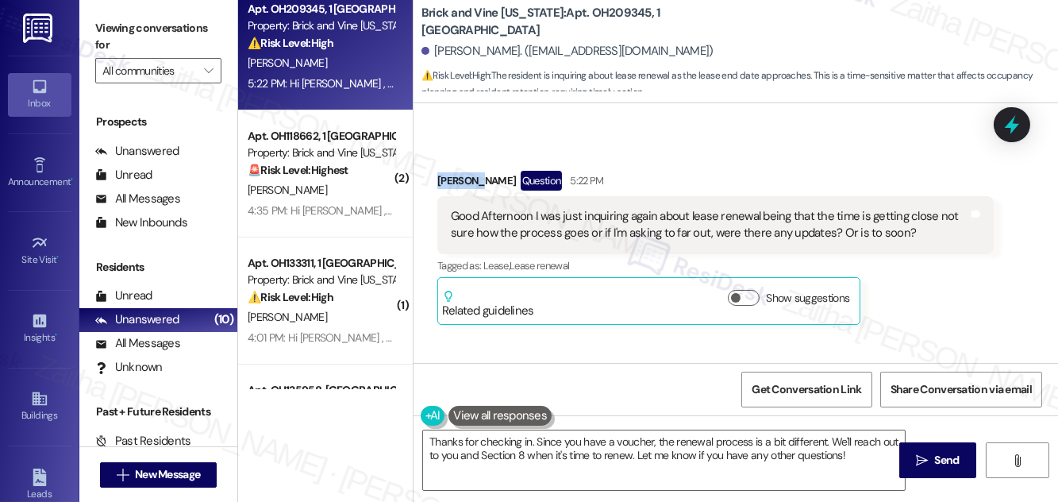
scroll to position [9803, 0]
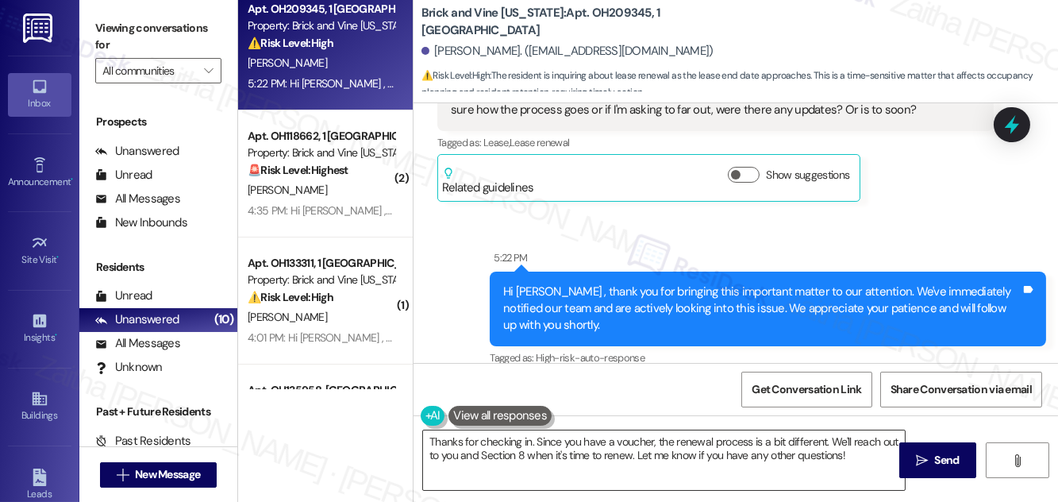
click at [529, 440] on textarea "Thanks for checking in. Since you have a voucher, the renewal process is a bit …" at bounding box center [664, 460] width 482 height 60
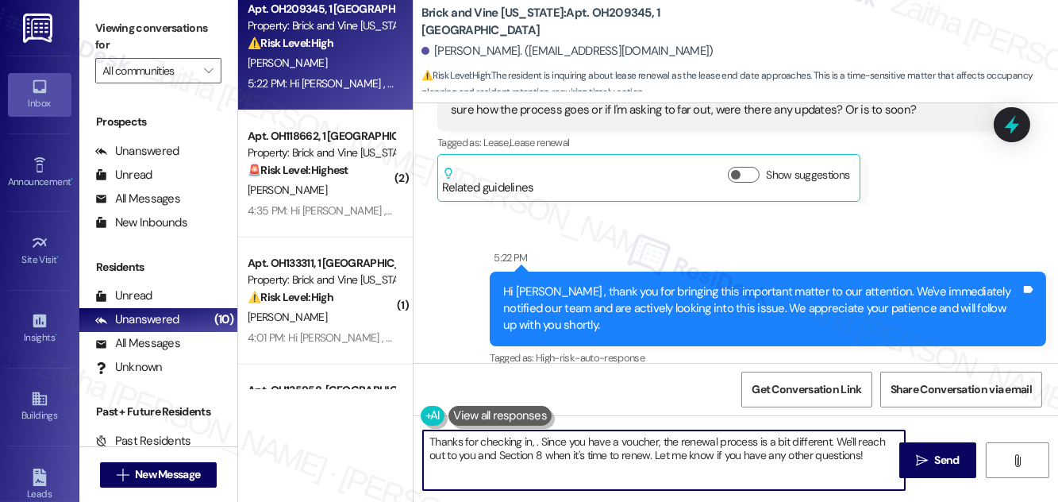
paste textarea "Jaquala"
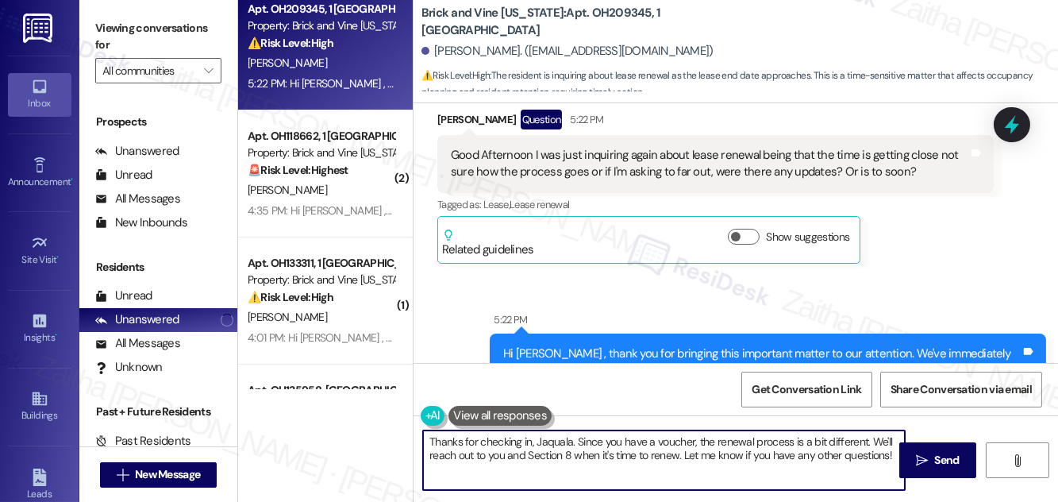
scroll to position [9731, 0]
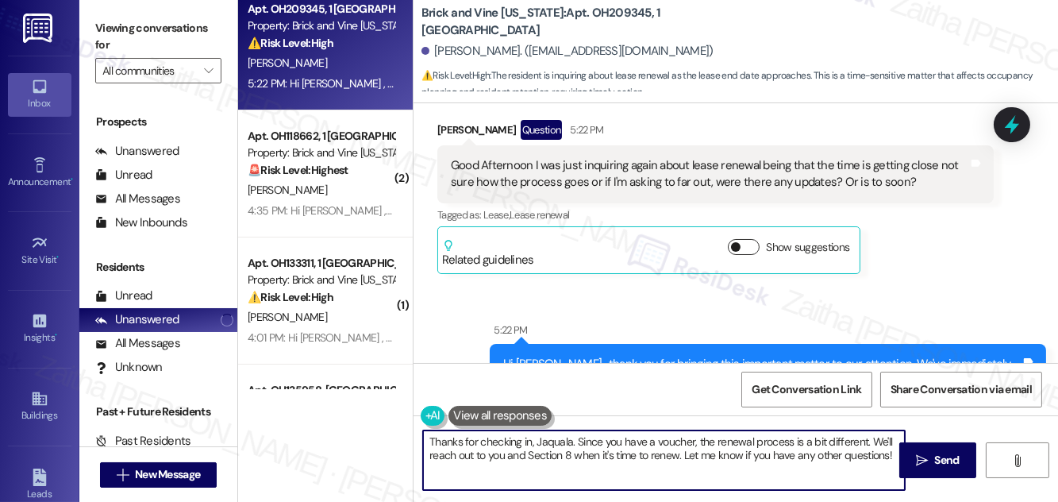
click at [753, 239] on button "Show suggestions" at bounding box center [744, 247] width 32 height 16
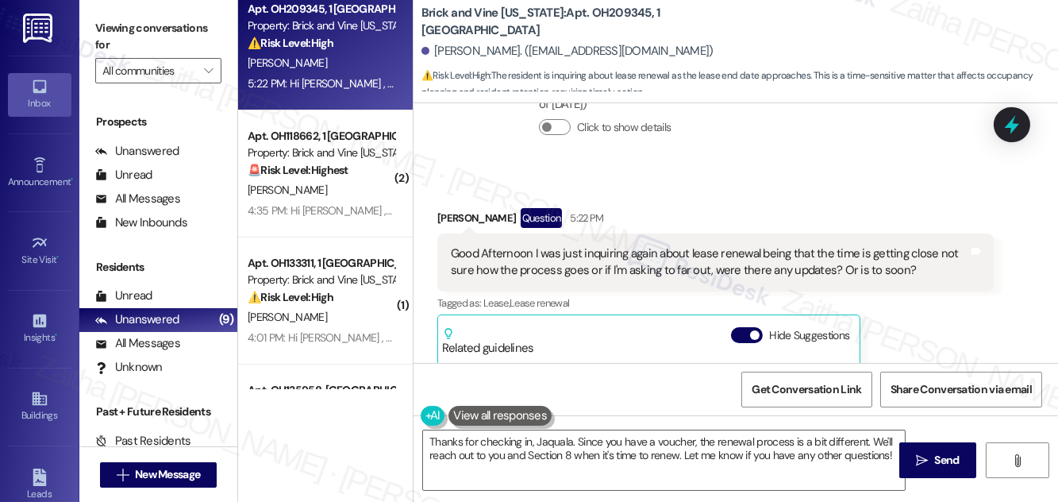
scroll to position [0, 0]
drag, startPoint x: 629, startPoint y: 295, endPoint x: 667, endPoint y: 358, distance: 73.0
click at [667, 375] on div "Brickvine - Brick and Vine [US_STATE]: Lease renewal instructions are available…" at bounding box center [649, 406] width 374 height 63
copy div "Brickvine - Brick and Vine [US_STATE]: Lease renewal instructions are available…"
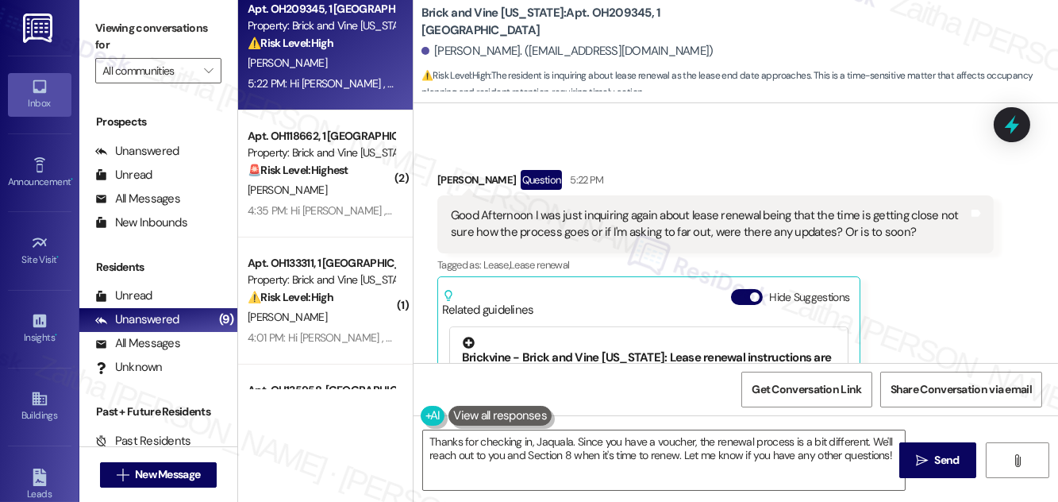
scroll to position [9715, 0]
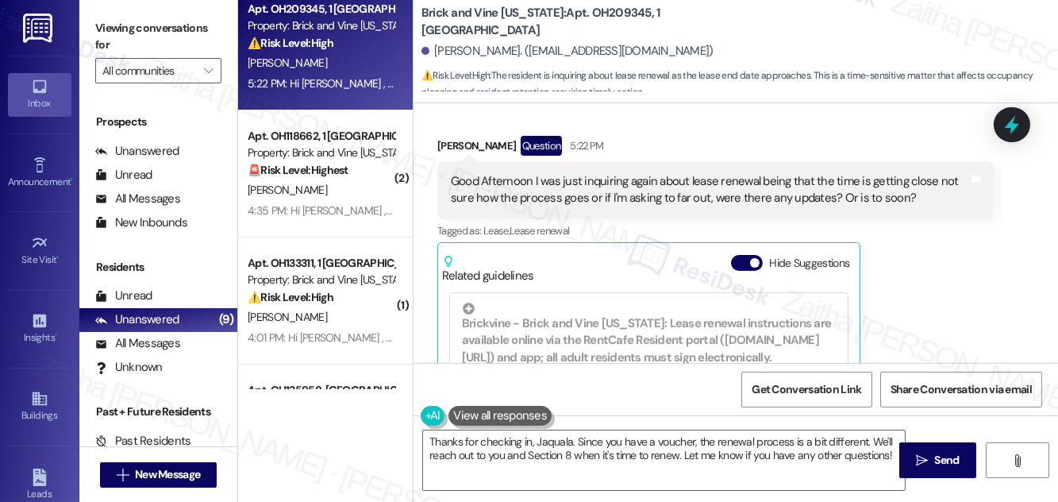
click at [902, 260] on div "[PERSON_NAME] Question 5:22 PM Good Afternoon I was just inquiring again about …" at bounding box center [715, 313] width 556 height 354
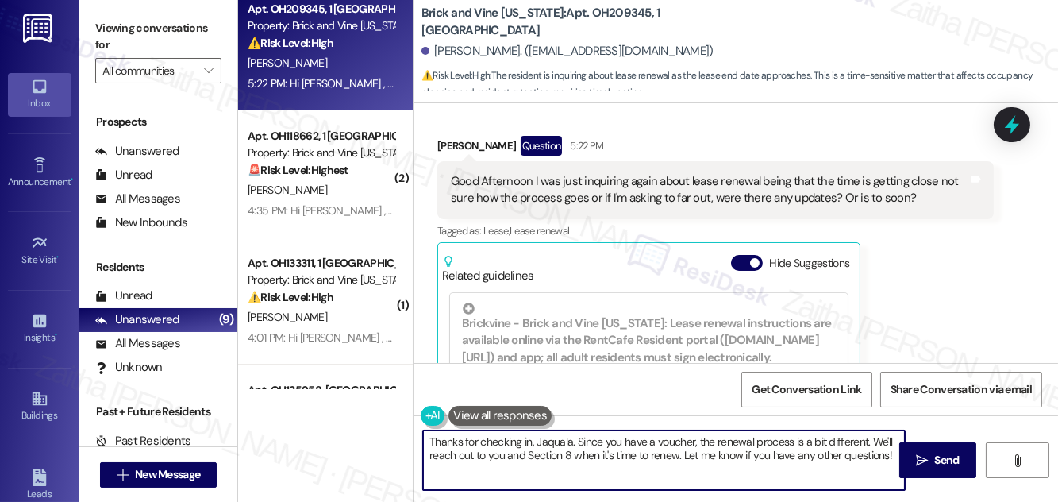
drag, startPoint x: 576, startPoint y: 437, endPoint x: 886, endPoint y: 459, distance: 310.3
click at [886, 459] on textarea "Thanks for checking in, Jaquala. Since you have a voucher, the renewal process …" at bounding box center [664, 460] width 482 height 60
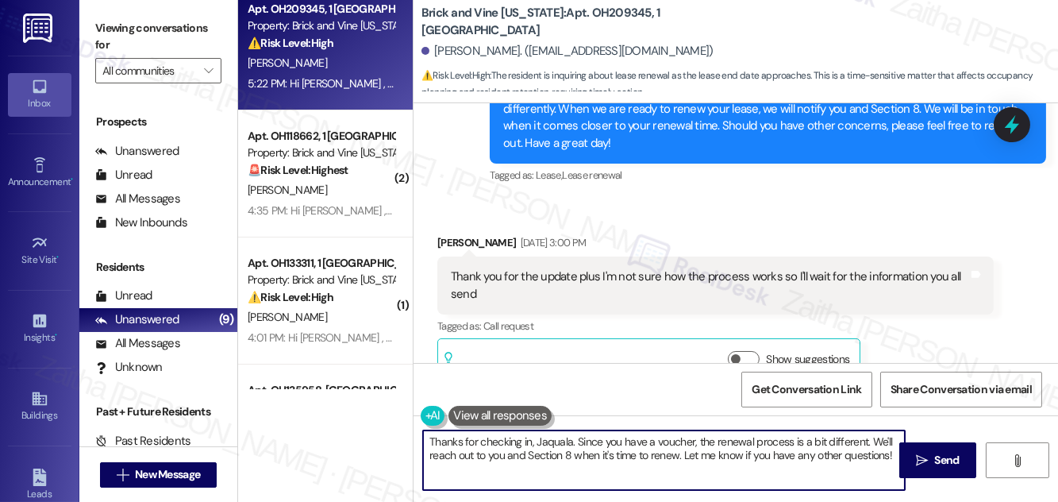
scroll to position [9138, 0]
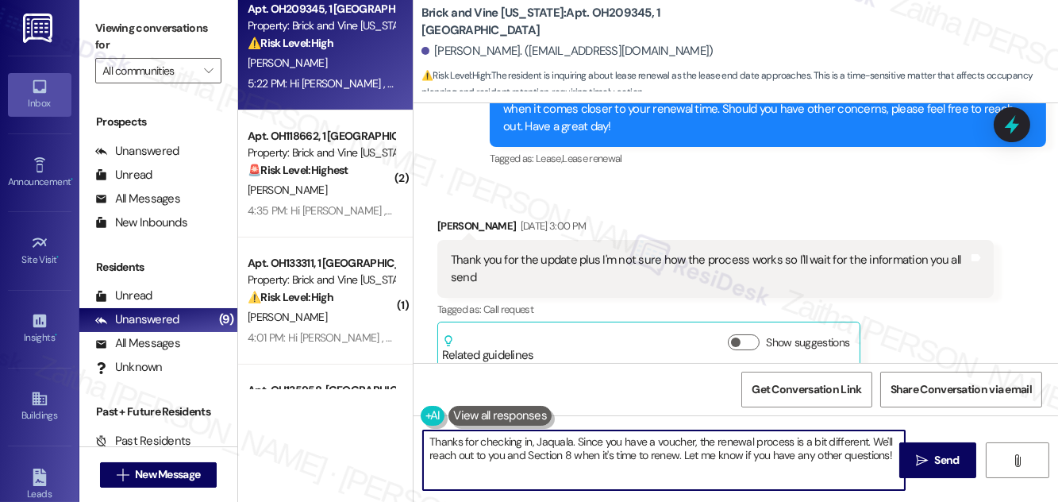
click at [611, 451] on textarea "Thanks for checking in, Jaquala. Since you have a voucher, the renewal process …" at bounding box center [664, 460] width 482 height 60
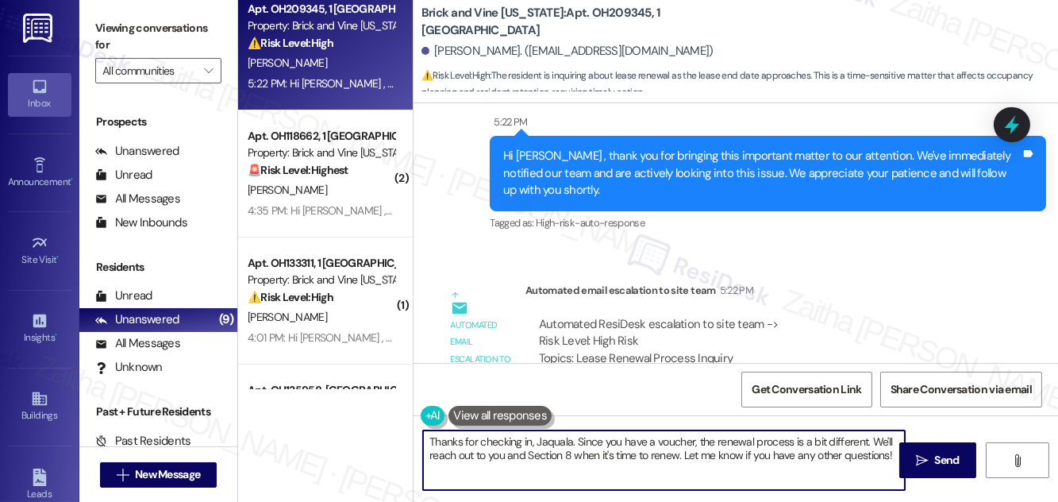
scroll to position [10148, 0]
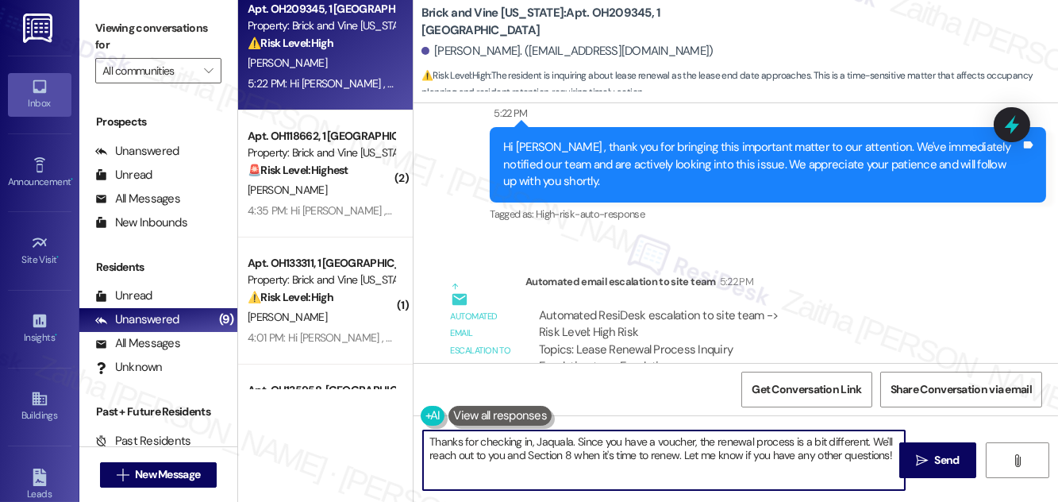
drag, startPoint x: 683, startPoint y: 452, endPoint x: 887, endPoint y: 454, distance: 203.2
click at [887, 454] on textarea "Thanks for checking in, Jaquala. Since you have a voucher, the renewal process …" at bounding box center [664, 460] width 482 height 60
click at [813, 455] on textarea "Thanks for checking in, Jaquala. Since you have a voucher, the renewal process …" at bounding box center [664, 460] width 482 height 60
click at [683, 452] on textarea "Thanks for checking in, Jaquala. Since you have a voucher, the renewal process …" at bounding box center [664, 460] width 482 height 60
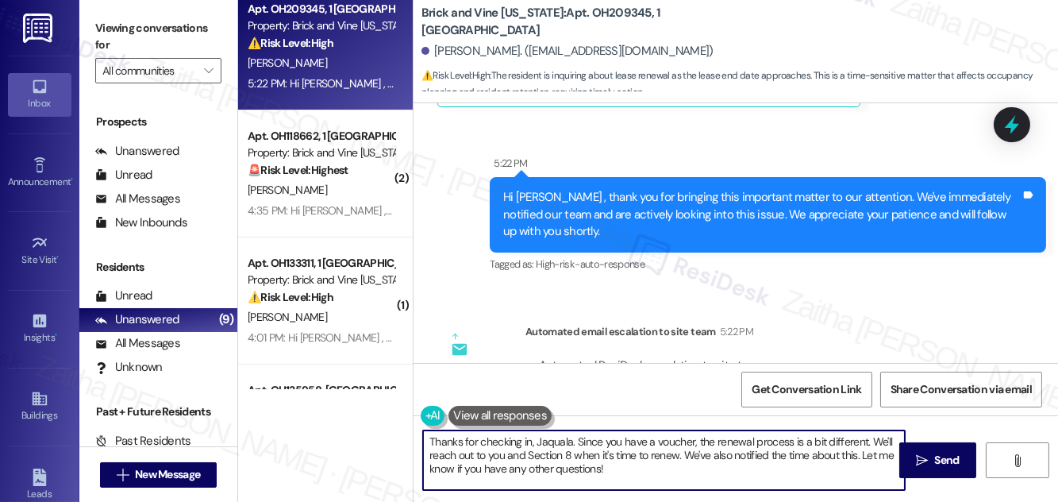
scroll to position [10075, 0]
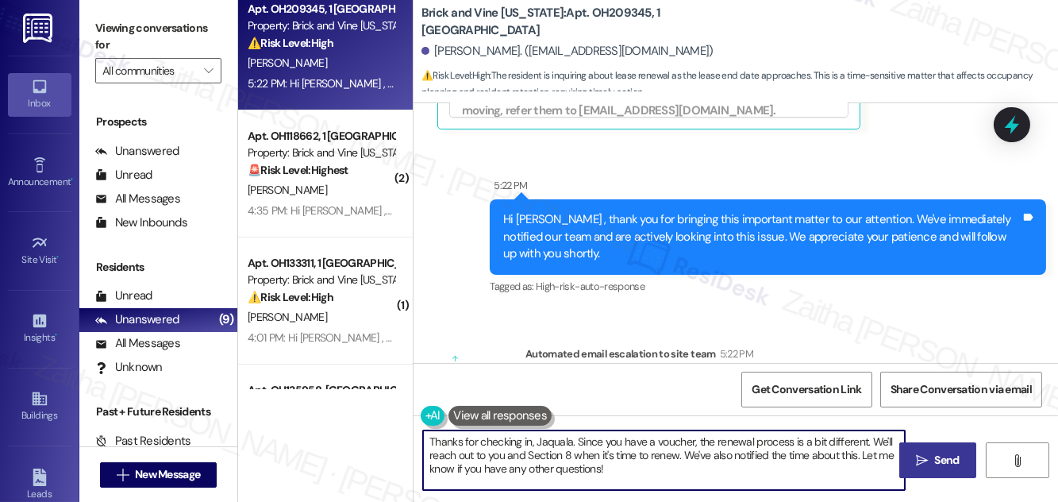
type textarea "Thanks for checking in, Jaquala. Since you have a voucher, the renewal process …"
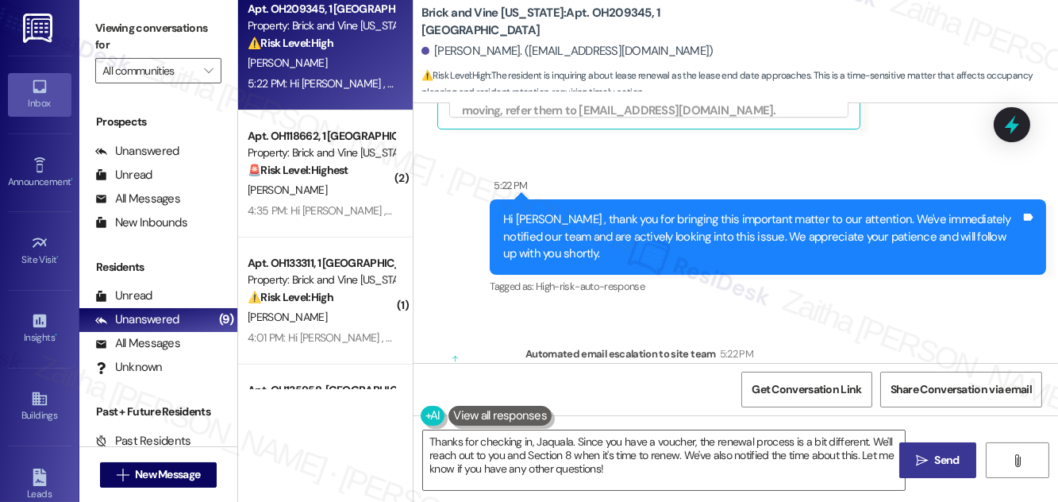
click at [922, 471] on button " Send" at bounding box center [937, 460] width 77 height 36
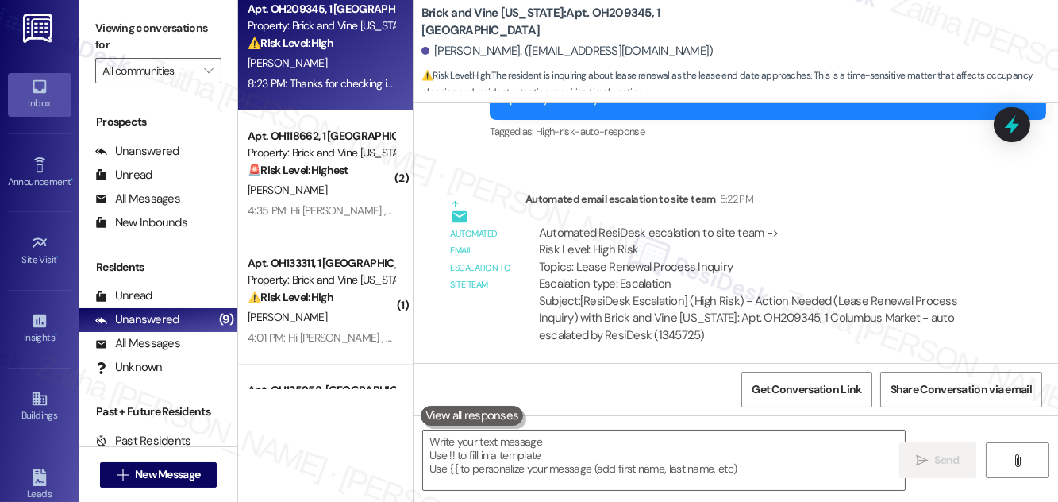
scroll to position [10292, 0]
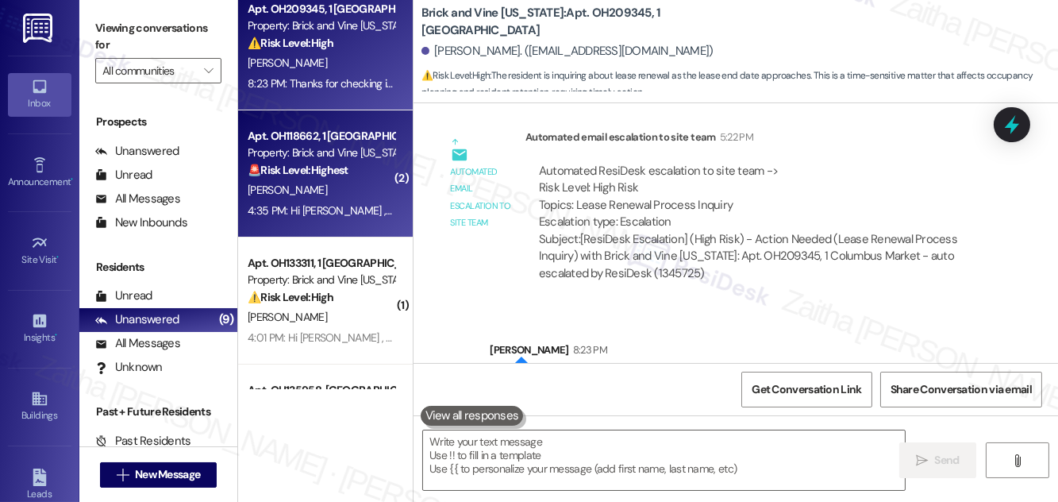
click at [349, 187] on div "[PERSON_NAME]" at bounding box center [321, 190] width 150 height 20
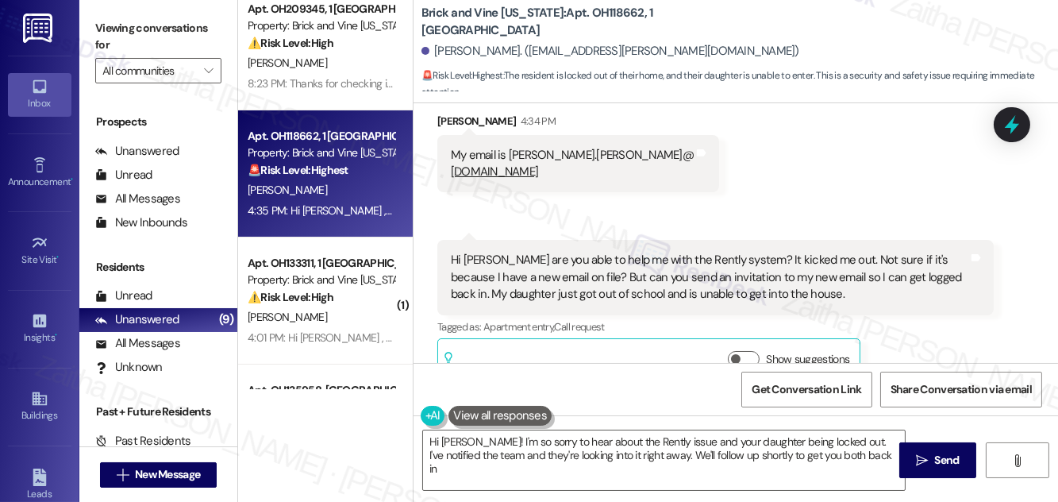
type textarea "Hi [PERSON_NAME]! I'm so sorry to hear about the Rently issue and your daughter…"
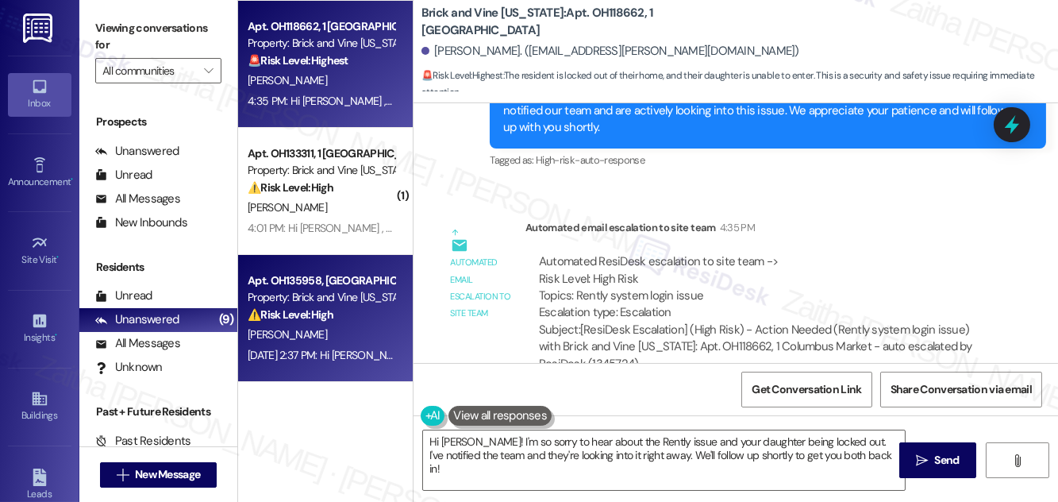
scroll to position [288, 0]
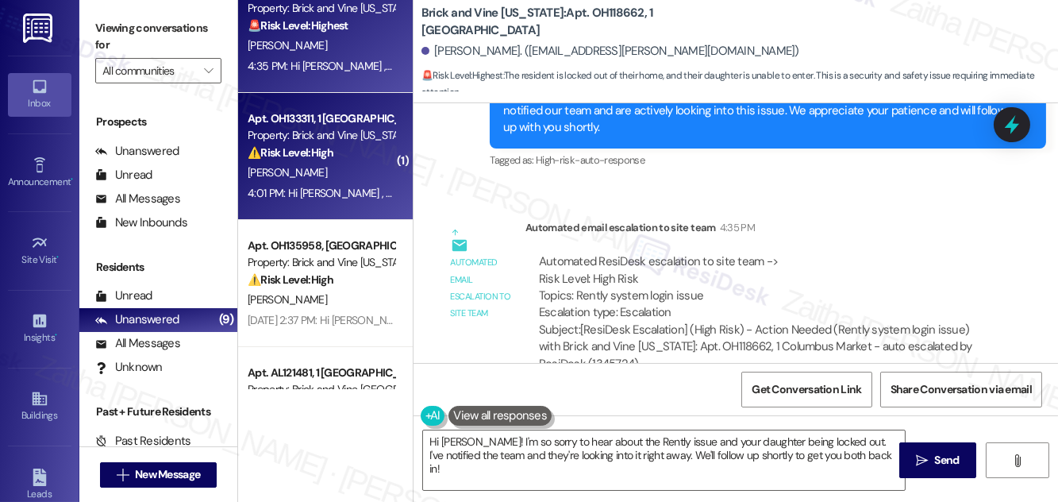
click at [340, 157] on div "⚠️ Risk Level: High The resident reports that their smart home access is not wo…" at bounding box center [321, 152] width 147 height 17
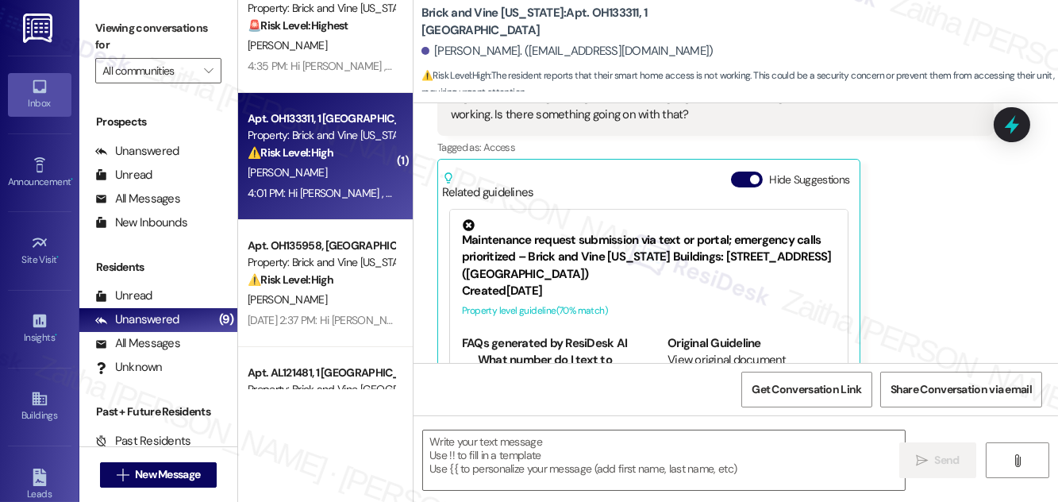
scroll to position [248, 0]
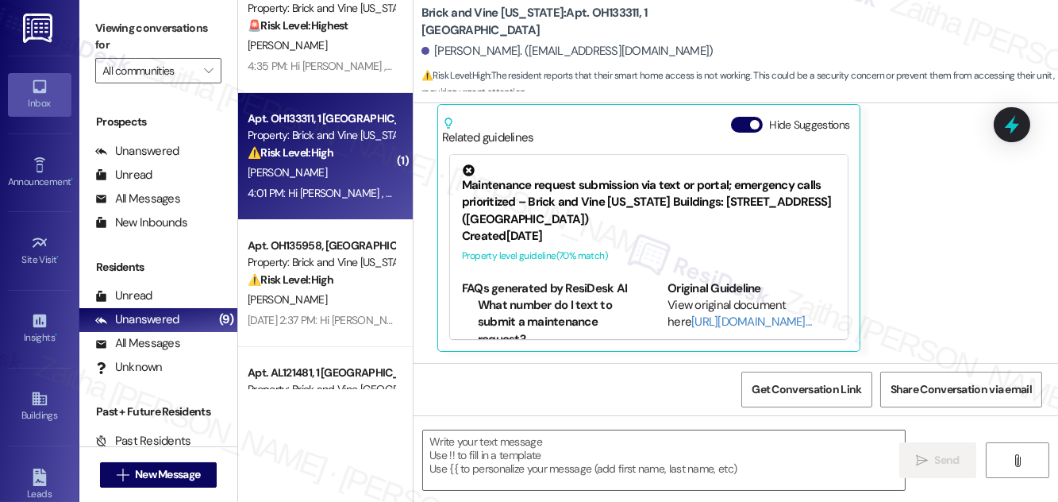
type textarea "Fetching suggested responses. Please feel free to read through the conversation…"
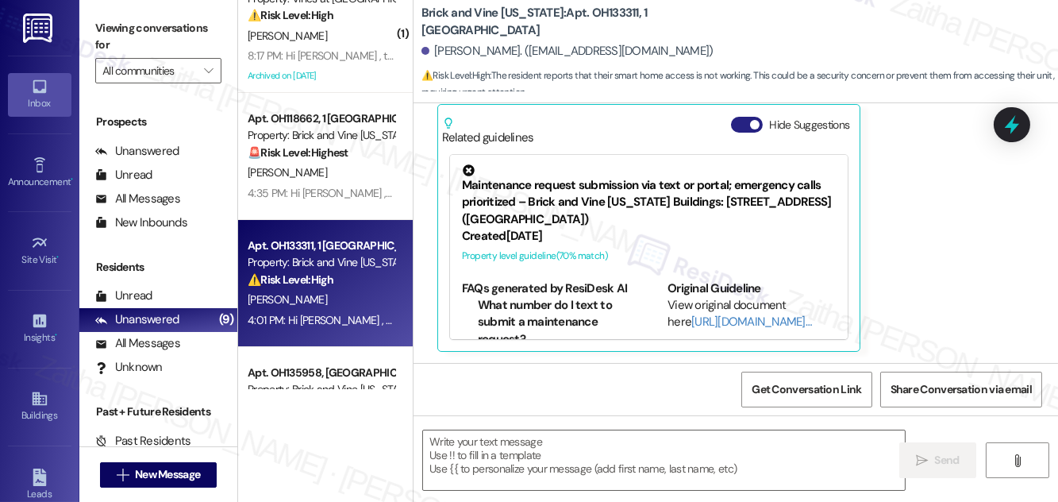
click at [738, 125] on button "Hide Suggestions" at bounding box center [747, 125] width 32 height 16
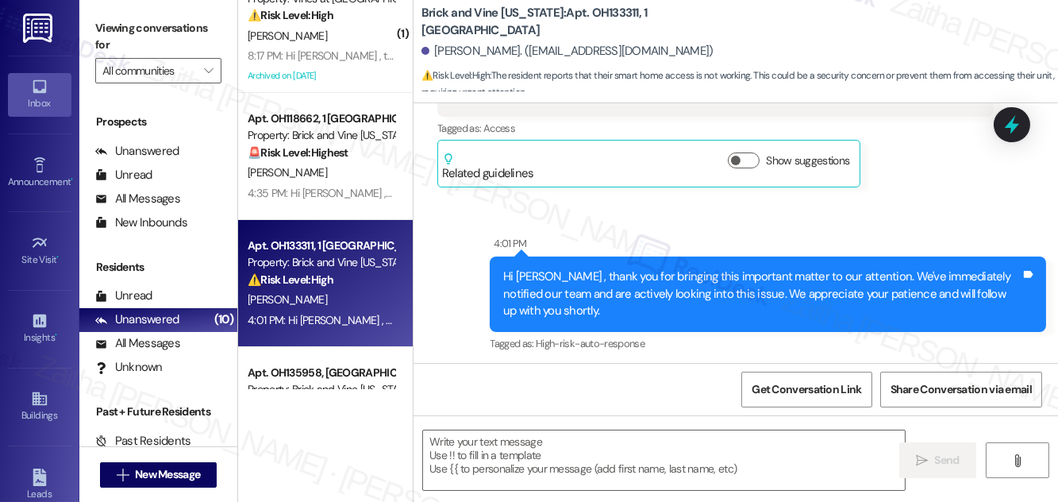
scroll to position [67, 0]
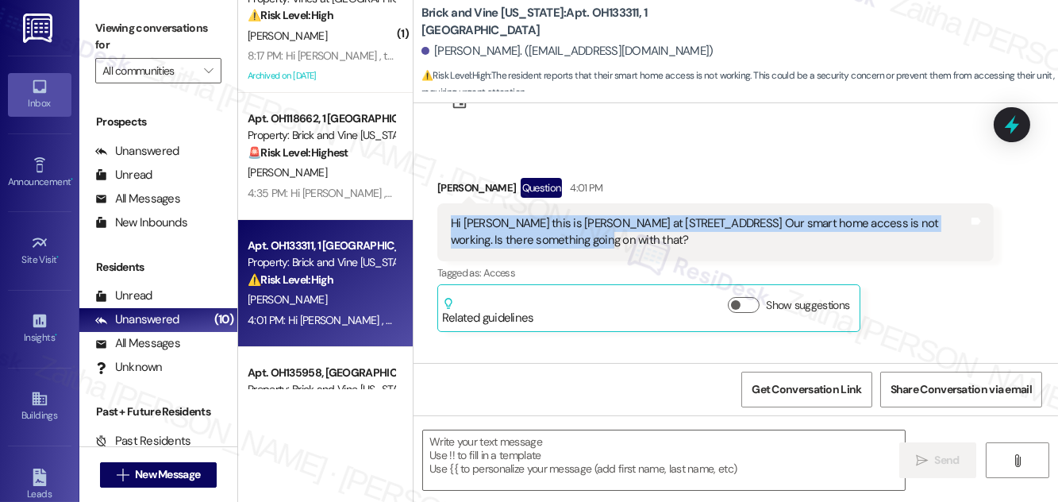
drag, startPoint x: 451, startPoint y: 221, endPoint x: 604, endPoint y: 258, distance: 157.7
click at [604, 258] on div "Hi [PERSON_NAME] this is [PERSON_NAME] at [STREET_ADDRESS] Our smart home acces…" at bounding box center [715, 232] width 556 height 58
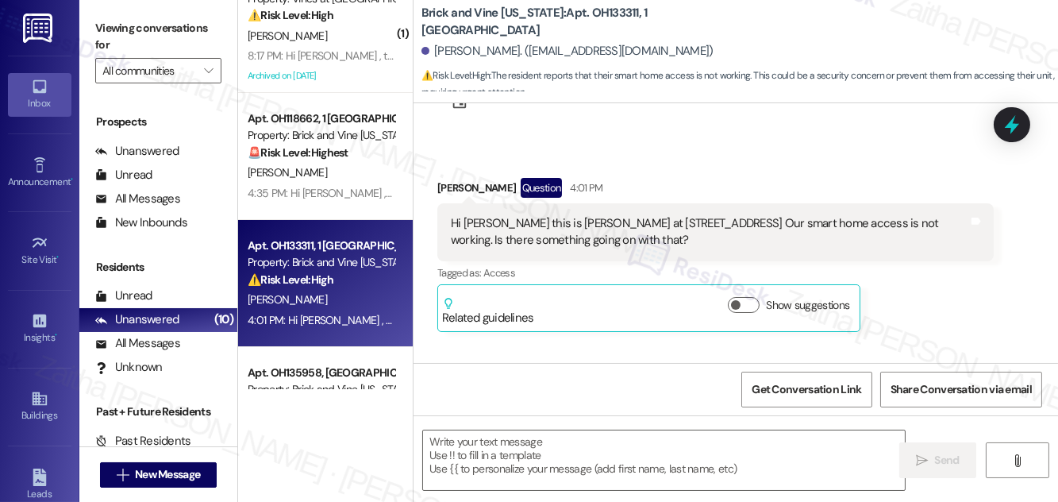
click at [713, 168] on div "Received via SMS [PERSON_NAME] Question 4:01 PM Hi [PERSON_NAME] this is [PERSO…" at bounding box center [715, 255] width 580 height 178
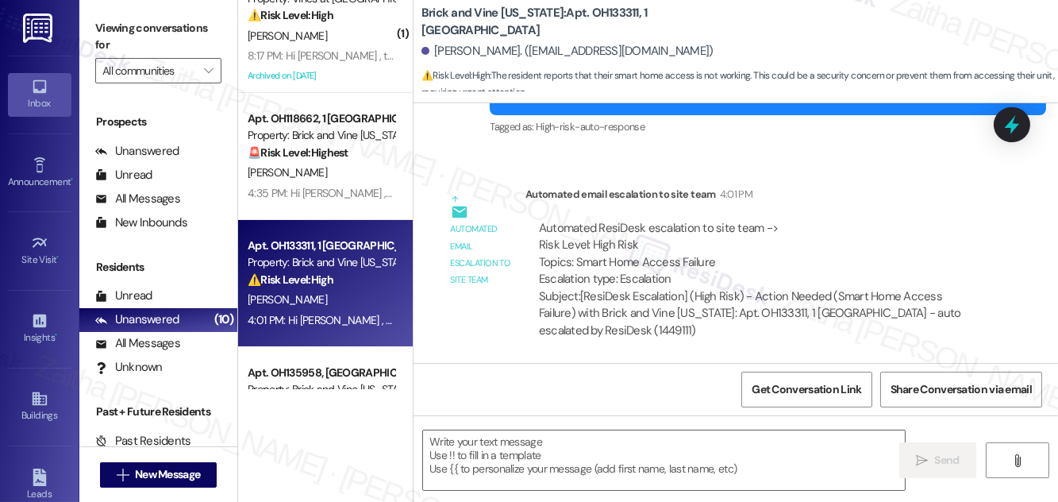
scroll to position [284, 0]
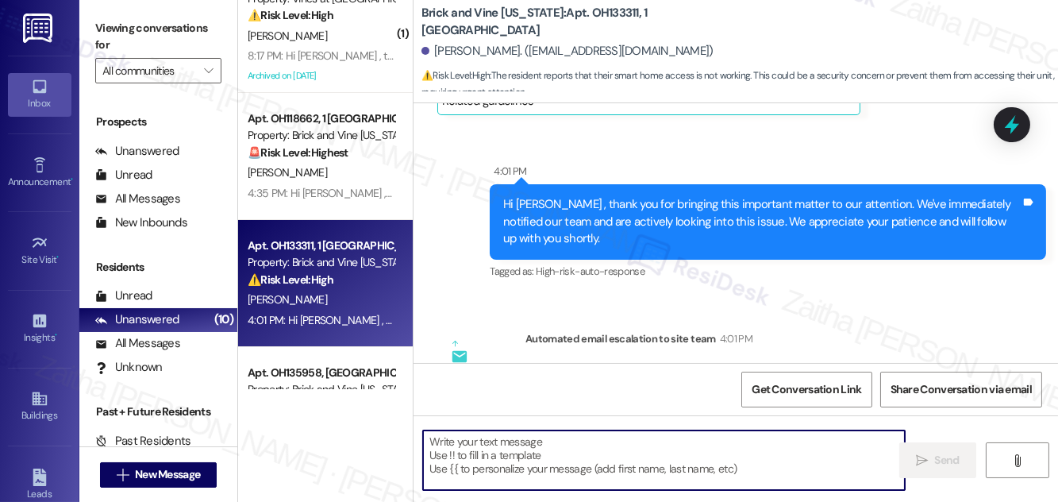
click at [522, 448] on textarea at bounding box center [664, 460] width 482 height 60
paste textarea "thank you for letting us know. We’re already looking into the smart home access…"
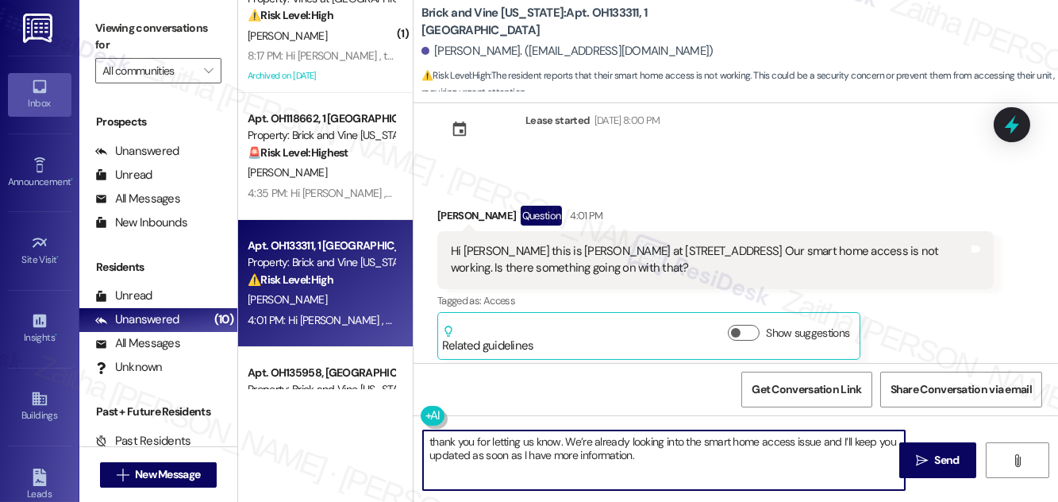
scroll to position [0, 0]
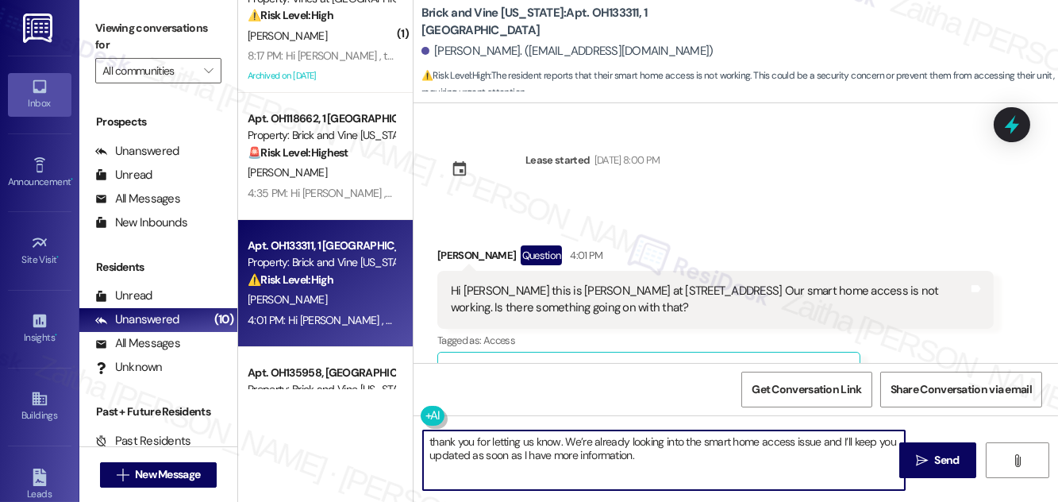
click at [446, 247] on div "[PERSON_NAME] Question 4:01 PM" at bounding box center [715, 257] width 556 height 25
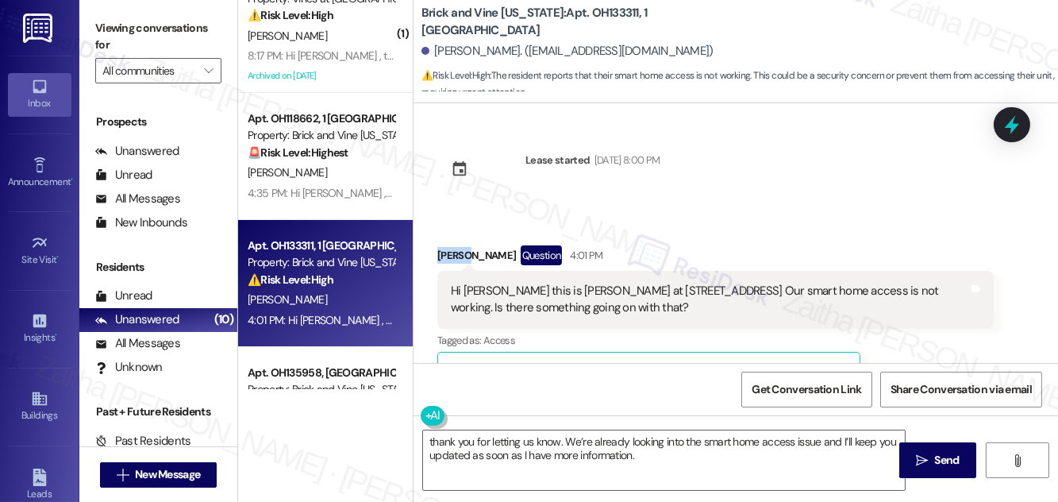
click at [446, 247] on div "[PERSON_NAME] Question 4:01 PM" at bounding box center [715, 257] width 556 height 25
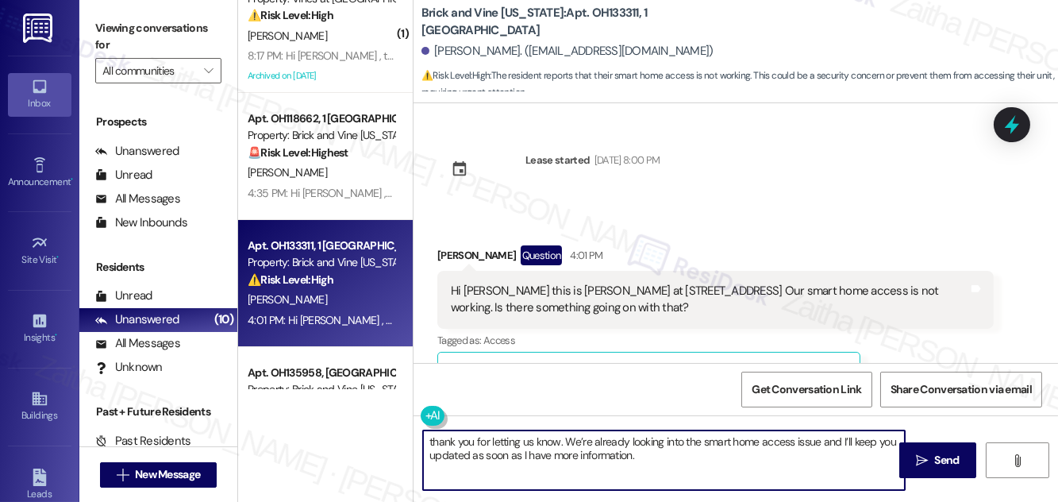
click at [437, 444] on textarea "thank you for letting us know. We’re already looking into the smart home access…" at bounding box center [664, 460] width 482 height 60
click at [563, 439] on textarea "Thank you for letting us know. We’re already looking into the smart home access…" at bounding box center [664, 460] width 482 height 60
paste textarea "[PERSON_NAME]"
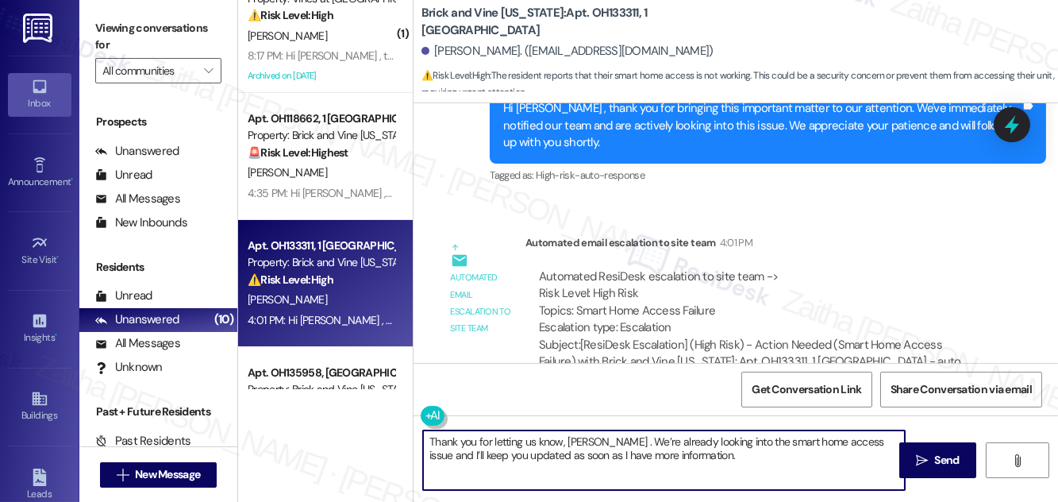
scroll to position [429, 0]
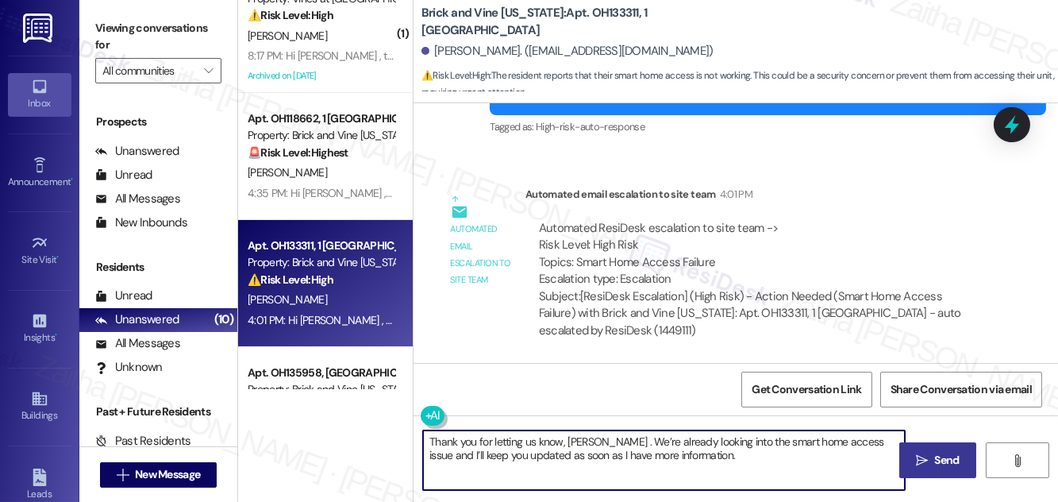
type textarea "Thank you for letting us know, [PERSON_NAME] . We’re already looking into the s…"
click at [911, 456] on button " Send" at bounding box center [937, 460] width 77 height 36
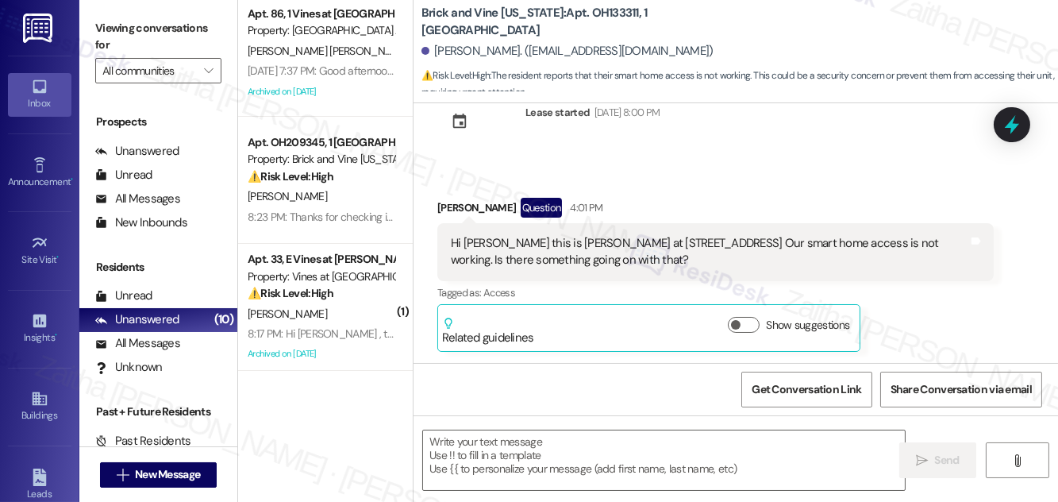
scroll to position [0, 0]
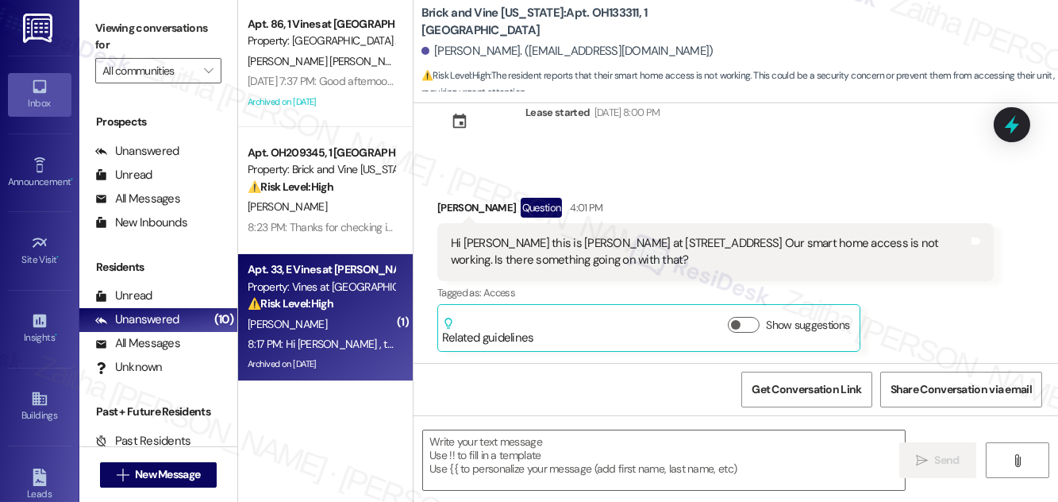
click at [329, 319] on div "[PERSON_NAME]" at bounding box center [321, 324] width 150 height 20
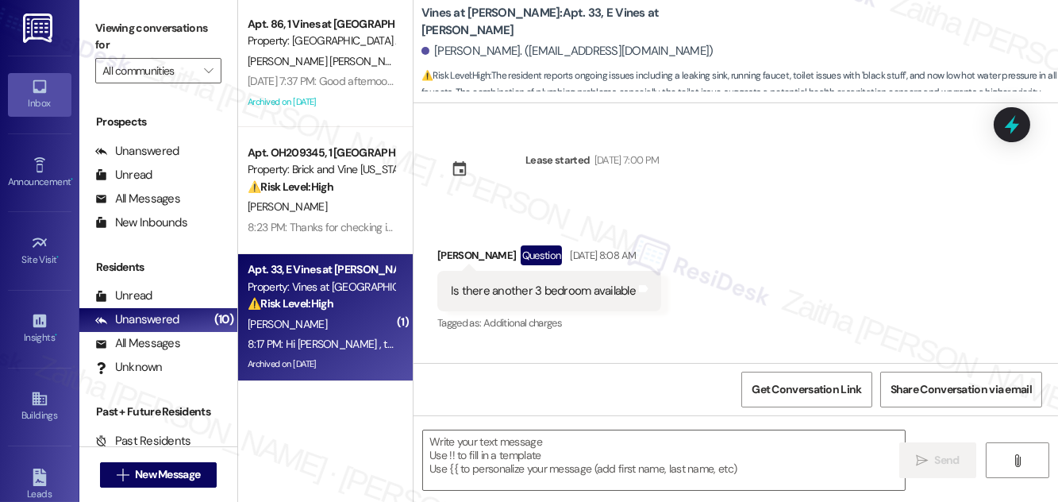
drag, startPoint x: 329, startPoint y: 319, endPoint x: 827, endPoint y: 193, distance: 513.4
click at [833, 192] on div "Lease started [DATE] 7:00 PM Received via SMS [PERSON_NAME] Question [DATE] 8:0…" at bounding box center [735, 233] width 644 height 260
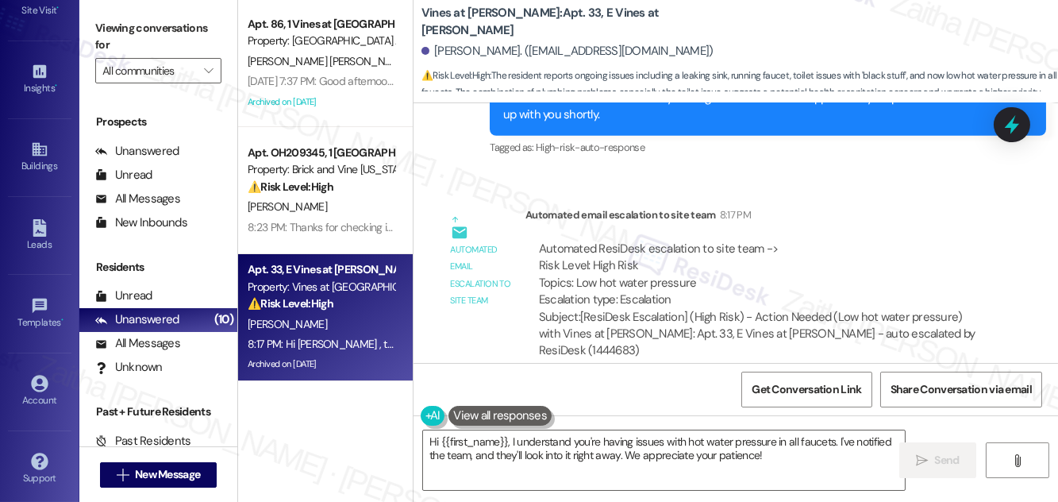
scroll to position [1771, 0]
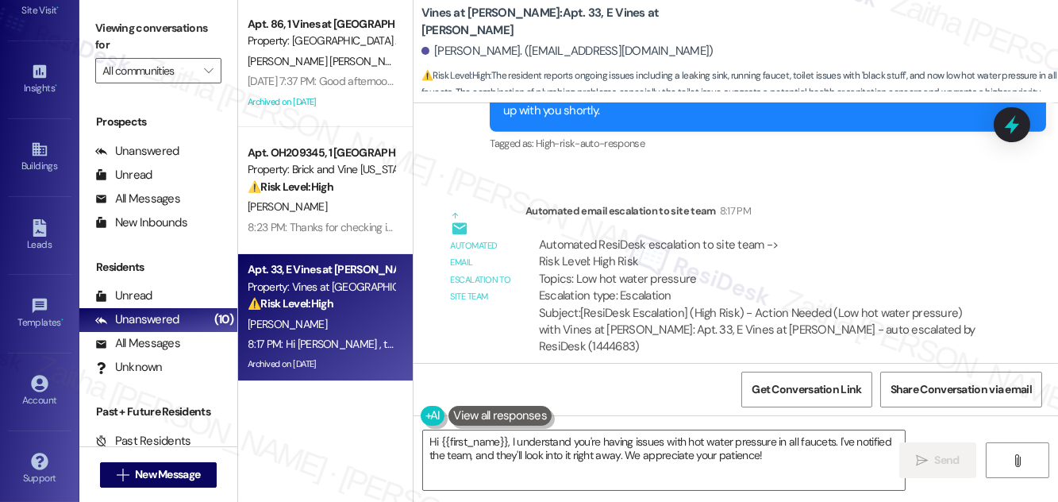
click at [833, 160] on div "Sent via SMS 8:17 PM Hi [PERSON_NAME] , thank you for bringing this important m…" at bounding box center [768, 94] width 580 height 144
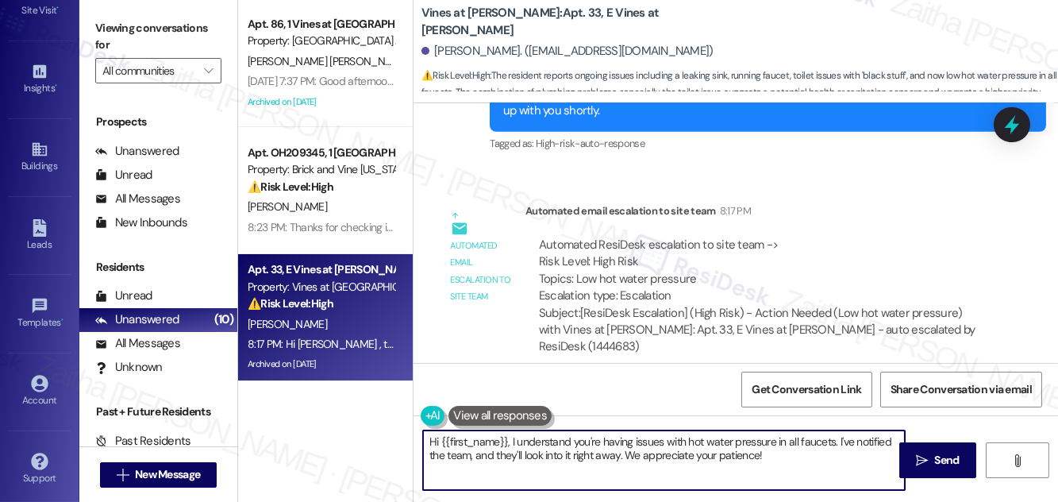
drag, startPoint x: 432, startPoint y: 440, endPoint x: 827, endPoint y: 467, distance: 396.1
click at [827, 467] on textarea "Hi {{first_name}}, I understand you're having issues with hot water pressure in…" at bounding box center [664, 460] width 482 height 60
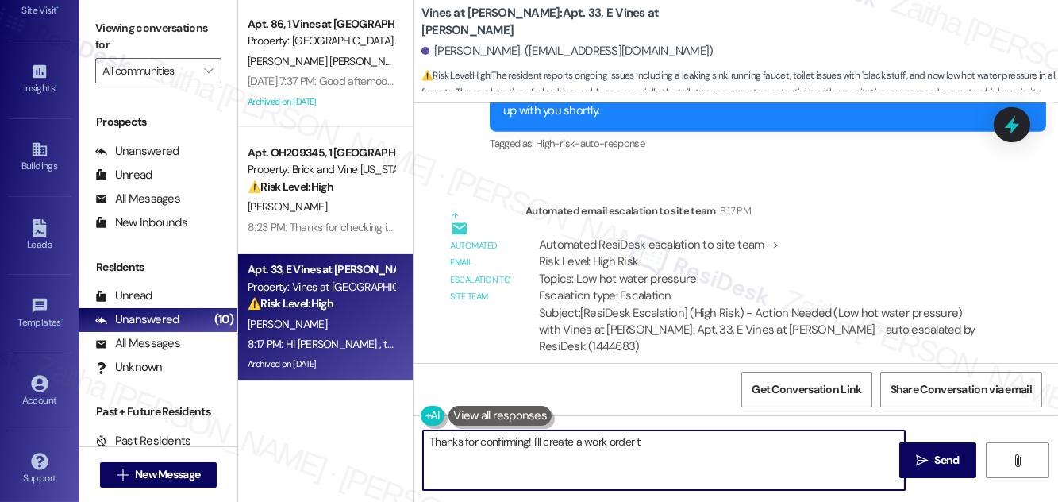
drag, startPoint x: 535, startPoint y: 444, endPoint x: 746, endPoint y: 450, distance: 211.2
click at [746, 450] on textarea "Thanks for confirming! I'll create a work order t" at bounding box center [664, 460] width 482 height 60
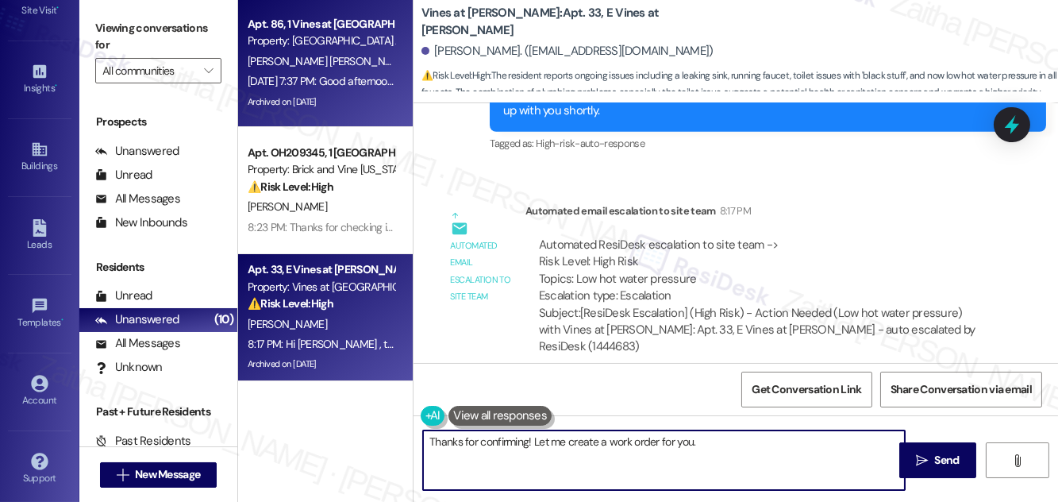
type textarea "Thanks for confirming! Let me create a work order for you."
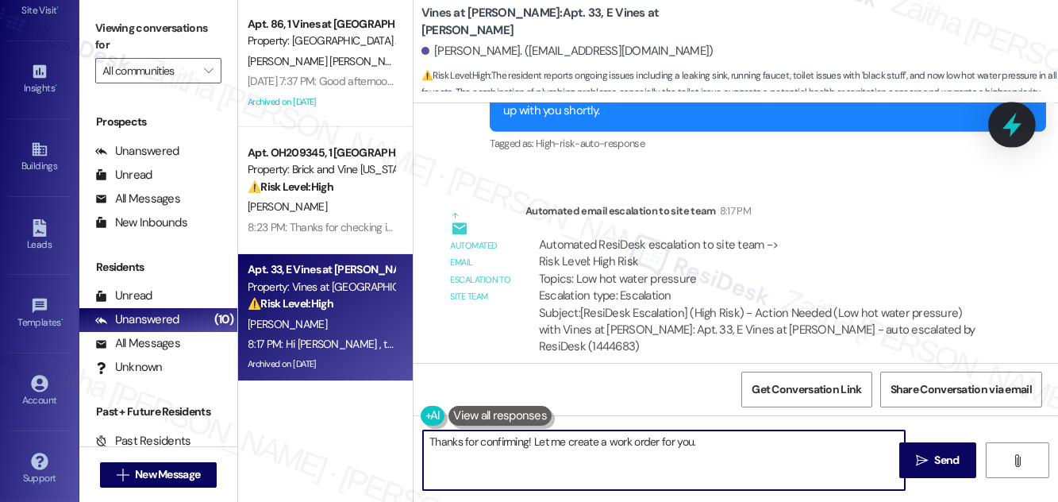
click at [1010, 130] on icon at bounding box center [1011, 124] width 27 height 27
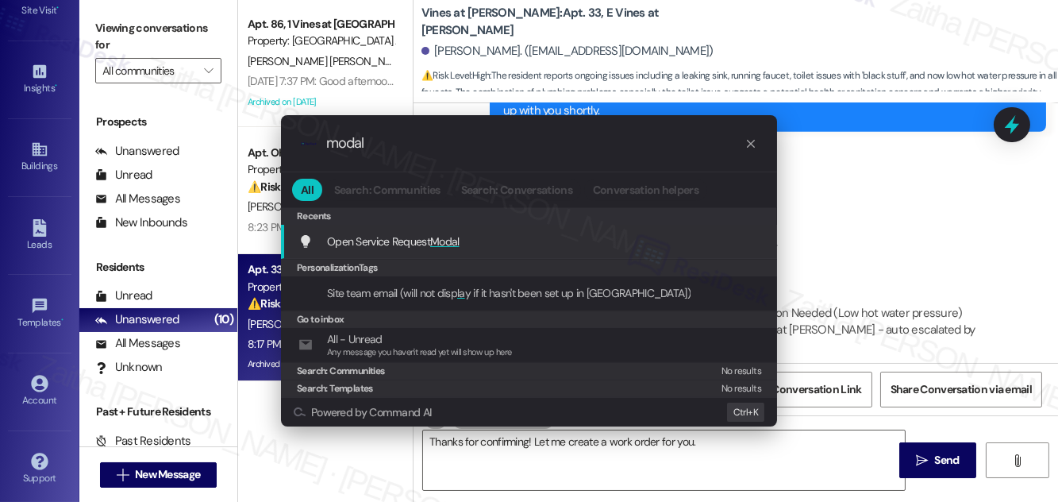
type input "modal"
click at [447, 239] on span "Modal" at bounding box center [444, 241] width 29 height 14
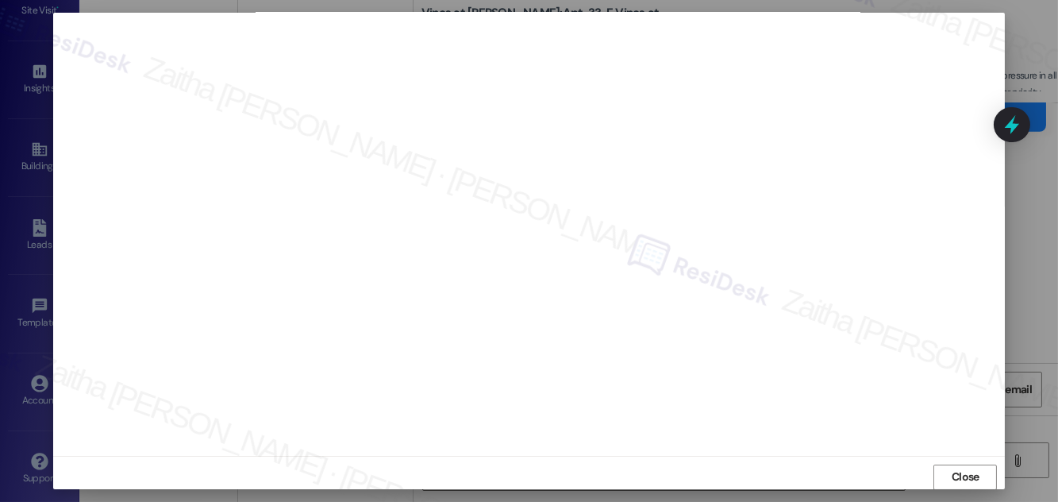
scroll to position [0, 0]
click at [960, 479] on span "Close" at bounding box center [966, 485] width 28 height 17
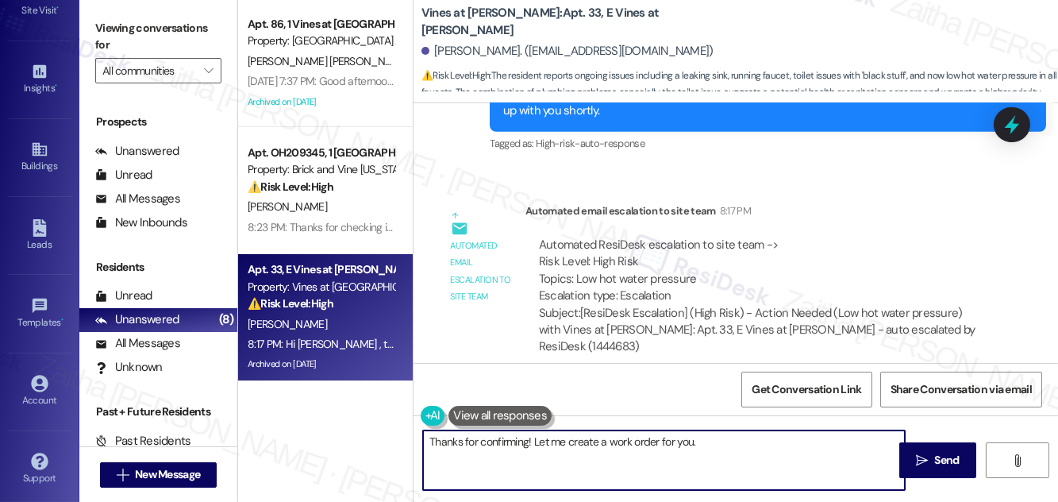
paste textarea "Do we have your permission to enter during your absence? Do you have pets that …"
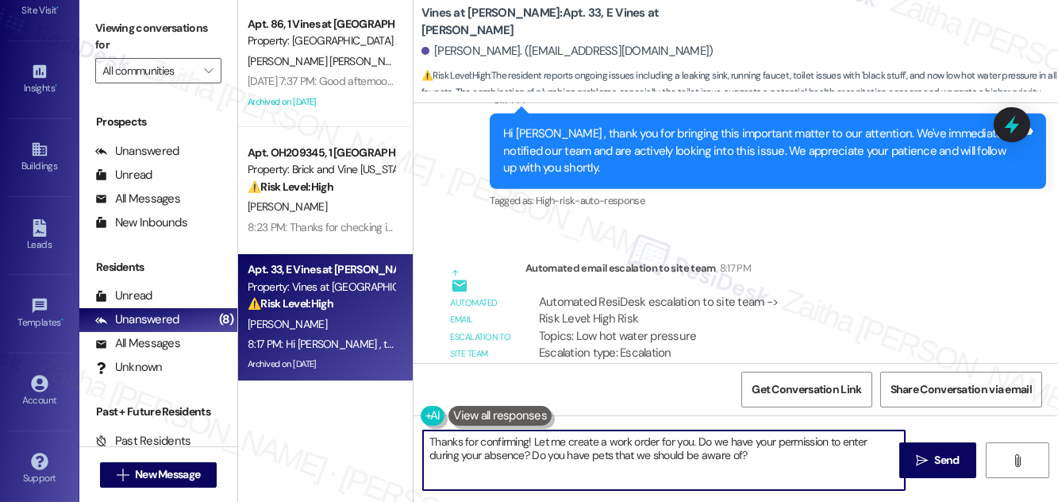
scroll to position [1771, 0]
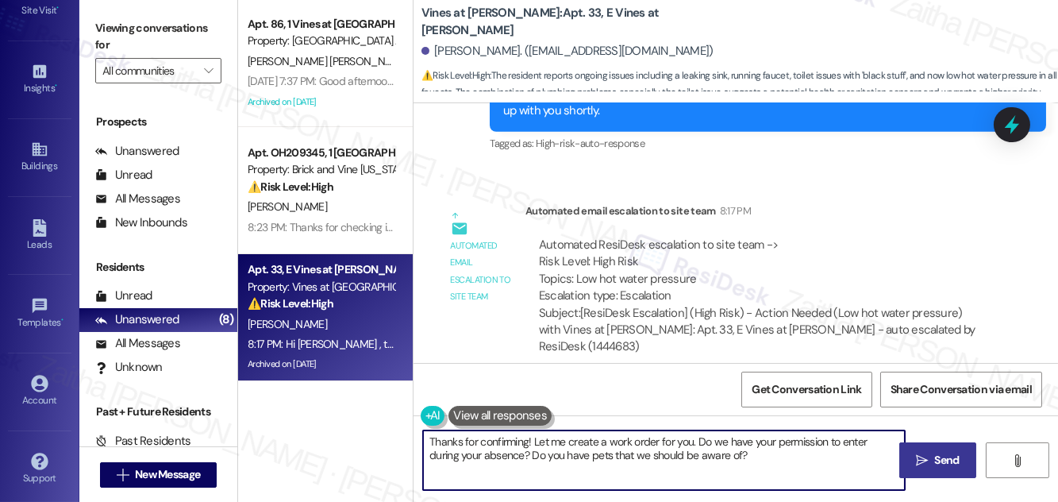
type textarea "Thanks for confirming! Let me create a work order for you. Do we have your perm…"
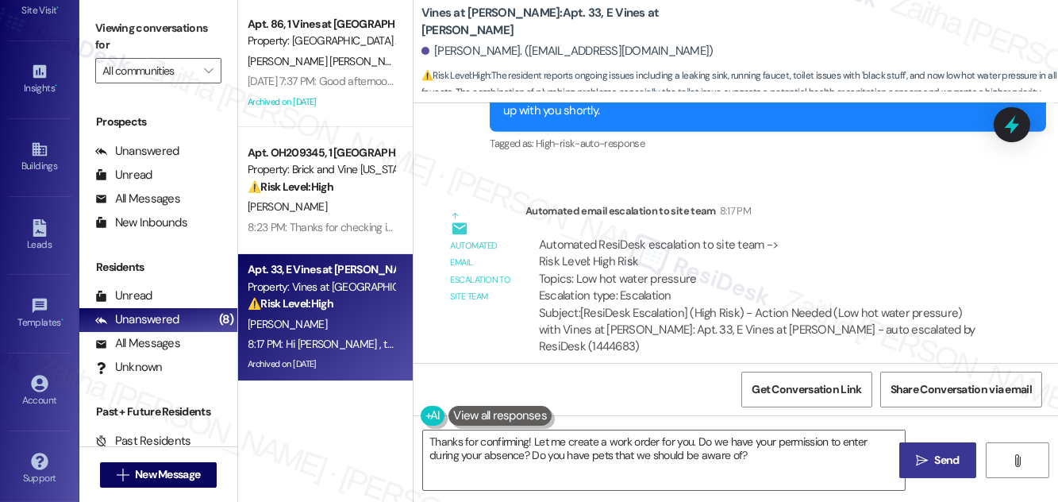
click at [936, 459] on span "Send" at bounding box center [947, 460] width 25 height 17
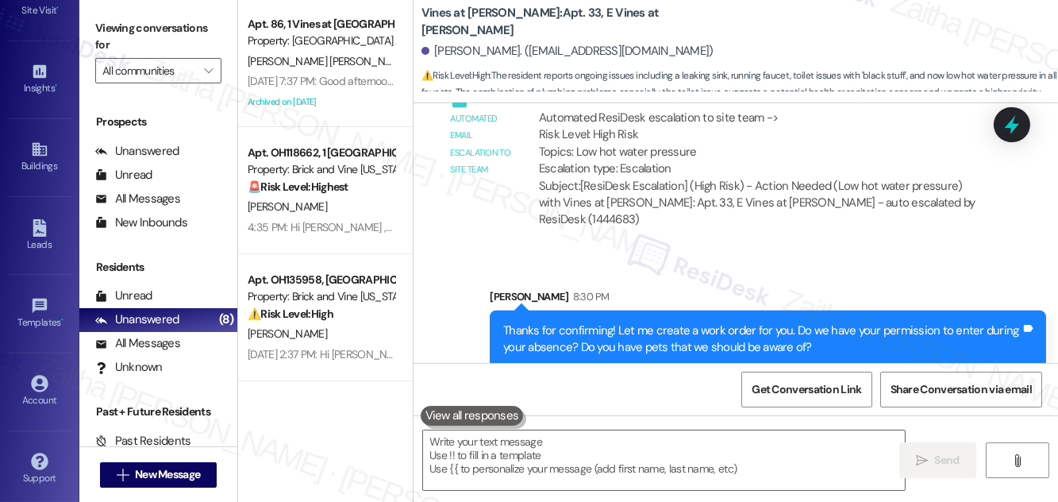
scroll to position [1827, 0]
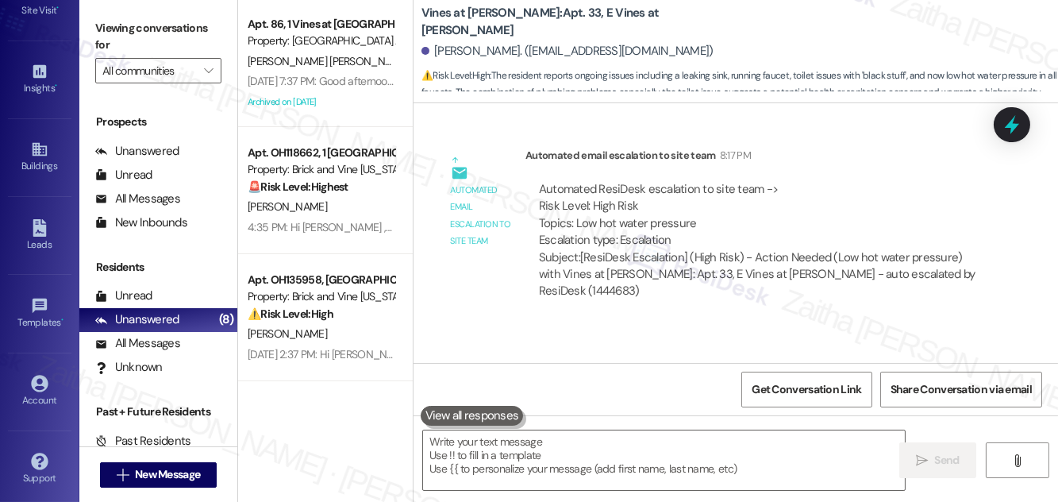
drag, startPoint x: 1015, startPoint y: 135, endPoint x: 537, endPoint y: 156, distance: 478.2
click at [1015, 134] on icon at bounding box center [1012, 124] width 21 height 21
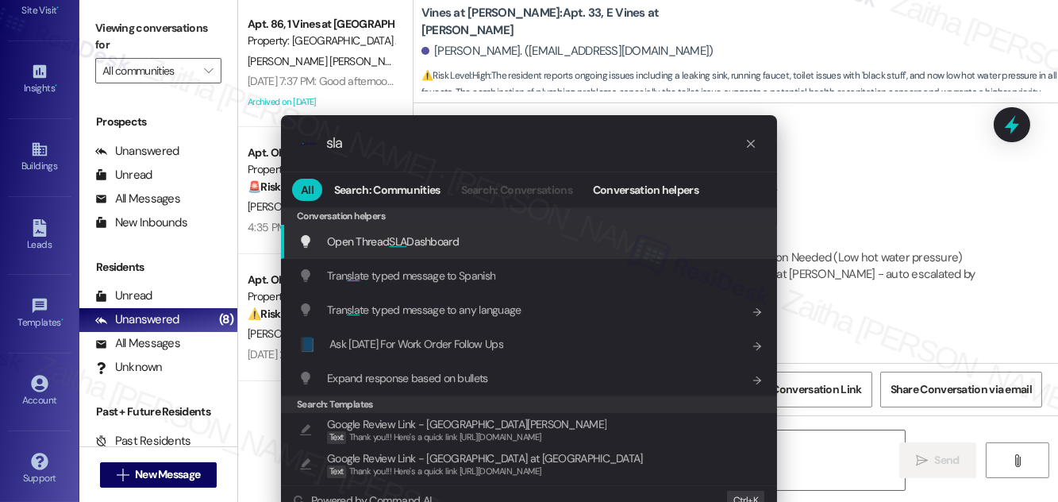
type input "sla"
click at [403, 236] on span "SLA" at bounding box center [397, 241] width 17 height 14
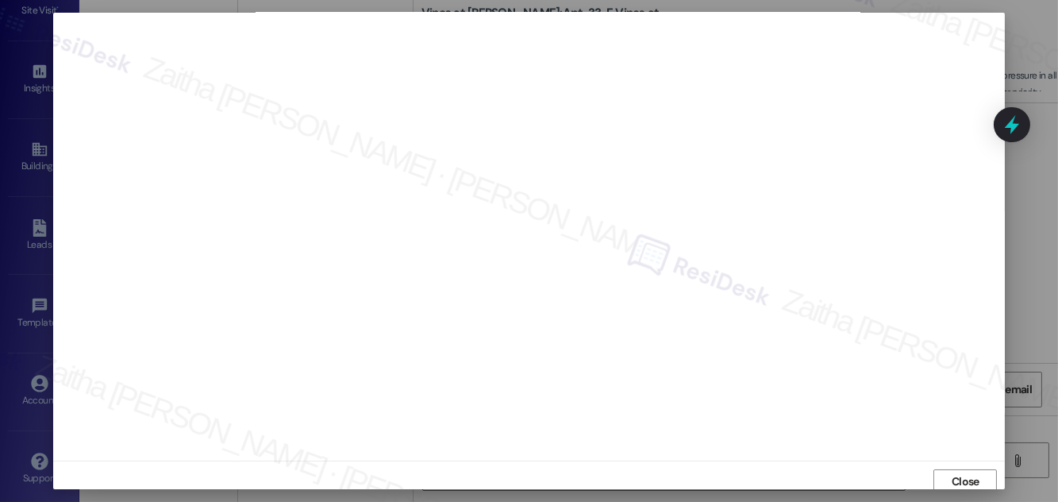
scroll to position [0, 0]
click at [971, 482] on span "Close" at bounding box center [966, 485] width 28 height 17
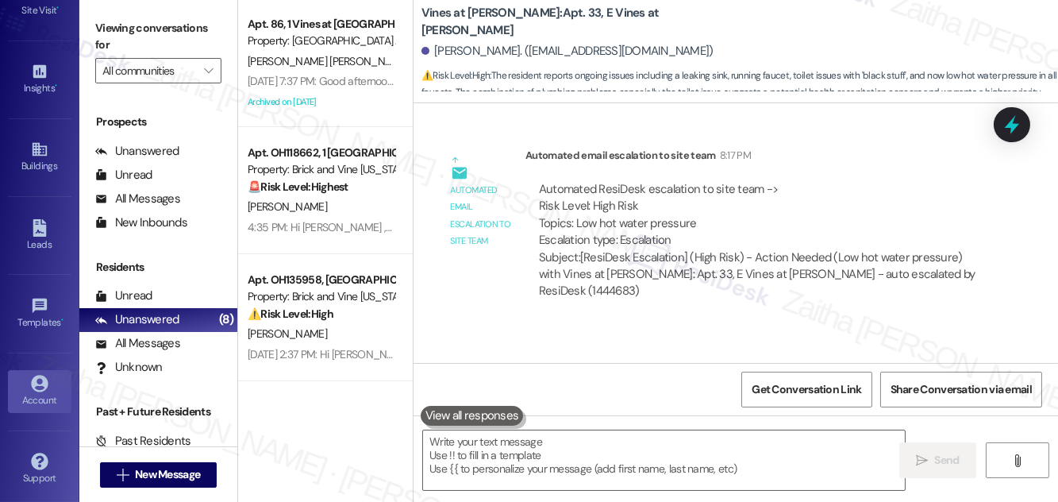
click at [55, 397] on div "Account" at bounding box center [39, 400] width 79 height 16
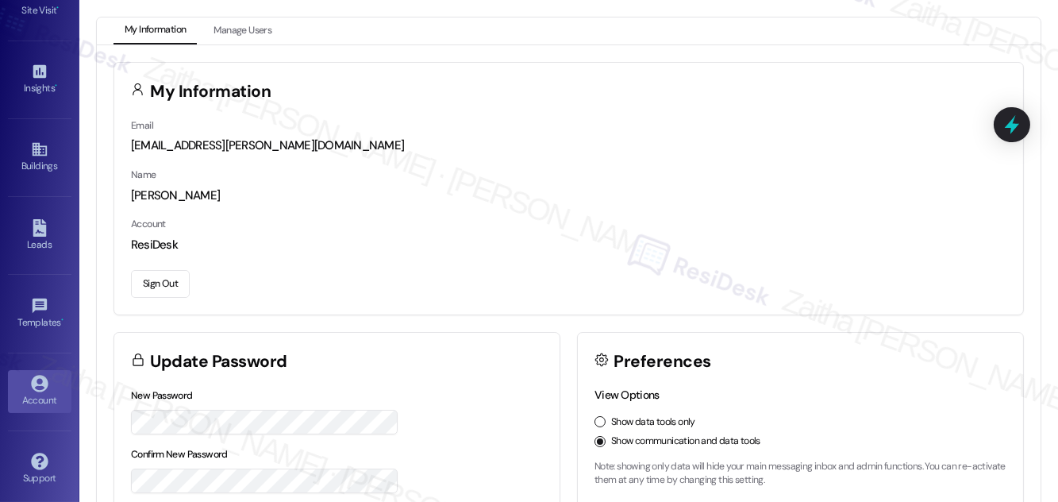
click at [163, 280] on button "Sign Out" at bounding box center [160, 284] width 59 height 28
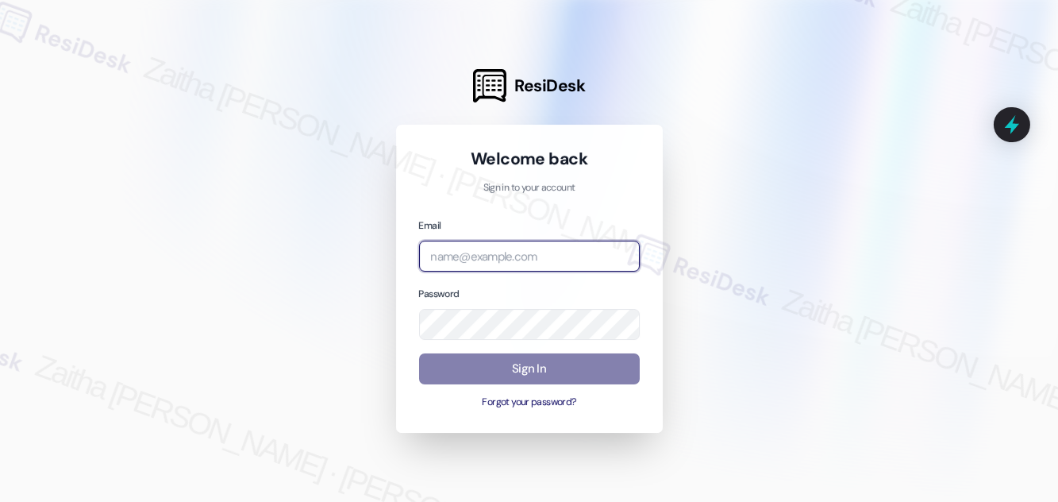
click at [525, 253] on input "email" at bounding box center [529, 255] width 221 height 31
type input "[EMAIL_ADDRESS][PERSON_NAME][DOMAIN_NAME]"
